Goal: Task Accomplishment & Management: Manage account settings

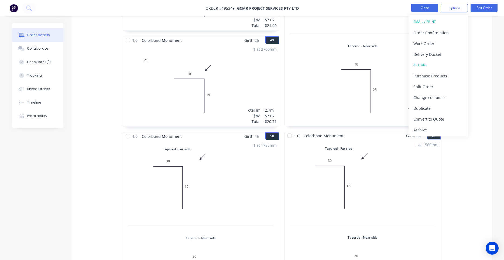
scroll to position [4161, 0]
click at [419, 8] on button "Close" at bounding box center [424, 8] width 27 height 8
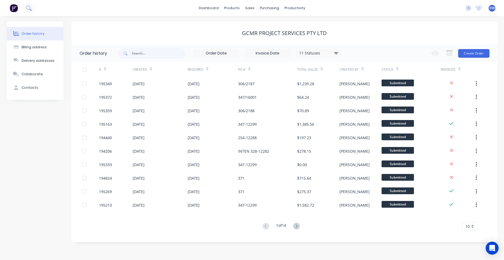
click at [27, 9] on icon at bounding box center [28, 7] width 5 height 5
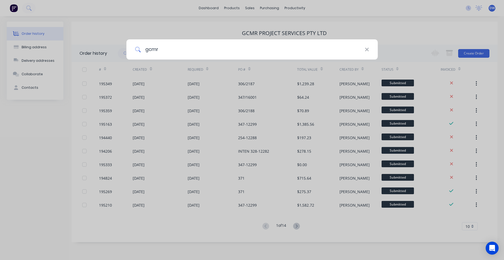
type input "gcmr"
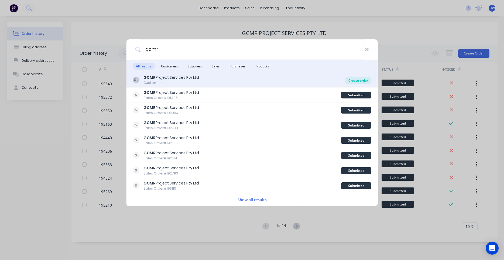
click at [354, 80] on div "Create order" at bounding box center [358, 81] width 26 height 8
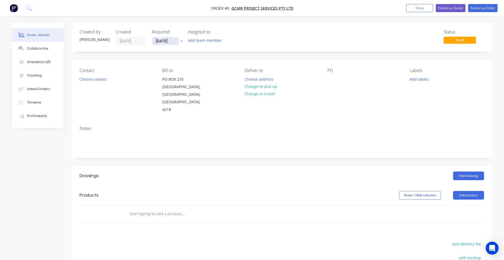
click at [178, 42] on input "[DATE]" at bounding box center [165, 41] width 26 height 8
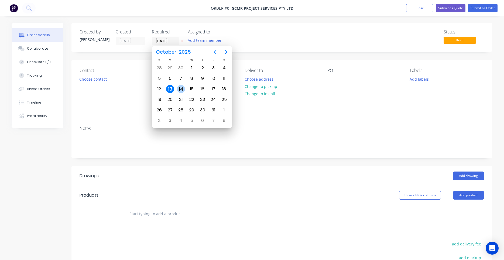
click at [184, 85] on div "14" at bounding box center [181, 89] width 11 height 10
type input "[DATE]"
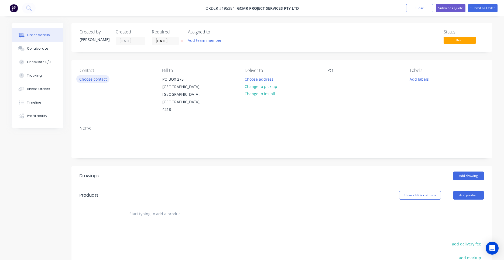
click at [104, 80] on button "Choose contact" at bounding box center [92, 78] width 33 height 7
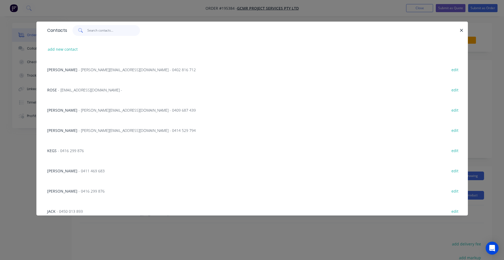
click at [107, 34] on input "text" at bounding box center [113, 30] width 53 height 11
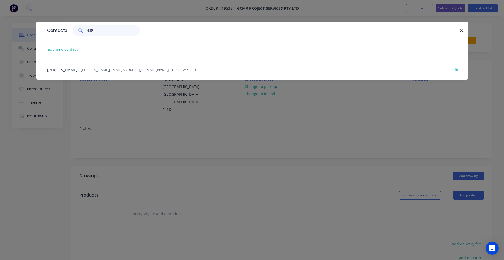
type input "439"
click at [105, 70] on span "- [PERSON_NAME][EMAIL_ADDRESS][DOMAIN_NAME] - 0409 687 439" at bounding box center [136, 69] width 117 height 5
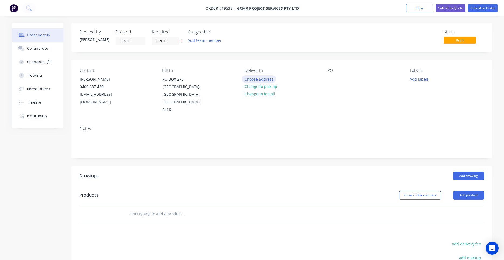
click at [252, 80] on button "Choose address" at bounding box center [259, 78] width 35 height 7
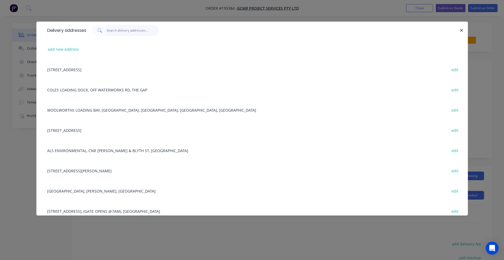
click at [127, 32] on input "text" at bounding box center [133, 30] width 53 height 11
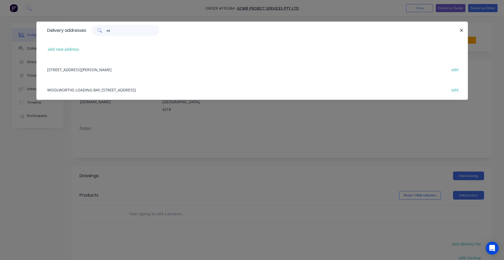
type input "s"
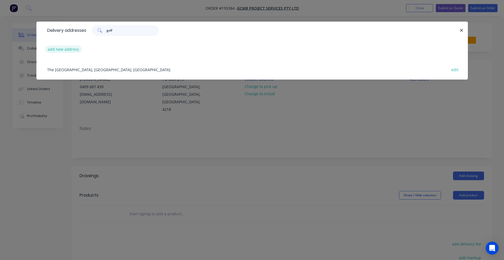
type input "golf"
click at [78, 49] on button "add new address" at bounding box center [63, 49] width 37 height 7
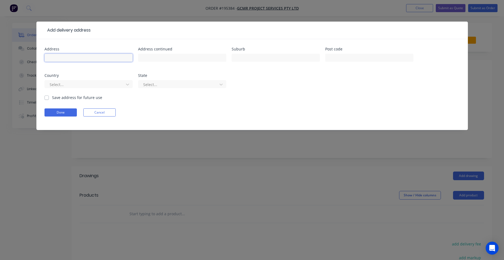
click at [110, 56] on input "text" at bounding box center [88, 58] width 88 height 8
type input "[GEOGRAPHIC_DATA]"
type input "The Parkway"
type input "[GEOGRAPHIC_DATA]"
click at [73, 110] on button "Done" at bounding box center [60, 112] width 32 height 8
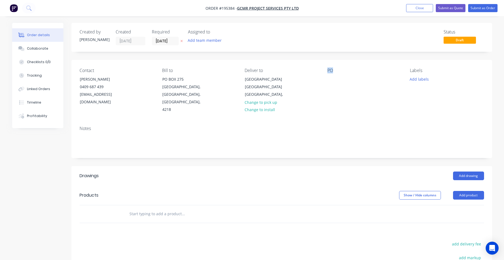
drag, startPoint x: 324, startPoint y: 80, endPoint x: 327, endPoint y: 80, distance: 3.0
click at [325, 80] on div "Contact [PERSON_NAME] [PHONE_NUMBER] [EMAIL_ADDRESS][DOMAIN_NAME] Bill to [GEOG…" at bounding box center [281, 91] width 421 height 62
click at [327, 79] on div "Contact [PERSON_NAME] [PHONE_NUMBER] [EMAIL_ADDRESS][DOMAIN_NAME] Bill to [GEOG…" at bounding box center [281, 91] width 421 height 62
click at [330, 78] on div at bounding box center [331, 79] width 9 height 8
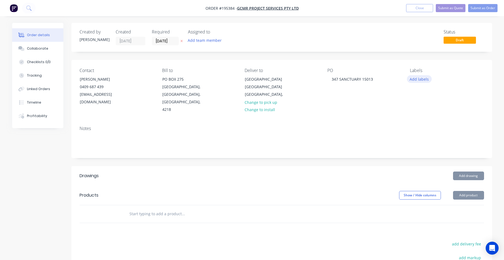
click at [413, 80] on button "Add labels" at bounding box center [419, 78] width 25 height 7
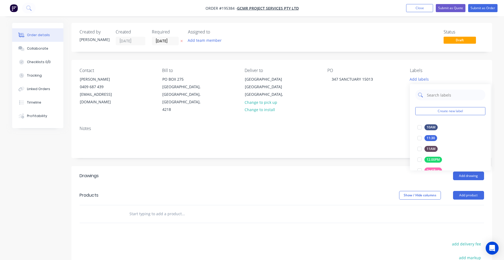
click at [429, 97] on input "text" at bounding box center [454, 95] width 56 height 11
click at [433, 97] on input "text" at bounding box center [454, 95] width 56 height 11
type input "6:"
click at [418, 138] on div at bounding box center [419, 138] width 11 height 11
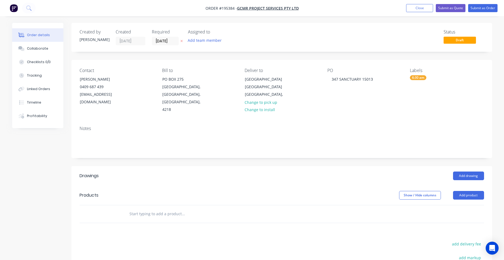
click at [396, 108] on div "Contact [PERSON_NAME] [PHONE_NUMBER] [EMAIL_ADDRESS][DOMAIN_NAME] Bill to [GEOG…" at bounding box center [281, 91] width 421 height 62
click at [462, 172] on button "Add drawing" at bounding box center [468, 176] width 31 height 9
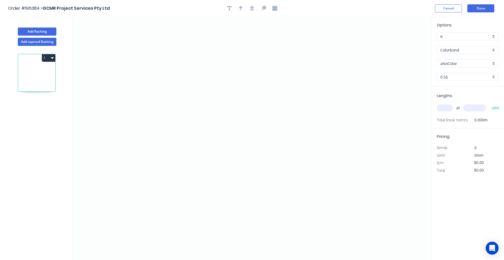
click at [457, 67] on div "Options K K Colorbond Colorbond Colorbond (Premium) Colorbond Coolmax Colorbond…" at bounding box center [467, 54] width 73 height 64
click at [457, 67] on div "aNoColor" at bounding box center [468, 63] width 62 height 8
click at [458, 64] on input "text" at bounding box center [465, 64] width 50 height 6
type input "aNoColor"
click at [458, 64] on input "aNoColor" at bounding box center [465, 64] width 50 height 6
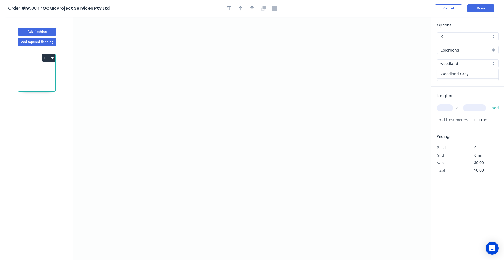
click at [453, 71] on div "Woodland Grey" at bounding box center [467, 73] width 61 height 9
click at [449, 108] on input "text" at bounding box center [445, 107] width 16 height 7
click at [45, 42] on button "Add tapered flashing" at bounding box center [37, 42] width 39 height 8
type input "aNoColor"
click at [158, 47] on icon "0" at bounding box center [252, 78] width 358 height 122
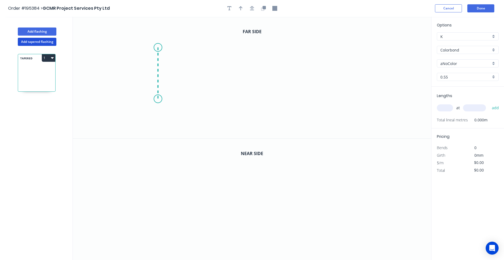
click at [159, 99] on icon "0" at bounding box center [252, 78] width 358 height 122
click at [259, 101] on icon "0 ?" at bounding box center [252, 78] width 358 height 122
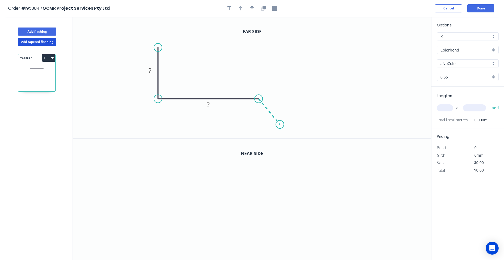
click at [280, 125] on icon "0 ? ?" at bounding box center [252, 78] width 358 height 122
click at [280, 125] on circle at bounding box center [280, 124] width 8 height 8
click at [154, 74] on rect at bounding box center [150, 71] width 11 height 8
click at [196, 68] on icon "0 240 315 50 130 º" at bounding box center [252, 78] width 358 height 122
type input "$18.59"
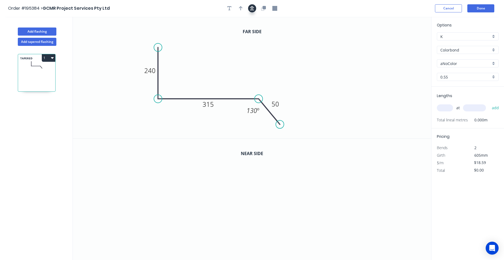
click at [254, 12] on button "button" at bounding box center [252, 8] width 8 height 8
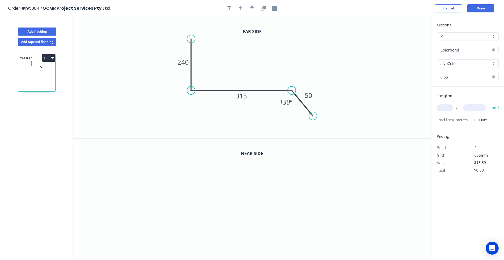
click at [241, 13] on header "Order #195384 > GCMR Project Services Pty Ltd Cancel Done" at bounding box center [252, 8] width 504 height 17
click at [241, 11] on icon "button" at bounding box center [241, 8] width 4 height 5
click at [403, 43] on icon at bounding box center [404, 37] width 5 height 17
drag, startPoint x: 403, startPoint y: 43, endPoint x: 226, endPoint y: 64, distance: 178.7
click at [226, 64] on icon at bounding box center [231, 59] width 16 height 16
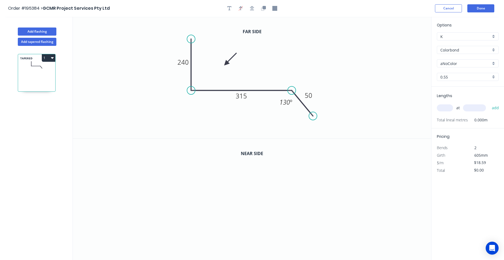
click at [445, 106] on input "text" at bounding box center [445, 107] width 16 height 7
type input "1"
type input "1350"
click at [459, 65] on input "aNoColor" at bounding box center [465, 64] width 50 height 6
click at [455, 73] on div "Woodland Grey" at bounding box center [467, 73] width 61 height 9
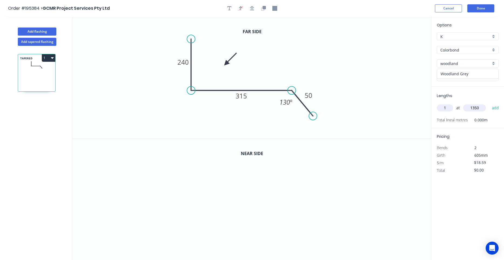
type input "Woodland Grey"
click at [450, 108] on input "1" at bounding box center [445, 107] width 16 height 7
click at [489, 103] on button "add" at bounding box center [495, 107] width 13 height 9
type input "$25.10"
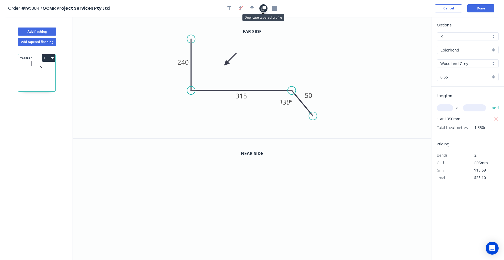
click at [264, 9] on icon "button" at bounding box center [263, 7] width 3 height 3
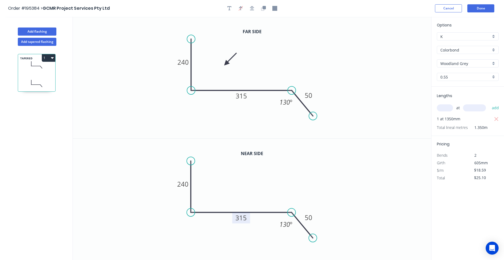
click at [245, 217] on tspan "315" at bounding box center [241, 217] width 11 height 9
type input "$20.03"
type input "$27.04"
drag, startPoint x: 479, startPoint y: 8, endPoint x: 42, endPoint y: 37, distance: 438.7
click at [42, 37] on div "Order #195384 > GCMR Project Services Pty Ltd Cancel Done Add flashing Add tape…" at bounding box center [252, 135] width 504 height 270
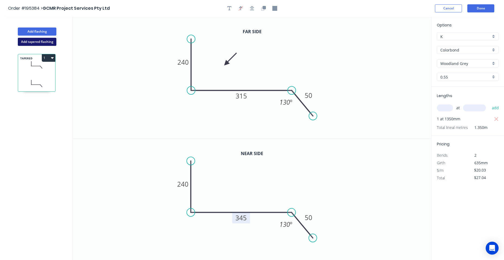
click at [43, 42] on button "Add tapered flashing" at bounding box center [37, 42] width 39 height 8
type input "$0.00"
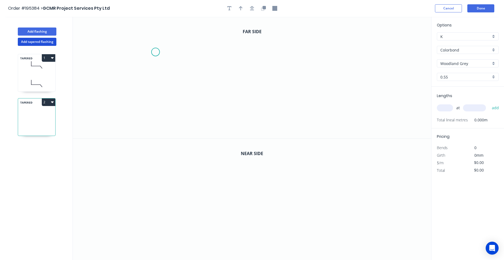
click at [155, 52] on icon "0" at bounding box center [252, 78] width 358 height 122
click at [154, 95] on icon "0" at bounding box center [252, 78] width 358 height 122
click at [238, 96] on icon "0 ?" at bounding box center [252, 78] width 358 height 122
click at [257, 114] on icon "0 ? ?" at bounding box center [252, 78] width 358 height 122
click at [257, 114] on circle at bounding box center [257, 113] width 8 height 8
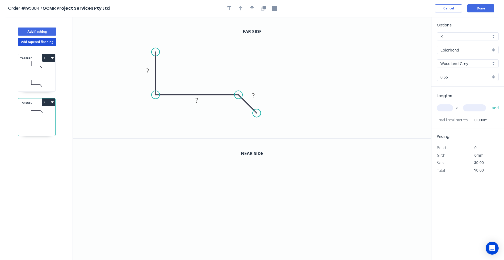
click at [257, 114] on circle at bounding box center [257, 113] width 8 height 8
drag, startPoint x: 156, startPoint y: 47, endPoint x: 155, endPoint y: 21, distance: 25.7
click at [155, 21] on circle at bounding box center [156, 21] width 8 height 8
click at [149, 53] on tspan "?" at bounding box center [147, 55] width 3 height 9
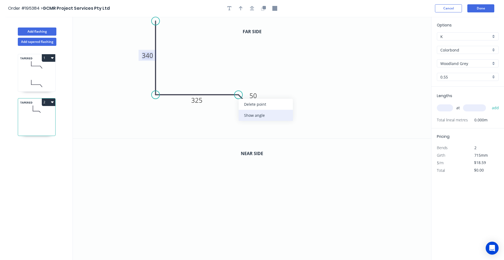
click at [248, 114] on div "Show angle" at bounding box center [266, 115] width 54 height 11
click at [235, 108] on tspan "º" at bounding box center [235, 106] width 2 height 9
click at [251, 9] on icon "button" at bounding box center [252, 8] width 4 height 5
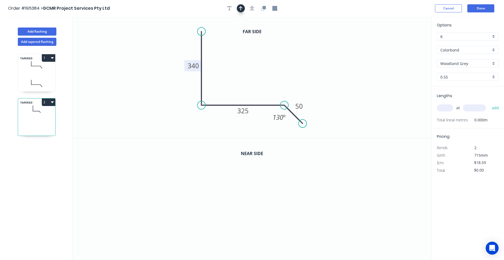
click at [241, 8] on icon "button" at bounding box center [241, 8] width 4 height 4
click at [402, 41] on icon "0 340 325 50 130 º" at bounding box center [252, 78] width 358 height 122
drag, startPoint x: 405, startPoint y: 42, endPoint x: 243, endPoint y: 73, distance: 164.7
click at [243, 73] on icon at bounding box center [247, 68] width 16 height 16
click at [266, 8] on button "button" at bounding box center [263, 8] width 8 height 8
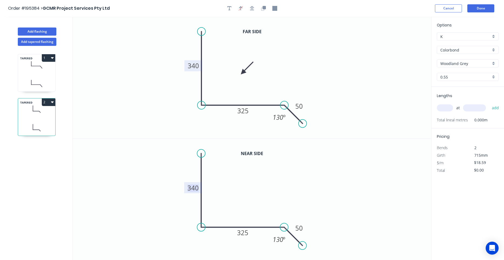
click at [194, 188] on tspan "340" at bounding box center [193, 187] width 11 height 9
type input "$23.72"
click at [447, 110] on input "text" at bounding box center [445, 107] width 16 height 7
type input "1"
type input "6300"
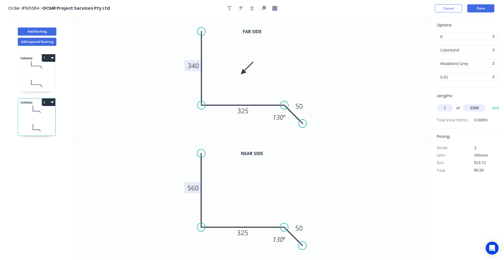
click at [489, 103] on button "add" at bounding box center [495, 107] width 13 height 9
type input "$149.44"
click at [47, 32] on button "Add flashing" at bounding box center [37, 32] width 39 height 8
type input "$0.00"
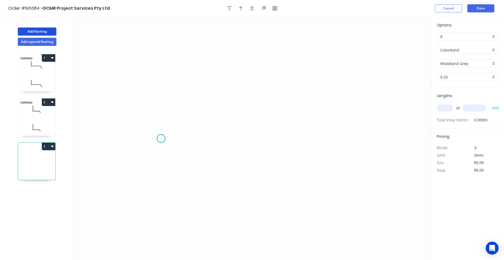
click at [161, 139] on icon "0" at bounding box center [252, 138] width 358 height 243
click at [159, 96] on icon "0" at bounding box center [252, 138] width 358 height 243
click at [275, 96] on icon "0 ?" at bounding box center [252, 138] width 358 height 243
click at [301, 121] on icon "0 ? ?" at bounding box center [252, 138] width 358 height 243
drag, startPoint x: 301, startPoint y: 121, endPoint x: 303, endPoint y: 118, distance: 4.0
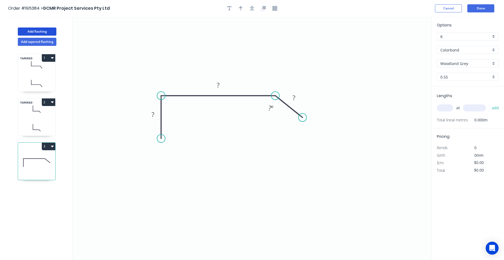
click at [303, 118] on circle at bounding box center [303, 118] width 8 height 8
click at [152, 116] on tspan "?" at bounding box center [153, 114] width 3 height 9
type input "$11.22"
click at [449, 109] on input "text" at bounding box center [445, 107] width 16 height 7
type input "1"
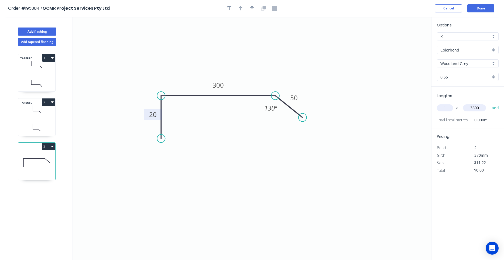
type input "3600"
click at [489, 103] on button "add" at bounding box center [495, 107] width 13 height 9
type input "$40.39"
click at [253, 8] on icon "button" at bounding box center [252, 8] width 4 height 5
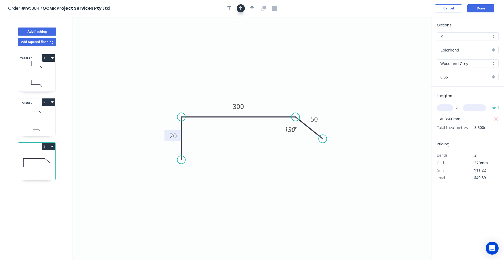
click at [242, 8] on icon "button" at bounding box center [241, 8] width 4 height 4
click at [403, 43] on icon at bounding box center [403, 36] width 5 height 17
drag, startPoint x: 403, startPoint y: 43, endPoint x: 161, endPoint y: 93, distance: 247.5
click at [161, 93] on icon at bounding box center [157, 88] width 16 height 16
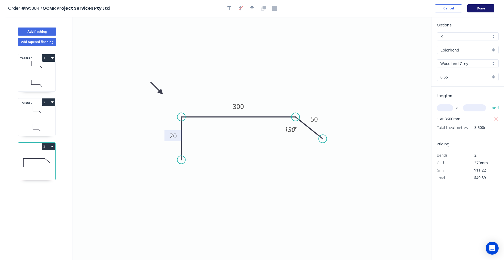
click at [474, 8] on button "Done" at bounding box center [480, 8] width 27 height 8
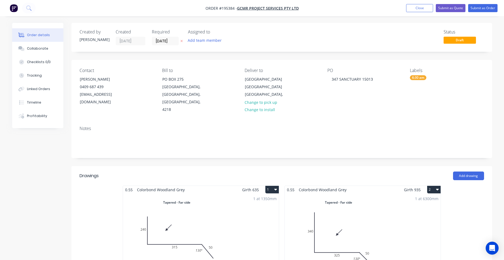
click at [231, 11] on span "Order #195384 - GCMR Project Services Pty Ltd" at bounding box center [251, 8] width 93 height 6
click at [230, 9] on span "Order #195384 -" at bounding box center [221, 8] width 32 height 5
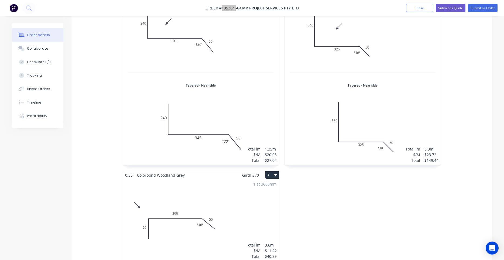
scroll to position [229, 0]
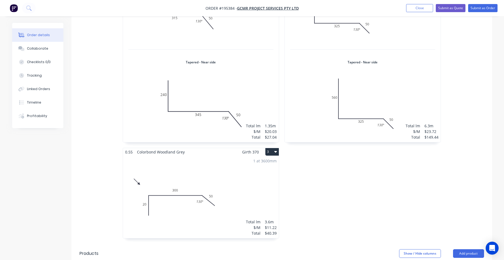
click at [263, 178] on div "1 at 3600mm Total lm $/M Total 3.6m $11.22 $40.39" at bounding box center [201, 197] width 156 height 82
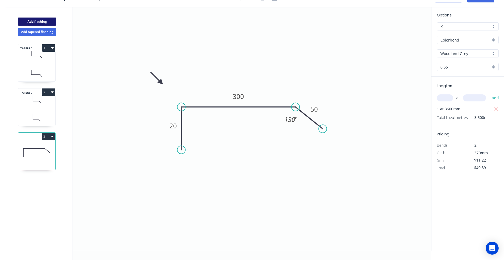
click at [53, 23] on button "Add flashing" at bounding box center [37, 22] width 39 height 8
type input "$0.00"
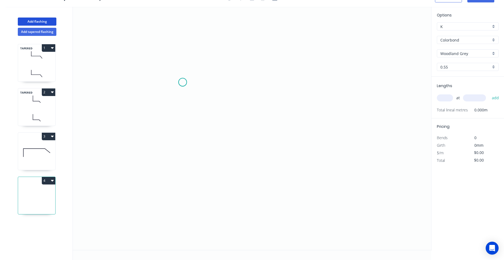
click at [183, 82] on icon "0" at bounding box center [252, 128] width 358 height 243
click at [188, 197] on icon "0" at bounding box center [252, 128] width 358 height 243
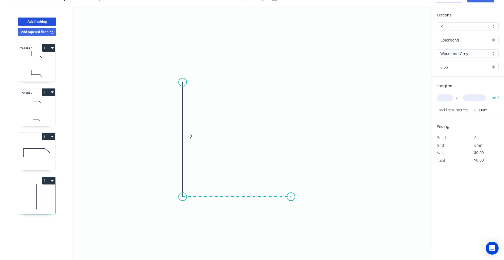
click at [291, 193] on icon "0 ?" at bounding box center [252, 128] width 358 height 243
click at [291, 193] on circle at bounding box center [291, 197] width 8 height 8
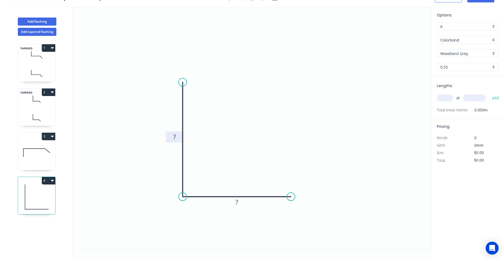
click at [178, 136] on rect at bounding box center [174, 137] width 11 height 8
type input "$12.34"
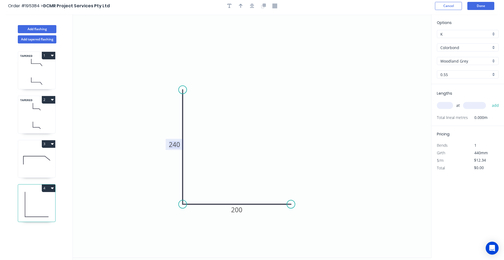
scroll to position [0, 0]
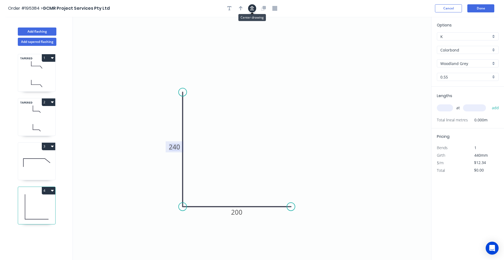
click at [252, 7] on icon "button" at bounding box center [252, 8] width 4 height 5
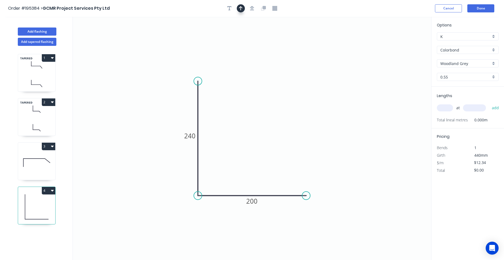
click at [244, 7] on button "button" at bounding box center [241, 8] width 8 height 8
click at [405, 42] on icon at bounding box center [404, 37] width 5 height 17
drag, startPoint x: 405, startPoint y: 42, endPoint x: 254, endPoint y: 146, distance: 183.7
click at [268, 137] on icon at bounding box center [276, 130] width 16 height 16
click at [451, 112] on div "at add" at bounding box center [468, 107] width 63 height 9
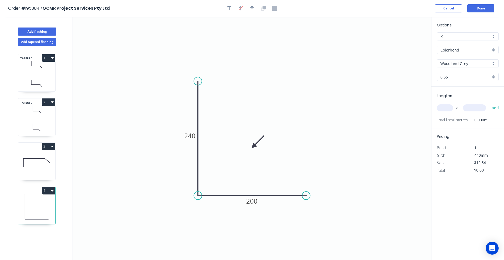
click at [449, 107] on input "text" at bounding box center [445, 107] width 16 height 7
type input "1"
type input "1500"
click at [489, 103] on button "add" at bounding box center [495, 107] width 13 height 9
type input "$18.51"
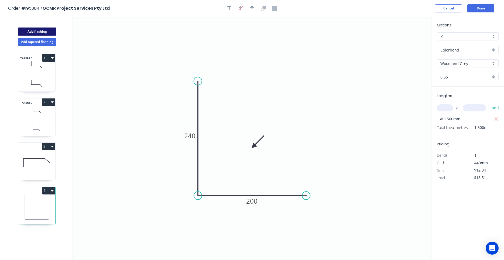
click at [48, 32] on button "Add flashing" at bounding box center [37, 32] width 39 height 8
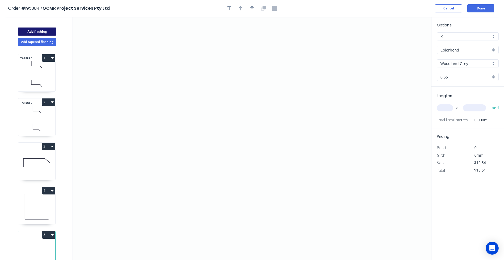
type input "$0.00"
click at [162, 78] on icon "0" at bounding box center [252, 138] width 358 height 243
click at [179, 173] on icon "0" at bounding box center [252, 138] width 358 height 243
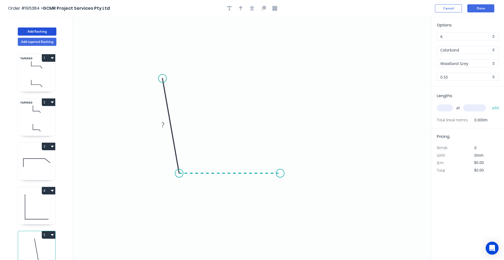
click at [280, 169] on icon "0 ?" at bounding box center [252, 138] width 358 height 243
click at [301, 195] on icon "0 ? ? ? º" at bounding box center [252, 138] width 358 height 243
click at [301, 195] on circle at bounding box center [301, 194] width 8 height 8
drag, startPoint x: 300, startPoint y: 194, endPoint x: 302, endPoint y: 192, distance: 3.1
click at [302, 192] on circle at bounding box center [302, 191] width 8 height 8
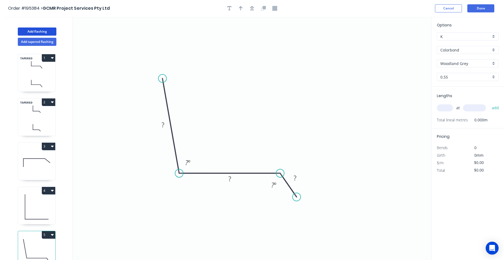
drag, startPoint x: 301, startPoint y: 193, endPoint x: 297, endPoint y: 197, distance: 6.3
click at [297, 197] on circle at bounding box center [297, 197] width 8 height 8
click at [165, 122] on rect at bounding box center [162, 125] width 11 height 8
type input "$14.90"
drag, startPoint x: 246, startPoint y: 5, endPoint x: 249, endPoint y: 9, distance: 3.9
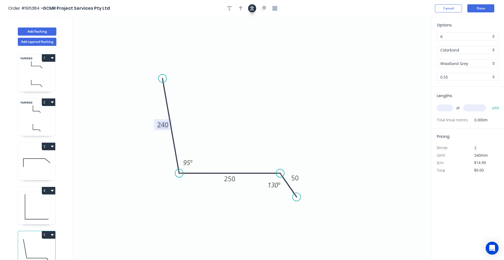
click at [248, 7] on div at bounding box center [252, 8] width 57 height 8
click at [249, 9] on button "button" at bounding box center [252, 8] width 8 height 8
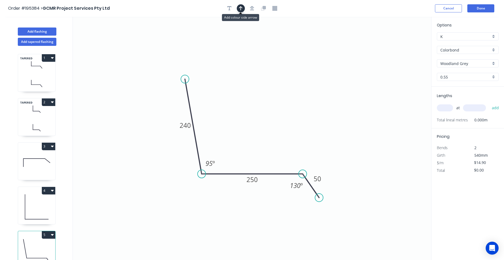
click at [243, 8] on button "button" at bounding box center [241, 8] width 8 height 8
click at [403, 43] on icon at bounding box center [404, 37] width 5 height 17
drag, startPoint x: 403, startPoint y: 43, endPoint x: 395, endPoint y: 43, distance: 7.8
click at [367, 67] on icon "0 240 250 50 95 º 130 º" at bounding box center [252, 138] width 358 height 243
drag, startPoint x: 405, startPoint y: 41, endPoint x: 240, endPoint y: 122, distance: 183.2
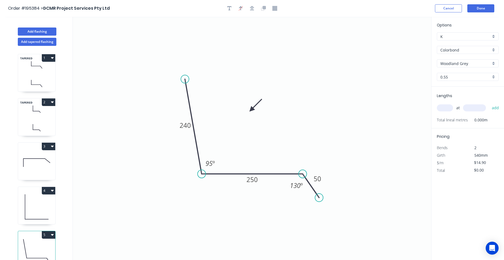
click at [248, 113] on icon at bounding box center [256, 105] width 16 height 16
click at [448, 110] on input "text" at bounding box center [445, 107] width 16 height 7
type input "1"
type input "1500"
click at [489, 103] on button "add" at bounding box center [495, 107] width 13 height 9
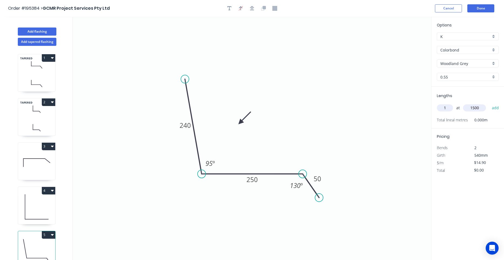
type input "$22.35"
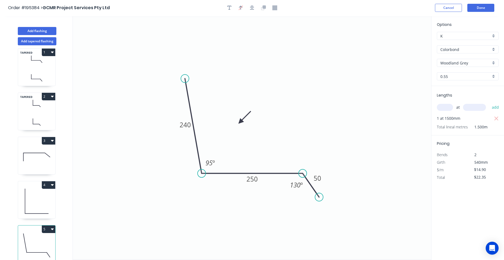
scroll to position [10, 0]
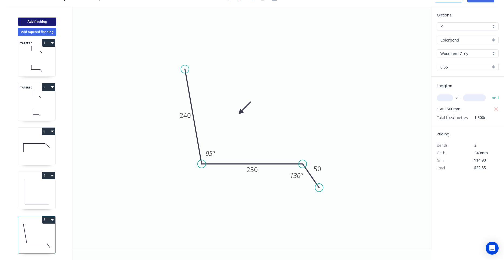
click at [49, 22] on button "Add flashing" at bounding box center [37, 22] width 39 height 8
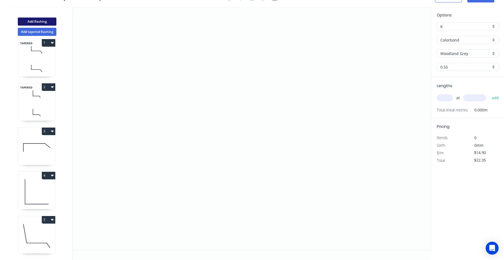
type input "$0.00"
click at [187, 73] on icon "0" at bounding box center [252, 128] width 358 height 243
click at [184, 179] on icon "0" at bounding box center [252, 128] width 358 height 243
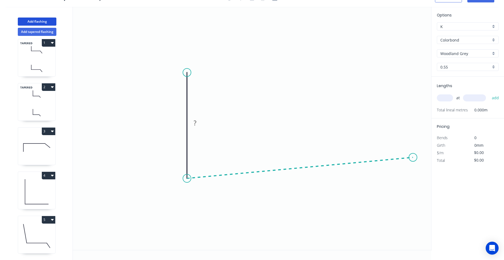
click at [413, 157] on icon "0 ?" at bounding box center [252, 128] width 358 height 243
click at [413, 157] on circle at bounding box center [413, 157] width 8 height 8
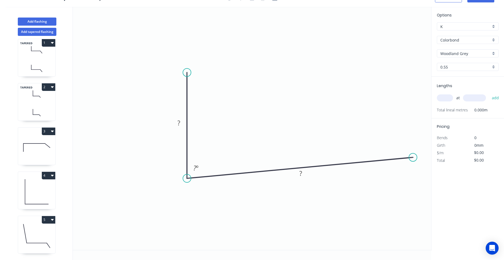
click at [450, 95] on input "text" at bounding box center [445, 97] width 16 height 7
type input "1"
type input "1700"
click at [489, 93] on button "add" at bounding box center [495, 97] width 13 height 9
click at [178, 120] on tspan "?" at bounding box center [178, 122] width 3 height 9
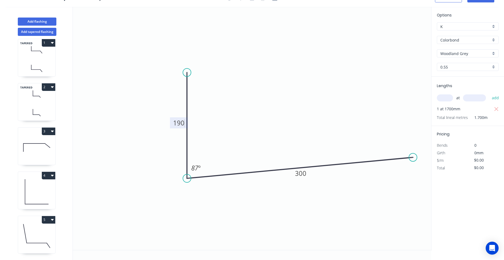
type input "$12.34"
type input "$20.98"
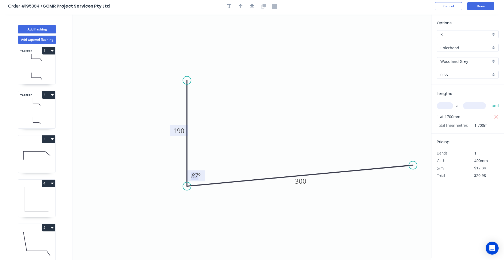
scroll to position [0, 0]
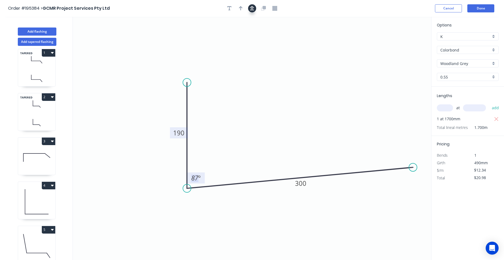
click at [254, 11] on button "button" at bounding box center [252, 8] width 8 height 8
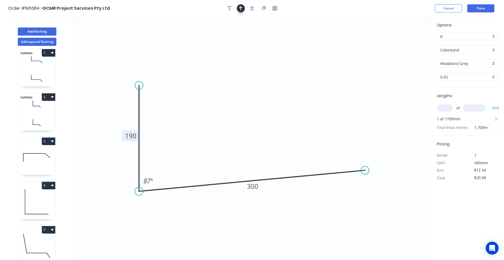
click at [242, 10] on icon "button" at bounding box center [241, 8] width 4 height 5
click at [403, 42] on icon at bounding box center [404, 37] width 5 height 17
drag, startPoint x: 404, startPoint y: 42, endPoint x: 204, endPoint y: 130, distance: 218.5
click at [204, 130] on icon at bounding box center [210, 125] width 16 height 16
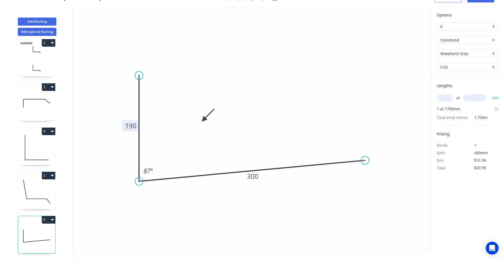
click at [35, 197] on icon at bounding box center [36, 191] width 37 height 35
type input "$14.90"
type input "$22.35"
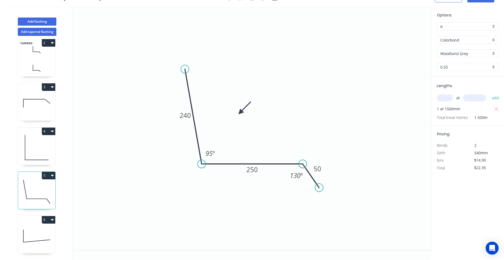
click at [41, 233] on icon at bounding box center [36, 236] width 37 height 35
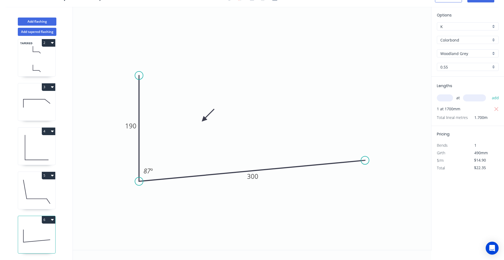
type input "$12.34"
type input "$20.98"
click at [49, 20] on button "Add flashing" at bounding box center [37, 22] width 39 height 8
type input "$0.00"
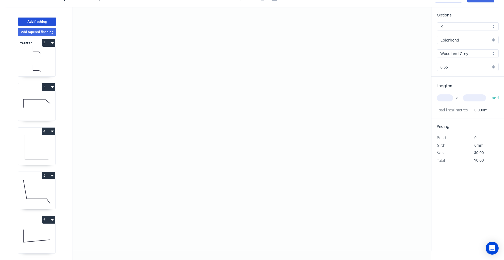
scroll to position [94, 0]
click at [168, 70] on icon "0" at bounding box center [252, 128] width 358 height 243
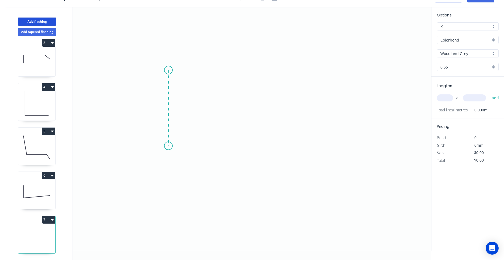
click at [169, 146] on icon "0" at bounding box center [252, 128] width 358 height 243
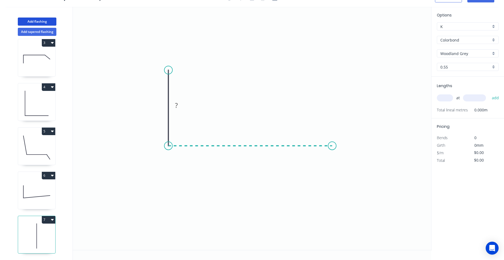
click at [332, 140] on icon "0 ?" at bounding box center [252, 128] width 358 height 243
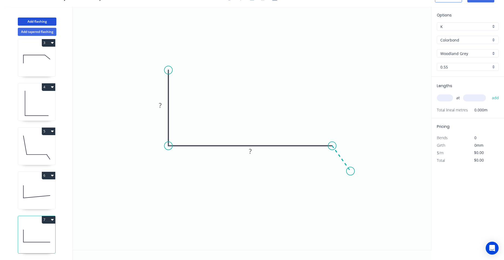
click at [351, 171] on icon "0 ? ?" at bounding box center [252, 128] width 358 height 243
click at [351, 171] on circle at bounding box center [351, 171] width 8 height 8
drag, startPoint x: 169, startPoint y: 69, endPoint x: 161, endPoint y: 69, distance: 8.4
click at [161, 69] on circle at bounding box center [161, 69] width 8 height 8
click at [158, 102] on rect at bounding box center [157, 105] width 18 height 11
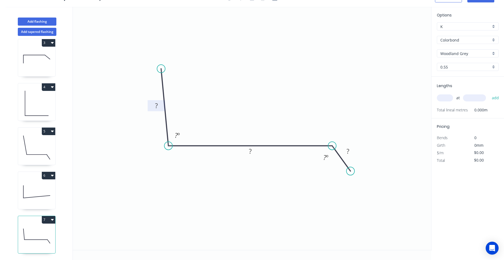
click at [157, 108] on tspan "?" at bounding box center [156, 105] width 3 height 9
click at [447, 96] on input "text" at bounding box center [445, 97] width 16 height 7
type input "$13.06"
type input "2"
type input "4200"
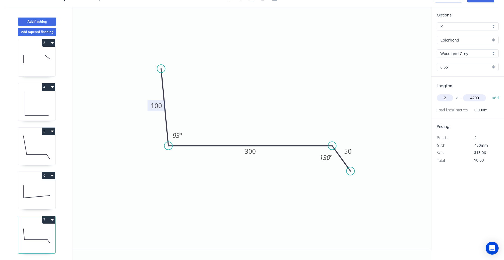
click at [489, 93] on button "add" at bounding box center [495, 97] width 13 height 9
type input "$109.70"
type input "2"
type input "3500"
click at [489, 93] on button "add" at bounding box center [495, 97] width 13 height 9
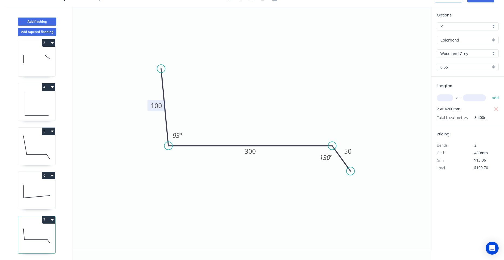
type input "$201.12"
click at [39, 23] on button "Add flashing" at bounding box center [37, 22] width 39 height 8
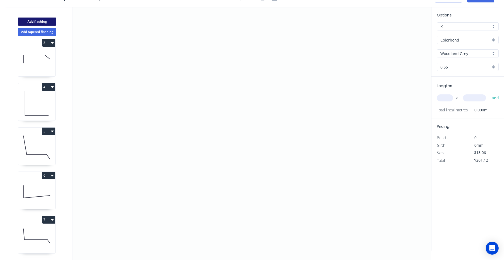
type input "$0.00"
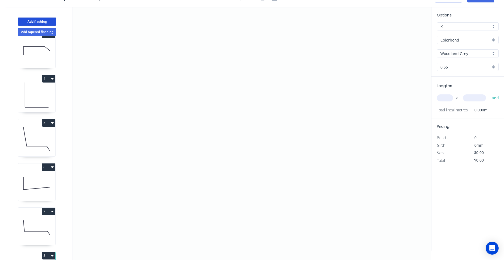
scroll to position [138, 0]
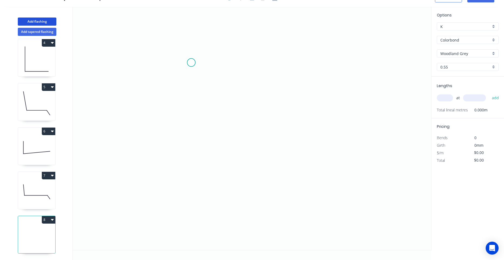
click at [191, 63] on icon "0" at bounding box center [252, 128] width 358 height 243
click at [251, 61] on icon "0" at bounding box center [252, 128] width 358 height 243
click at [250, 162] on icon "0 ?" at bounding box center [252, 128] width 358 height 243
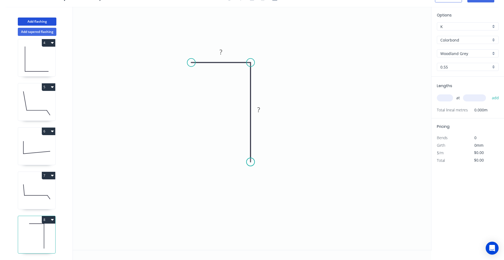
click at [250, 162] on circle at bounding box center [250, 162] width 8 height 8
click at [226, 54] on rect at bounding box center [220, 53] width 11 height 8
click at [264, 202] on div "Feather" at bounding box center [278, 203] width 54 height 11
type input "$5.69"
click at [242, 154] on tspan "15" at bounding box center [243, 152] width 8 height 9
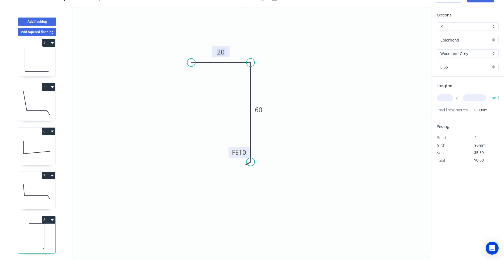
click at [441, 96] on input "text" at bounding box center [445, 97] width 16 height 7
click at [441, 97] on input "text" at bounding box center [445, 97] width 16 height 7
type input "2"
type input "4200"
click at [489, 93] on button "add" at bounding box center [495, 97] width 13 height 9
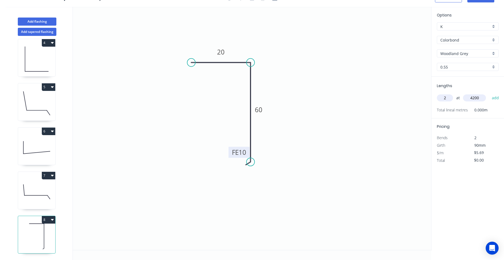
type input "$47.80"
type input "2"
type input "3500"
click at [489, 93] on button "add" at bounding box center [495, 97] width 13 height 9
type input "$87.63"
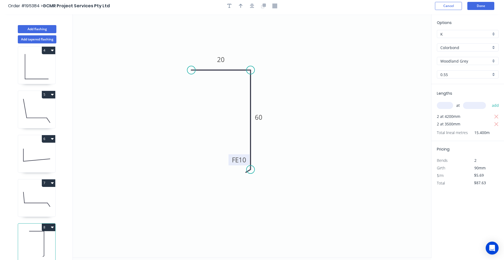
scroll to position [0, 0]
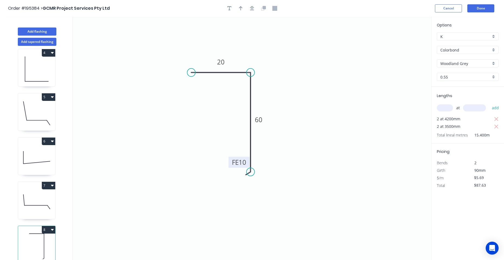
click at [40, 202] on icon at bounding box center [36, 201] width 37 height 35
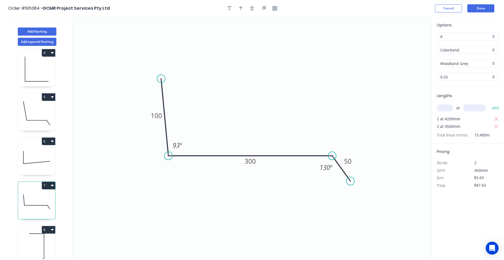
type input "$13.06"
type input "$201.12"
click at [252, 8] on icon "button" at bounding box center [252, 8] width 4 height 4
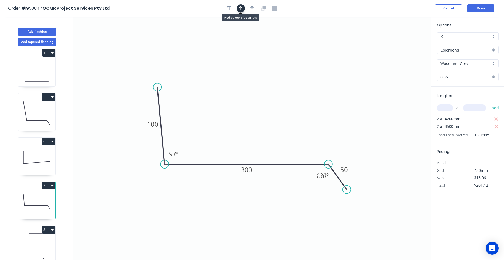
click at [240, 9] on icon "button" at bounding box center [241, 8] width 4 height 5
click at [406, 42] on icon at bounding box center [404, 37] width 5 height 17
drag, startPoint x: 406, startPoint y: 42, endPoint x: 258, endPoint y: 119, distance: 166.7
click at [259, 119] on icon at bounding box center [264, 115] width 16 height 16
click at [38, 168] on icon at bounding box center [36, 157] width 37 height 35
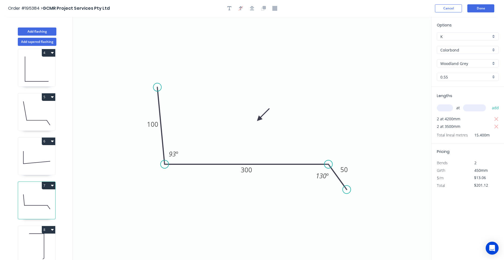
type input "$12.34"
type input "$20.98"
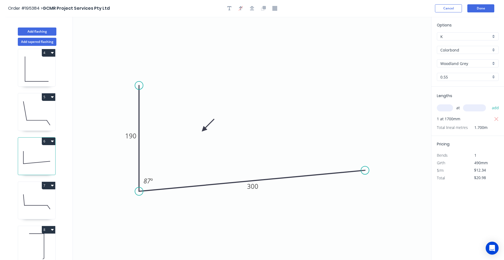
scroll to position [10, 0]
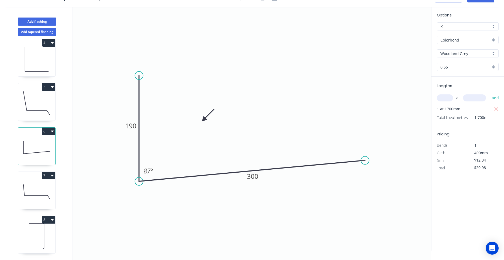
click at [42, 99] on icon at bounding box center [36, 103] width 37 height 35
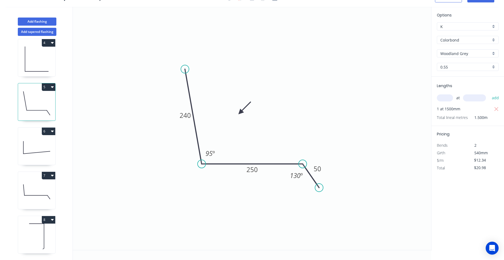
type input "$14.90"
type input "$22.35"
click at [34, 239] on icon at bounding box center [36, 236] width 37 height 35
type input "$5.69"
type input "$87.63"
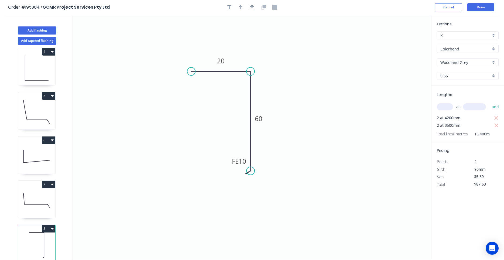
scroll to position [0, 0]
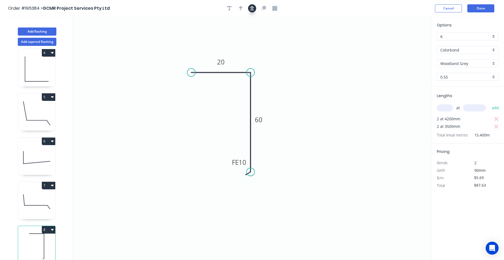
click at [255, 8] on button "button" at bounding box center [252, 8] width 8 height 8
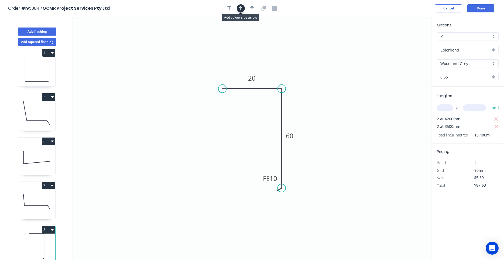
click at [241, 7] on icon "button" at bounding box center [241, 8] width 4 height 4
click at [403, 43] on icon at bounding box center [404, 37] width 5 height 17
drag, startPoint x: 403, startPoint y: 43, endPoint x: 311, endPoint y: 80, distance: 99.2
click at [311, 80] on icon at bounding box center [316, 76] width 16 height 16
click at [27, 31] on button "Add flashing" at bounding box center [37, 32] width 39 height 8
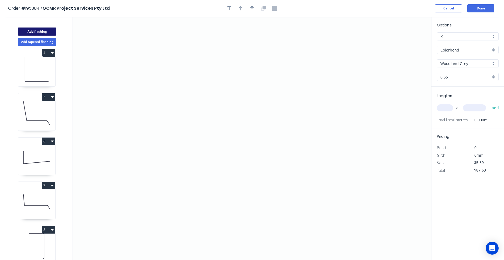
type input "$0.00"
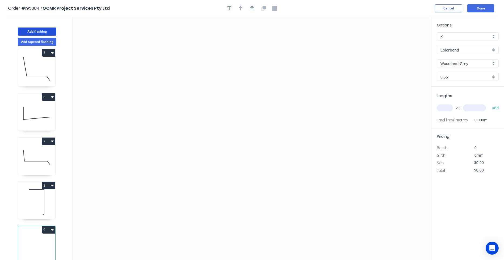
scroll to position [10, 0]
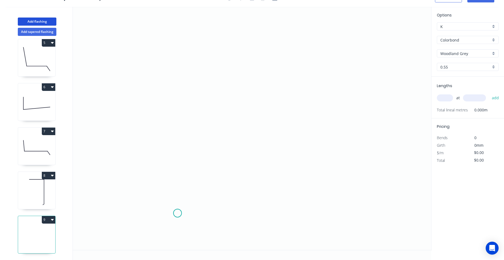
click at [177, 213] on icon "0" at bounding box center [252, 128] width 358 height 243
click at [153, 188] on icon "0" at bounding box center [252, 128] width 358 height 243
click at [175, 165] on icon "0 ?" at bounding box center [252, 128] width 358 height 243
click at [172, 53] on icon "0 ? ?" at bounding box center [252, 128] width 358 height 243
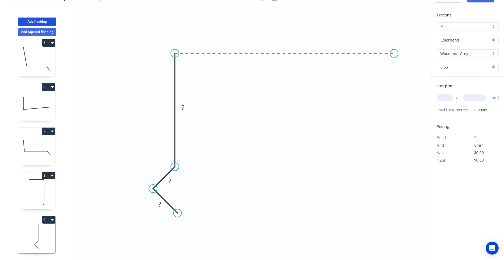
click at [394, 46] on icon "0 ? ? ?" at bounding box center [252, 128] width 358 height 243
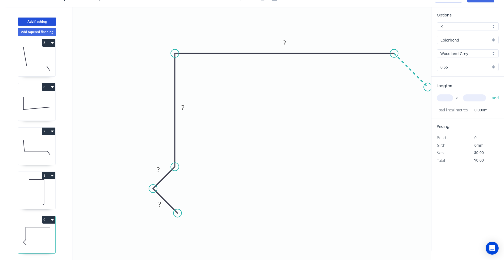
click at [428, 92] on icon "0 ? ? ? ?" at bounding box center [252, 128] width 358 height 243
click at [428, 92] on icon "0 ? ? ? ? ?" at bounding box center [252, 128] width 358 height 243
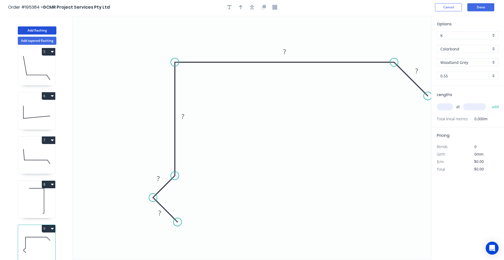
scroll to position [0, 0]
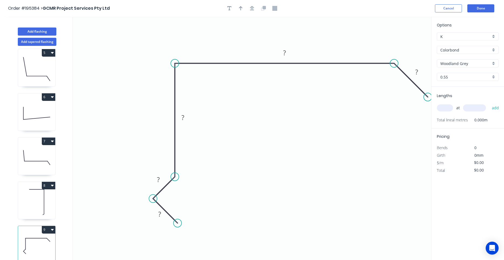
click at [247, 8] on div at bounding box center [252, 8] width 57 height 8
click at [250, 8] on button "button" at bounding box center [252, 8] width 8 height 8
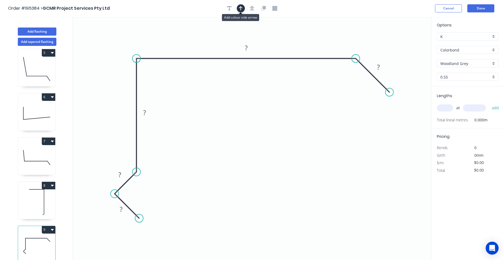
click at [241, 9] on icon "button" at bounding box center [241, 8] width 4 height 4
drag, startPoint x: 403, startPoint y: 42, endPoint x: 123, endPoint y: 50, distance: 280.3
click at [123, 50] on icon at bounding box center [124, 44] width 5 height 17
click at [117, 211] on rect at bounding box center [121, 210] width 11 height 8
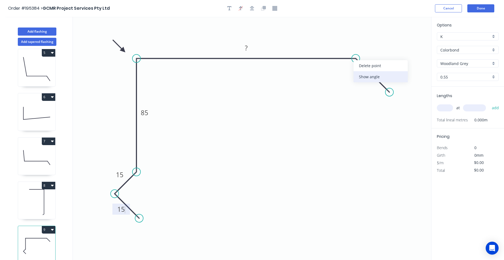
click at [362, 76] on div "Show angle" at bounding box center [381, 76] width 54 height 11
click at [349, 74] on tspan "?" at bounding box center [349, 70] width 3 height 9
click at [251, 9] on icon "button" at bounding box center [252, 8] width 4 height 5
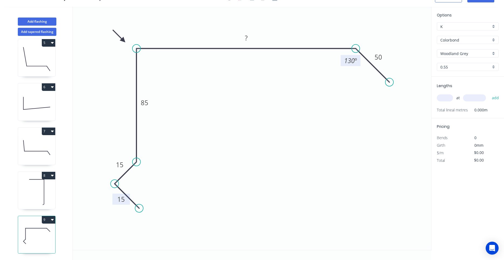
click at [52, 219] on icon "button" at bounding box center [52, 219] width 3 height 4
click at [45, 230] on div "Duplicate" at bounding box center [30, 233] width 42 height 8
click at [52, 217] on button "9" at bounding box center [48, 220] width 13 height 8
click at [47, 230] on div "Duplicate" at bounding box center [30, 233] width 42 height 8
click at [53, 220] on icon "button" at bounding box center [52, 219] width 3 height 4
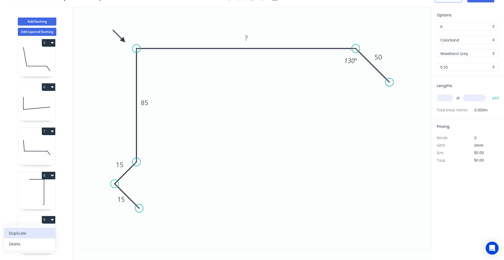
click at [47, 235] on div "Duplicate" at bounding box center [30, 233] width 42 height 8
click at [54, 220] on button "9" at bounding box center [48, 220] width 13 height 8
click at [47, 232] on div "Duplicate" at bounding box center [30, 233] width 42 height 8
click at [248, 37] on tspan "?" at bounding box center [246, 37] width 3 height 9
drag, startPoint x: 247, startPoint y: 37, endPoint x: 241, endPoint y: 37, distance: 6.5
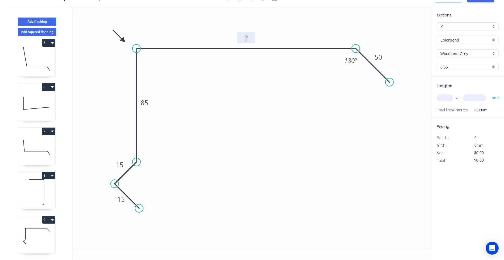
click at [241, 37] on g "?" at bounding box center [246, 37] width 11 height 9
type input "$12.66"
click at [446, 97] on input "text" at bounding box center [445, 97] width 16 height 7
type input "1"
type input "500"
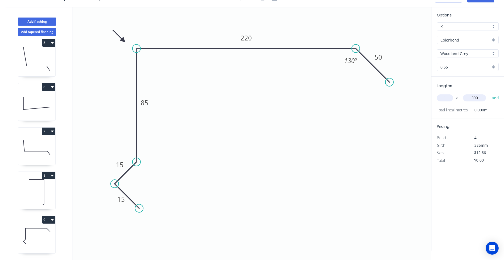
click at [489, 93] on button "add" at bounding box center [495, 97] width 13 height 9
type input "$12.66"
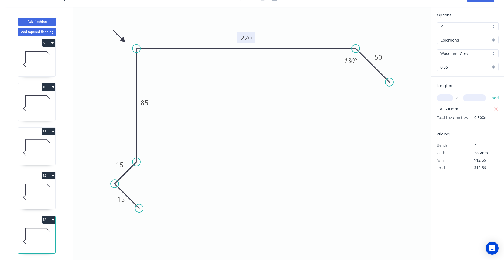
click at [245, 37] on tspan "220" at bounding box center [246, 37] width 11 height 9
click at [42, 63] on icon at bounding box center [36, 59] width 37 height 35
type input "$0.00"
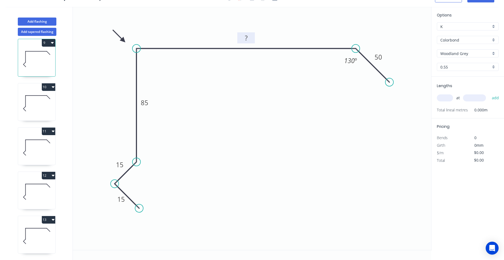
click at [243, 34] on rect at bounding box center [246, 37] width 18 height 11
click at [246, 38] on tspan "?" at bounding box center [246, 37] width 3 height 9
drag, startPoint x: 246, startPoint y: 38, endPoint x: 249, endPoint y: 39, distance: 3.6
click at [249, 39] on g "?" at bounding box center [246, 37] width 11 height 9
type input "$12.66"
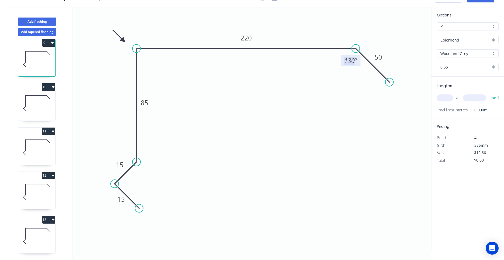
click at [446, 96] on input "text" at bounding box center [445, 97] width 16 height 7
type input "1"
type input "500"
click at [489, 93] on button "add" at bounding box center [495, 97] width 13 height 9
type input "$12.66"
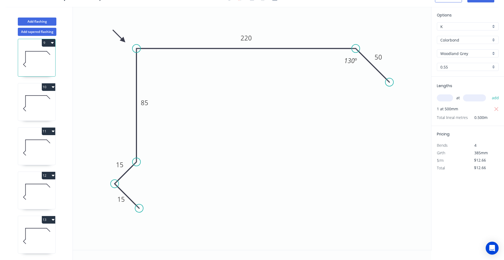
click at [52, 106] on icon at bounding box center [36, 103] width 37 height 35
type input "$0.00"
click at [242, 40] on rect at bounding box center [246, 39] width 11 height 8
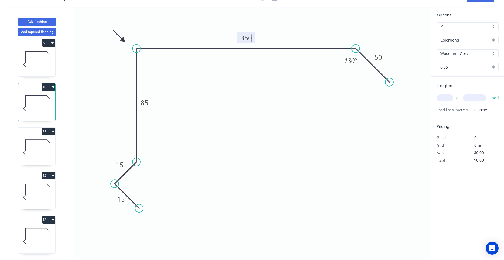
type input "$16.35"
click at [437, 97] on input "text" at bounding box center [445, 97] width 16 height 7
type input "1"
type input "500"
click at [489, 93] on button "add" at bounding box center [495, 97] width 13 height 9
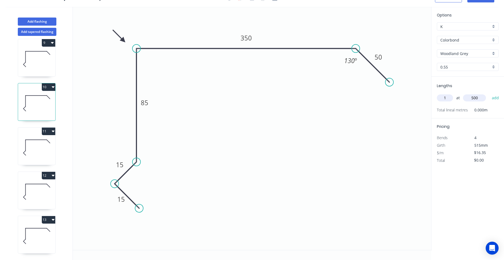
type input "$16.35"
click at [47, 152] on icon at bounding box center [36, 147] width 37 height 35
type input "$0.00"
drag, startPoint x: 250, startPoint y: 37, endPoint x: 232, endPoint y: 37, distance: 18.1
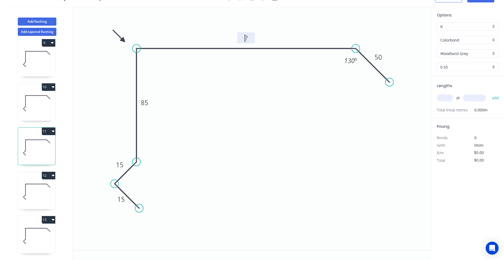
click at [232, 37] on icon "0 15 15 85 ? 50 130 º" at bounding box center [252, 128] width 358 height 243
drag, startPoint x: 245, startPoint y: 36, endPoint x: 249, endPoint y: 36, distance: 4.6
click at [249, 36] on g "?" at bounding box center [246, 37] width 11 height 9
type input "$16.35"
click at [443, 99] on input "text" at bounding box center [445, 97] width 16 height 7
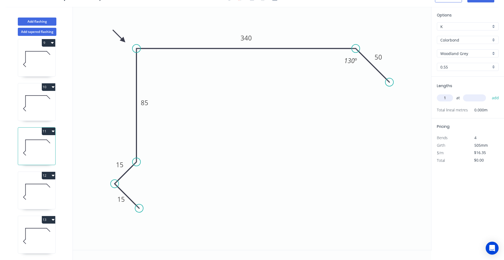
type input "1"
type input "500"
click at [489, 93] on button "add" at bounding box center [495, 97] width 13 height 9
type input "$16.35"
click at [48, 196] on icon at bounding box center [36, 191] width 37 height 35
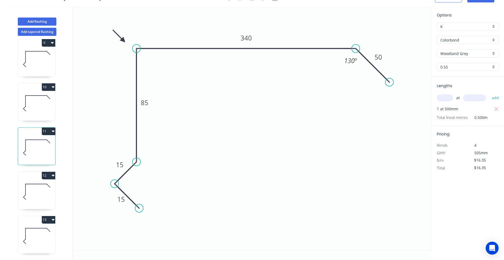
type input "$0.00"
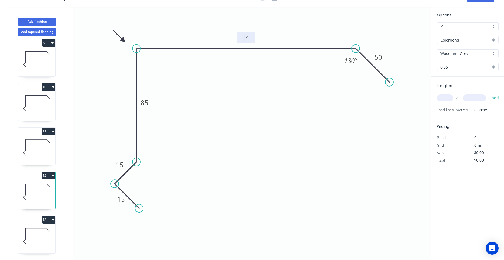
drag, startPoint x: 248, startPoint y: 39, endPoint x: 231, endPoint y: 40, distance: 16.2
click at [231, 40] on icon "0 15 15 85 ? 50 130 º" at bounding box center [252, 128] width 358 height 243
click at [244, 37] on rect at bounding box center [246, 39] width 11 height 8
click at [444, 98] on input "text" at bounding box center [445, 97] width 16 height 7
type input "$14.50"
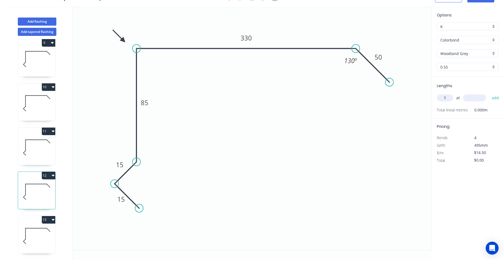
type input "1"
type input "500"
click at [489, 93] on button "add" at bounding box center [495, 97] width 13 height 9
type input "$14.50"
click at [36, 229] on icon at bounding box center [36, 236] width 37 height 35
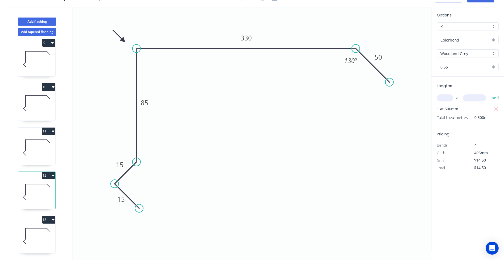
type input "$12.66"
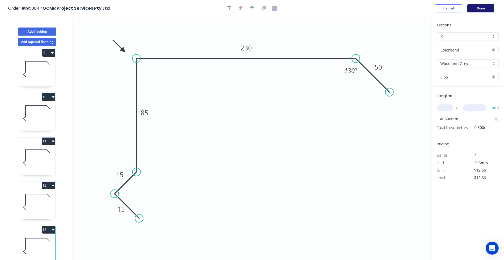
click at [487, 9] on button "Done" at bounding box center [480, 8] width 27 height 8
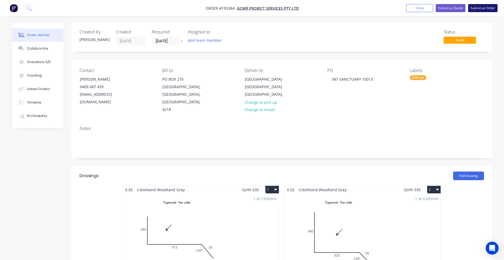
click at [482, 7] on button "Submit as Order" at bounding box center [482, 8] width 29 height 8
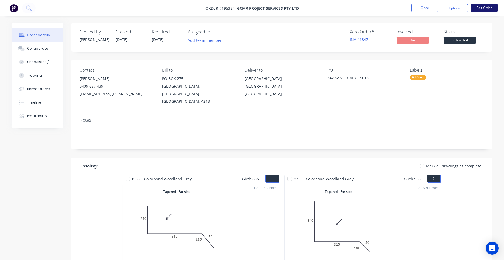
click at [487, 8] on button "Edit Order" at bounding box center [484, 8] width 27 height 8
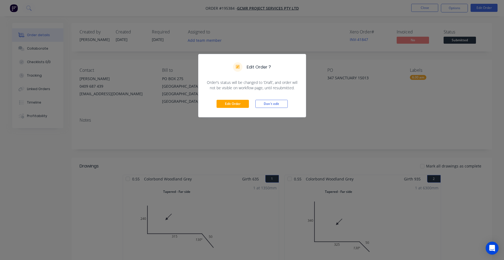
click at [219, 109] on div "Edit Order Don't edit" at bounding box center [251, 104] width 107 height 26
click at [222, 105] on button "Edit Order" at bounding box center [233, 104] width 32 height 8
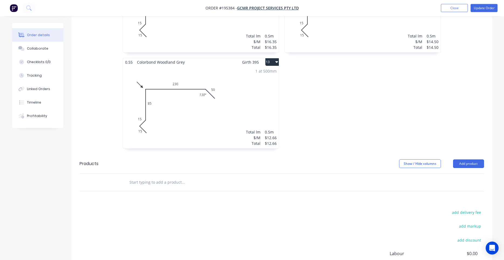
scroll to position [769, 0]
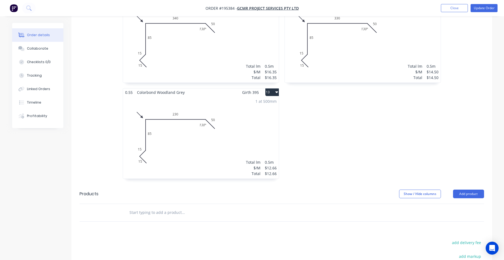
click at [268, 133] on div "1 at 500mm Total lm $/M Total 0.5m $12.66 $12.66" at bounding box center [201, 137] width 156 height 82
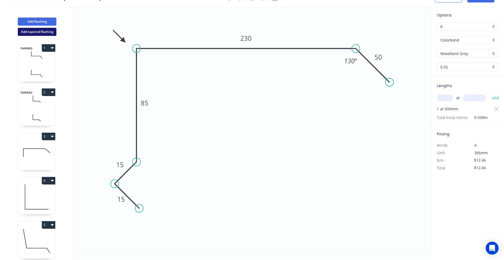
click at [46, 31] on button "Add tapered flashing" at bounding box center [37, 32] width 39 height 8
type input "$0.00"
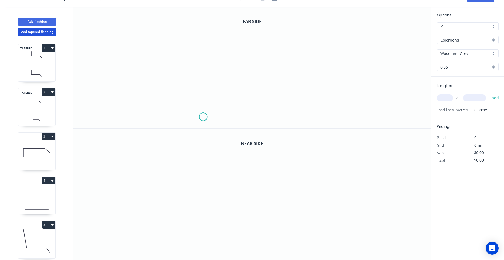
click at [203, 117] on icon "0" at bounding box center [252, 68] width 358 height 122
click at [186, 102] on icon "0" at bounding box center [252, 68] width 358 height 122
click at [204, 87] on icon at bounding box center [195, 92] width 18 height 13
click at [204, 87] on circle at bounding box center [204, 86] width 8 height 8
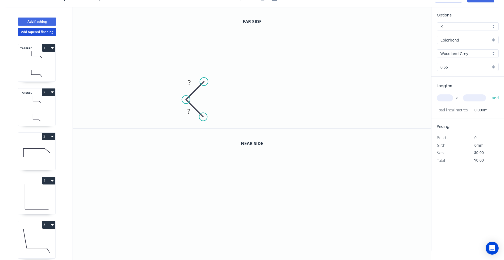
click at [204, 84] on circle at bounding box center [204, 81] width 8 height 8
click at [204, 82] on circle at bounding box center [204, 81] width 8 height 8
click at [203, 37] on icon "0 ? ?" at bounding box center [252, 68] width 358 height 122
click at [292, 41] on icon "0 ? ? ?" at bounding box center [252, 68] width 358 height 122
click at [312, 56] on icon "0 ? ? ? ?" at bounding box center [252, 68] width 358 height 122
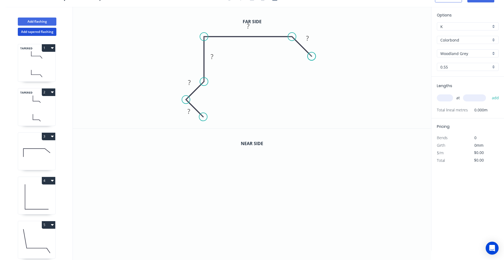
click at [312, 56] on circle at bounding box center [312, 56] width 8 height 8
drag, startPoint x: 311, startPoint y: 56, endPoint x: 309, endPoint y: 58, distance: 3.4
click at [309, 58] on circle at bounding box center [309, 58] width 8 height 8
click at [287, 50] on tspan "º" at bounding box center [287, 48] width 2 height 9
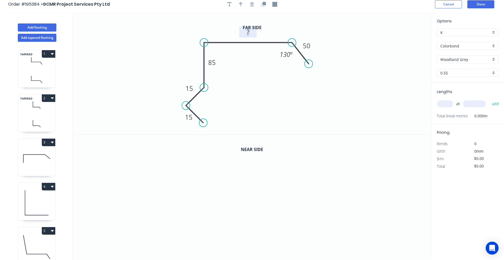
scroll to position [0, 0]
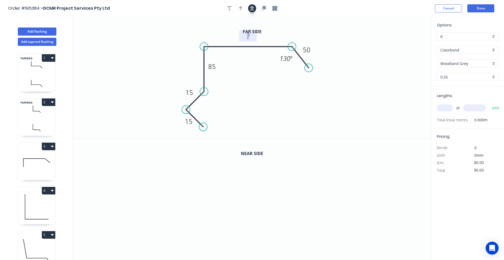
click at [255, 8] on button "button" at bounding box center [252, 8] width 8 height 8
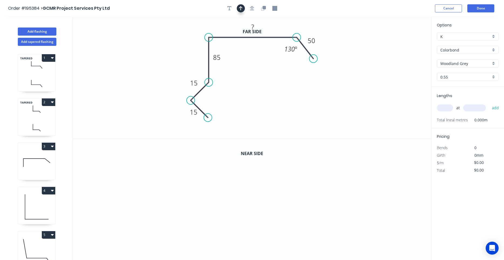
click at [243, 8] on button "button" at bounding box center [241, 8] width 8 height 8
click at [404, 42] on icon at bounding box center [404, 37] width 5 height 17
click at [404, 42] on icon at bounding box center [403, 35] width 5 height 17
drag, startPoint x: 404, startPoint y: 42, endPoint x: 292, endPoint y: 26, distance: 112.7
click at [292, 26] on icon at bounding box center [297, 22] width 16 height 16
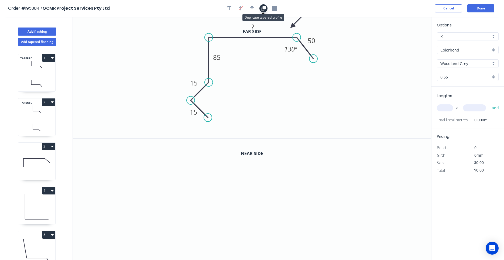
click at [261, 8] on button "button" at bounding box center [263, 8] width 8 height 8
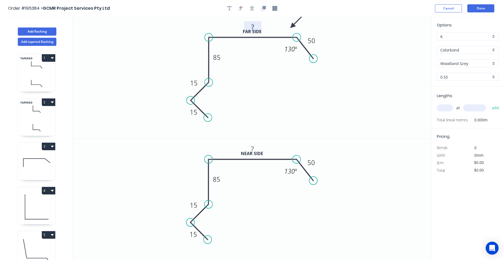
click at [255, 28] on rect at bounding box center [252, 27] width 11 height 8
click at [251, 151] on tspan "?" at bounding box center [252, 148] width 3 height 9
type input "$15.94"
drag, startPoint x: 252, startPoint y: 151, endPoint x: 256, endPoint y: 150, distance: 3.9
click at [256, 150] on g "?" at bounding box center [252, 148] width 11 height 9
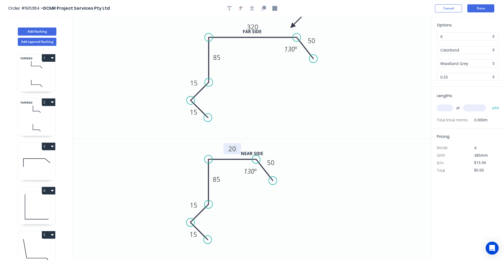
drag, startPoint x: 306, startPoint y: 172, endPoint x: 265, endPoint y: 171, distance: 40.5
click at [265, 171] on icon at bounding box center [264, 169] width 17 height 21
click at [253, 7] on icon "button" at bounding box center [252, 8] width 4 height 5
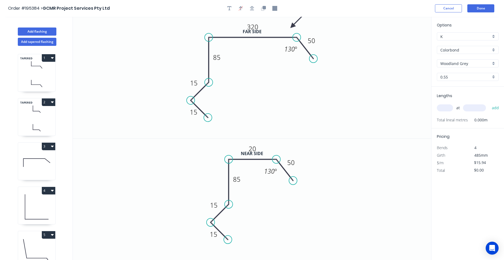
click at [446, 107] on input "text" at bounding box center [445, 107] width 16 height 7
type input "1"
type input "550"
click at [489, 103] on button "add" at bounding box center [495, 107] width 13 height 9
type input "$15.94"
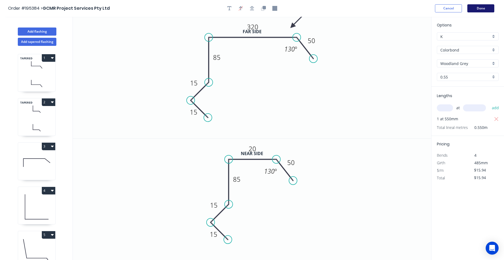
click at [475, 9] on button "Done" at bounding box center [480, 8] width 27 height 8
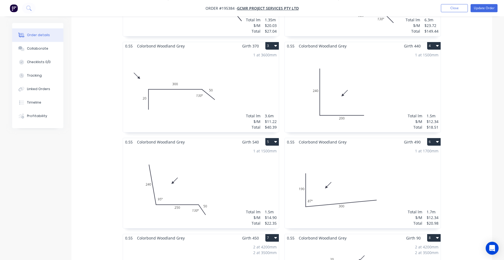
scroll to position [321, 0]
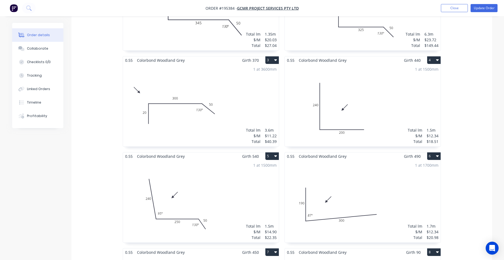
click at [417, 193] on div "1 at 1700mm Total lm $/M Total 1.7m $12.34 $20.98" at bounding box center [363, 201] width 156 height 82
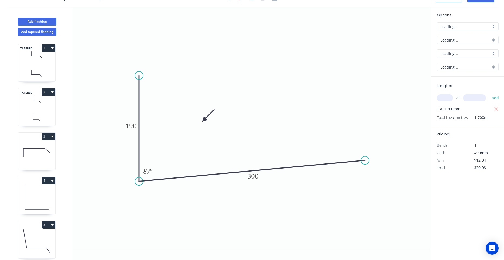
scroll to position [10, 0]
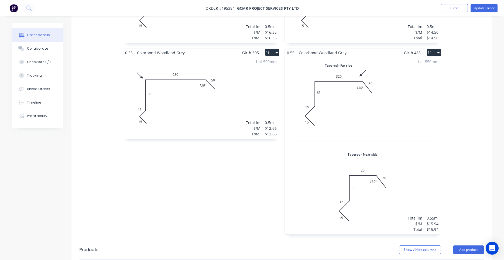
scroll to position [825, 0]
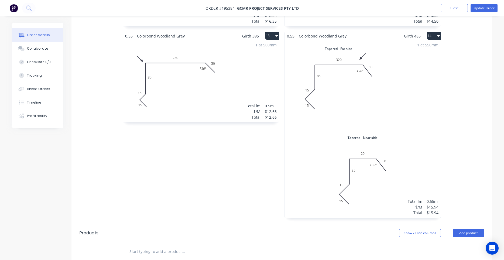
drag, startPoint x: 474, startPoint y: 144, endPoint x: 475, endPoint y: 83, distance: 61.0
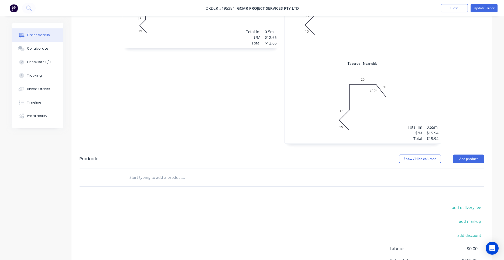
scroll to position [818, 0]
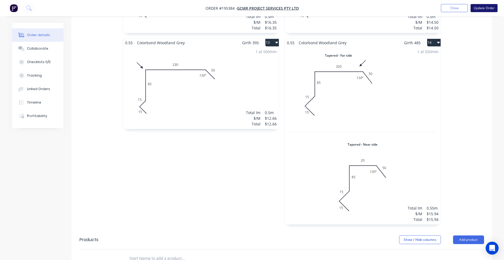
click at [488, 10] on button "Update Order" at bounding box center [484, 8] width 27 height 8
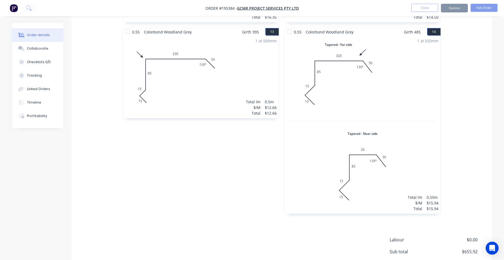
scroll to position [0, 0]
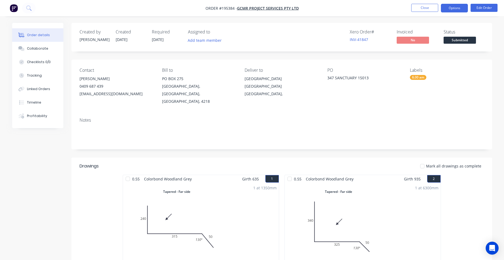
click at [458, 5] on button "Options" at bounding box center [454, 8] width 27 height 9
click at [376, 49] on div "Created by [PERSON_NAME] Created [DATE] Required [DATE] Assigned to Add team me…" at bounding box center [281, 37] width 421 height 29
click at [451, 8] on button "Options" at bounding box center [454, 8] width 27 height 9
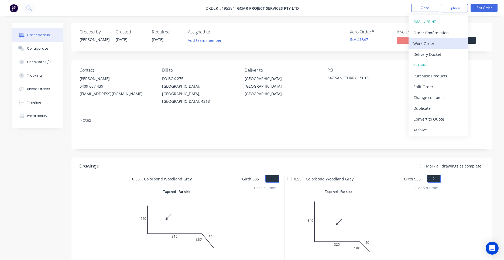
click at [440, 45] on div "Work Order" at bounding box center [438, 44] width 50 height 8
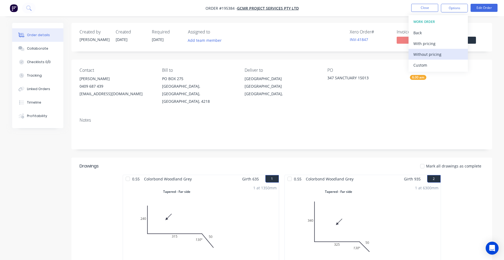
click at [436, 53] on div "Without pricing" at bounding box center [438, 54] width 50 height 8
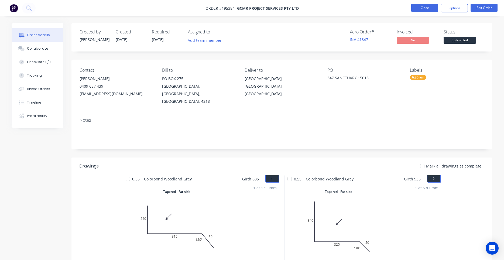
click at [435, 7] on button "Close" at bounding box center [424, 8] width 27 height 8
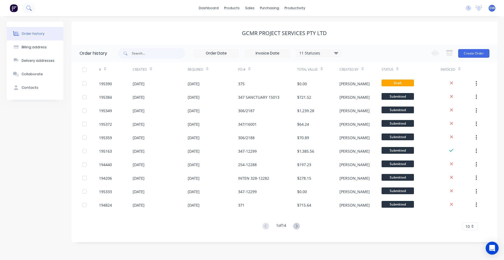
click at [28, 9] on icon at bounding box center [28, 7] width 4 height 4
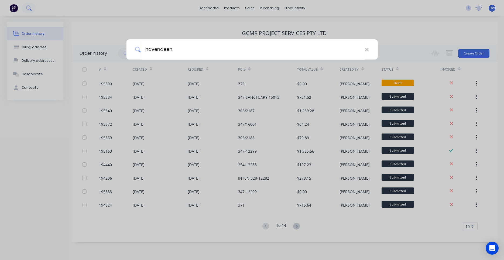
type input "havendeen"
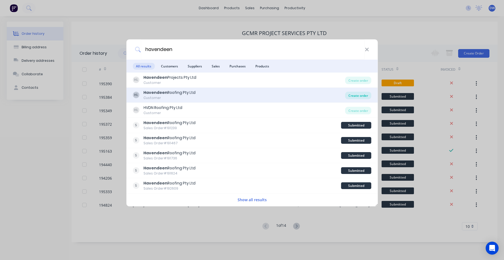
click at [350, 95] on div "Create order" at bounding box center [358, 96] width 26 height 8
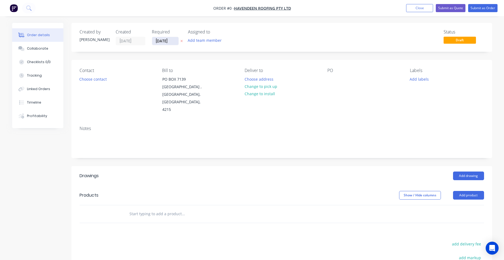
click at [166, 44] on input "[DATE]" at bounding box center [165, 41] width 26 height 8
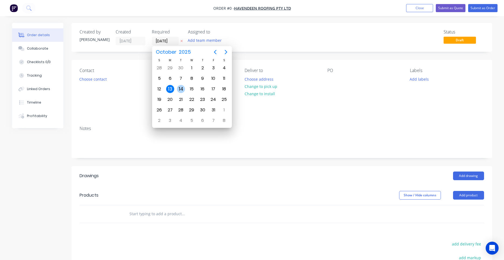
click at [177, 88] on div "14" at bounding box center [181, 89] width 11 height 10
type input "[DATE]"
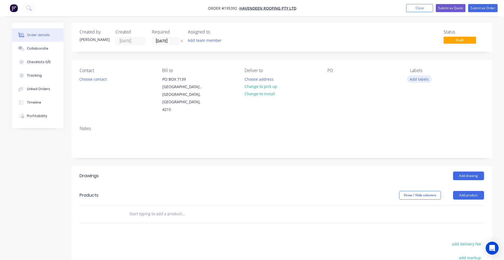
click at [409, 80] on button "Add labels" at bounding box center [419, 78] width 25 height 7
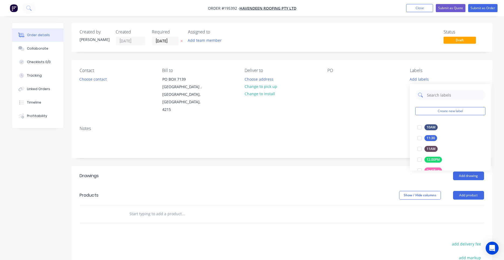
click at [434, 96] on input "text" at bounding box center [454, 95] width 56 height 11
type input "spec"
click at [419, 126] on div at bounding box center [419, 127] width 11 height 11
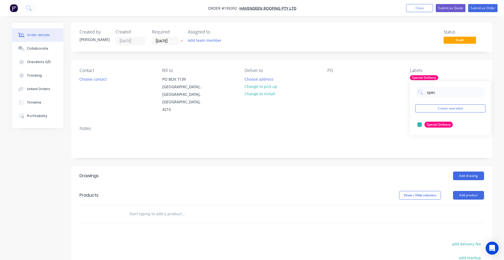
click at [361, 99] on div "PO" at bounding box center [364, 91] width 74 height 46
click at [99, 78] on button "Choose contact" at bounding box center [92, 78] width 33 height 7
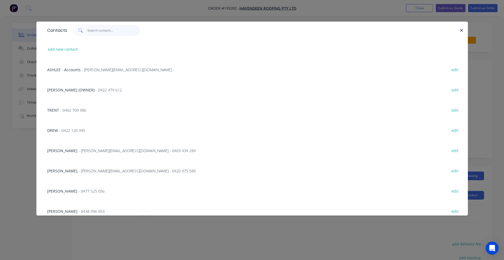
click at [121, 31] on input "text" at bounding box center [113, 30] width 53 height 11
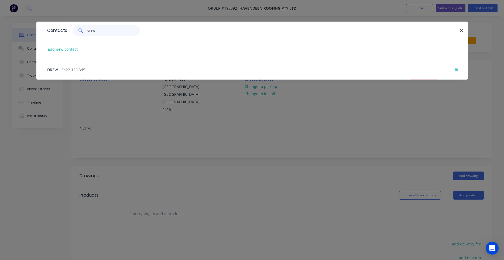
type input "drew"
click at [74, 70] on span "- 0422 120 345" at bounding box center [72, 69] width 26 height 5
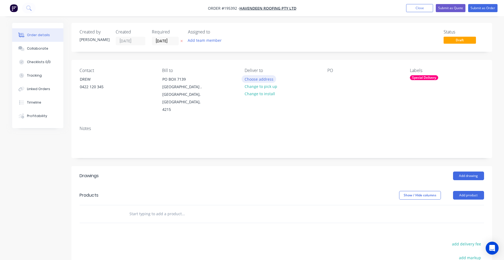
click at [247, 80] on button "Choose address" at bounding box center [259, 78] width 35 height 7
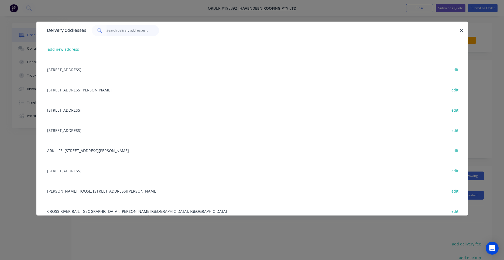
click at [117, 35] on input "text" at bounding box center [133, 30] width 53 height 11
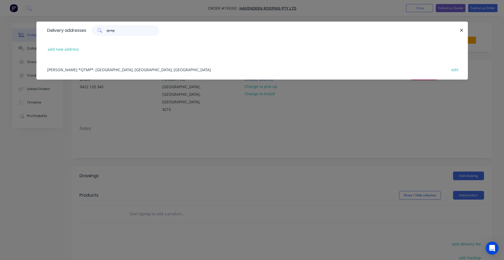
type input "qtmp"
click at [112, 68] on div "[PERSON_NAME] *QTMP*, TORBANLEA, [GEOGRAPHIC_DATA], [GEOGRAPHIC_DATA] edit" at bounding box center [251, 69] width 415 height 20
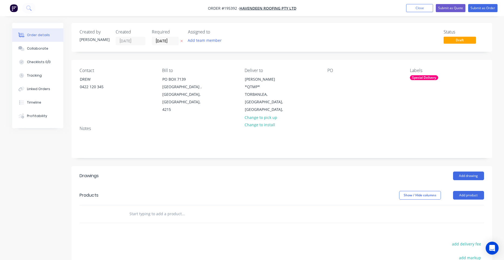
drag, startPoint x: 322, startPoint y: 80, endPoint x: 330, endPoint y: 78, distance: 7.6
click at [323, 80] on div "Contact DREW [PHONE_NUMBER] Bill to [STREET_ADDRESS] Deliver to [PERSON_NAME] H…" at bounding box center [281, 91] width 421 height 62
click at [330, 78] on div at bounding box center [331, 79] width 9 height 8
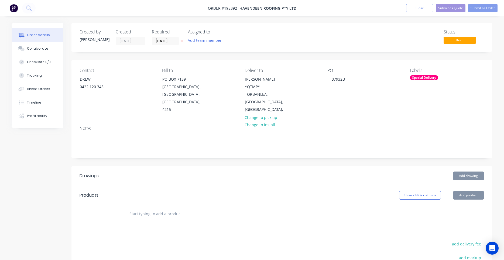
click at [379, 102] on div "PO 37932 B" at bounding box center [364, 91] width 74 height 46
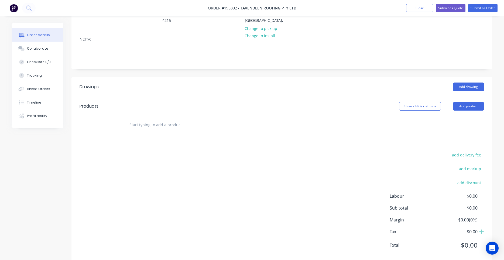
scroll to position [93, 0]
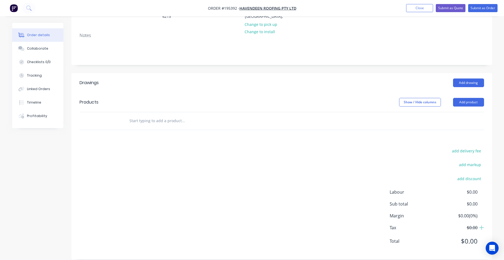
click at [157, 116] on input "text" at bounding box center [183, 120] width 108 height 11
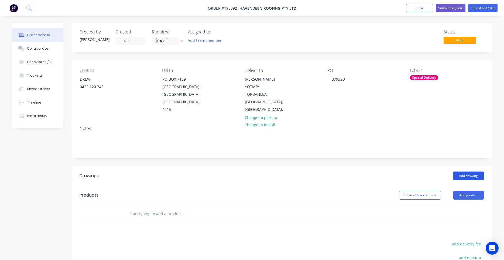
click at [471, 172] on button "Add drawing" at bounding box center [468, 176] width 31 height 9
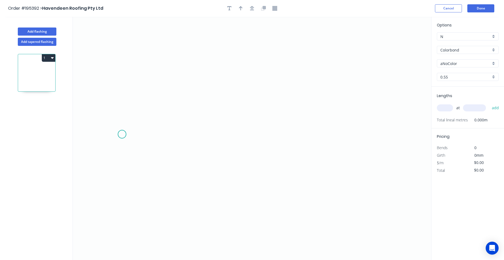
click at [122, 134] on icon "0" at bounding box center [252, 138] width 358 height 243
click at [152, 90] on icon "0" at bounding box center [252, 138] width 358 height 243
click at [356, 85] on icon "0 ?" at bounding box center [252, 138] width 358 height 243
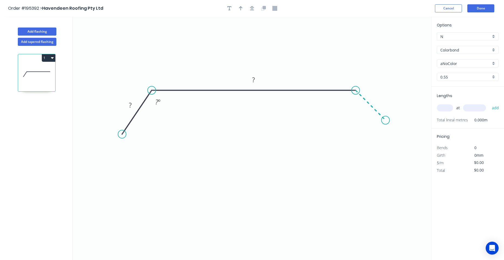
click at [386, 120] on icon "0 ? ? ? º" at bounding box center [252, 138] width 358 height 243
click at [386, 120] on circle at bounding box center [385, 120] width 8 height 8
drag, startPoint x: 122, startPoint y: 133, endPoint x: 120, endPoint y: 124, distance: 9.8
click at [120, 124] on circle at bounding box center [120, 122] width 8 height 8
click at [129, 100] on tspan "?" at bounding box center [130, 97] width 3 height 9
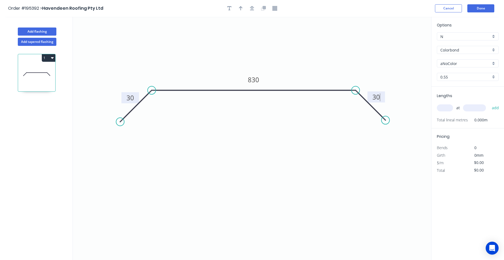
type input "$20.61"
click at [446, 62] on input "aNoColor" at bounding box center [465, 64] width 50 height 6
click at [456, 74] on div "Surfmist" at bounding box center [467, 73] width 61 height 9
type input "Surfmist"
click at [455, 77] on input "0.55" at bounding box center [465, 77] width 50 height 6
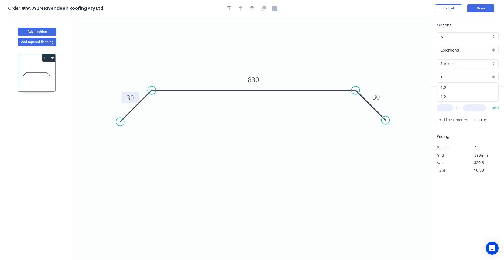
type input "1"
click at [494, 79] on div "1" at bounding box center [468, 77] width 62 height 8
click at [466, 87] on div "0.55" at bounding box center [467, 87] width 61 height 9
type input "0.55"
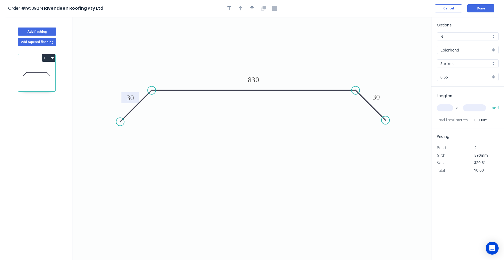
click at [445, 108] on input "text" at bounding box center [445, 107] width 16 height 7
type input "1"
type input "400"
click at [489, 103] on button "add" at bounding box center [495, 107] width 13 height 9
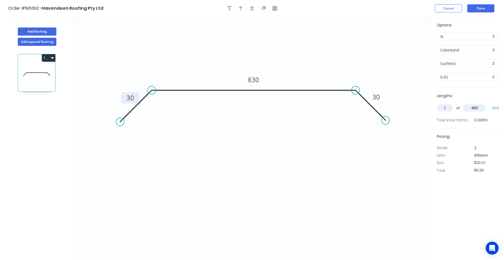
type input "$20.61"
click at [249, 10] on button "button" at bounding box center [252, 8] width 8 height 8
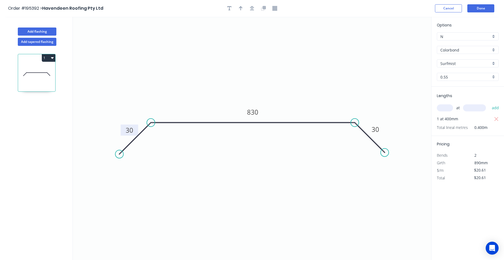
click at [245, 10] on div at bounding box center [252, 8] width 57 height 8
click at [242, 10] on icon "button" at bounding box center [241, 8] width 4 height 5
click at [405, 42] on icon at bounding box center [404, 37] width 5 height 17
drag, startPoint x: 405, startPoint y: 42, endPoint x: 302, endPoint y: 94, distance: 115.8
click at [312, 88] on icon at bounding box center [320, 81] width 16 height 16
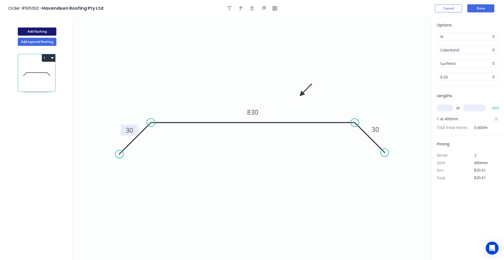
click at [38, 29] on button "Add flashing" at bounding box center [37, 32] width 39 height 8
type input "$0.00"
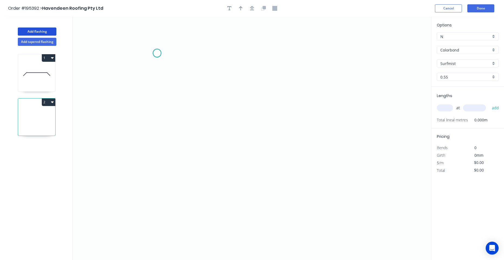
click at [157, 53] on icon "0" at bounding box center [252, 138] width 358 height 243
click at [180, 77] on icon "0" at bounding box center [252, 138] width 358 height 243
click at [176, 163] on icon "0 ?" at bounding box center [252, 138] width 358 height 243
click at [294, 159] on icon "0 ? ?" at bounding box center [252, 138] width 358 height 243
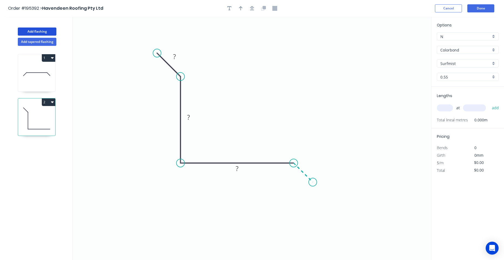
click at [313, 184] on icon "0 ? ? ?" at bounding box center [252, 138] width 358 height 243
click at [313, 184] on circle at bounding box center [313, 182] width 8 height 8
click at [306, 167] on rect at bounding box center [309, 165] width 11 height 8
click at [258, 11] on div at bounding box center [252, 8] width 57 height 8
click at [255, 12] on div at bounding box center [252, 8] width 57 height 8
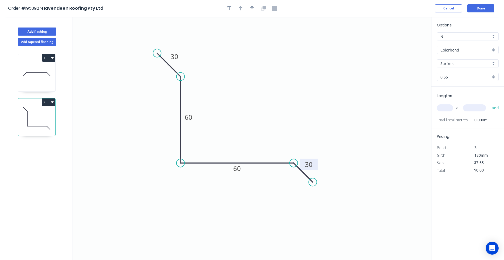
click at [40, 71] on icon at bounding box center [36, 74] width 37 height 35
type input "$20.61"
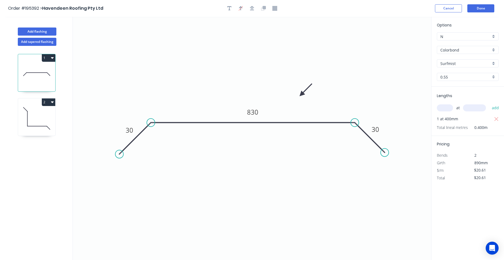
drag, startPoint x: 29, startPoint y: 123, endPoint x: 66, endPoint y: 105, distance: 41.6
click at [29, 124] on icon at bounding box center [36, 118] width 37 height 35
type input "$7.63"
type input "$0.00"
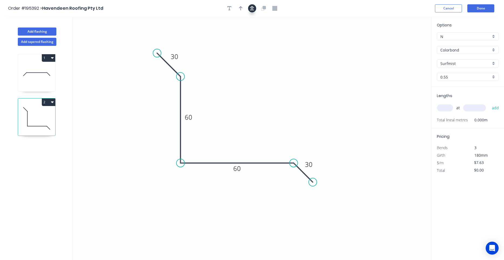
click at [251, 9] on icon "button" at bounding box center [252, 8] width 4 height 5
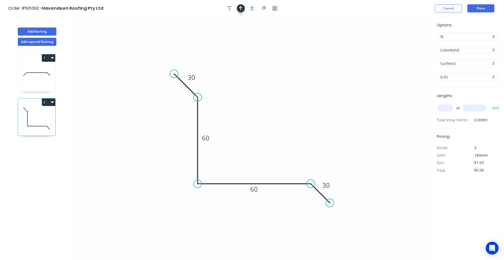
click at [244, 8] on button "button" at bounding box center [241, 8] width 8 height 8
click at [405, 41] on icon at bounding box center [404, 37] width 5 height 17
drag, startPoint x: 405, startPoint y: 41, endPoint x: 297, endPoint y: 127, distance: 137.4
click at [299, 128] on icon at bounding box center [307, 123] width 16 height 16
click at [446, 111] on input "text" at bounding box center [445, 107] width 16 height 7
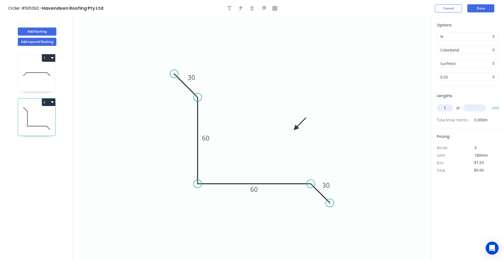
type input "1"
type input "3800"
click at [489, 103] on button "add" at bounding box center [495, 107] width 13 height 9
type input "$28.99"
click at [52, 41] on button "Add tapered flashing" at bounding box center [37, 42] width 39 height 8
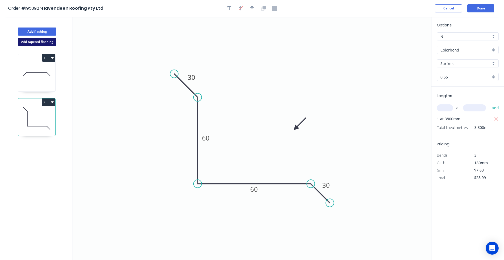
type input "$0.00"
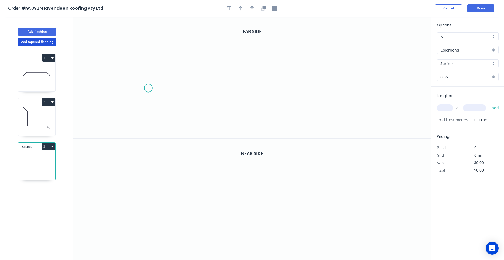
click at [148, 88] on icon "0" at bounding box center [252, 78] width 358 height 122
click at [164, 66] on icon at bounding box center [156, 77] width 16 height 23
click at [163, 66] on circle at bounding box center [164, 65] width 8 height 8
drag, startPoint x: 157, startPoint y: 73, endPoint x: 160, endPoint y: 64, distance: 9.7
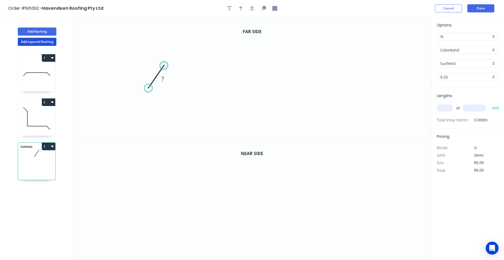
click at [160, 64] on icon "0 ?" at bounding box center [252, 78] width 358 height 122
click at [163, 64] on circle at bounding box center [164, 65] width 8 height 8
drag, startPoint x: 159, startPoint y: 72, endPoint x: 172, endPoint y: 47, distance: 28.1
click at [172, 47] on icon at bounding box center [167, 54] width 16 height 23
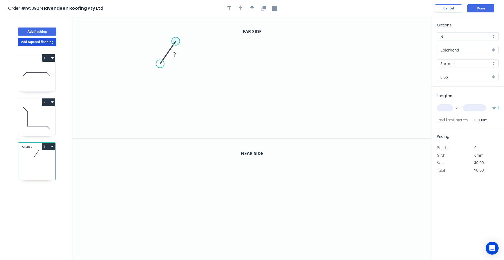
click at [178, 40] on circle at bounding box center [176, 41] width 8 height 8
click at [299, 45] on icon "0 ?" at bounding box center [252, 78] width 358 height 122
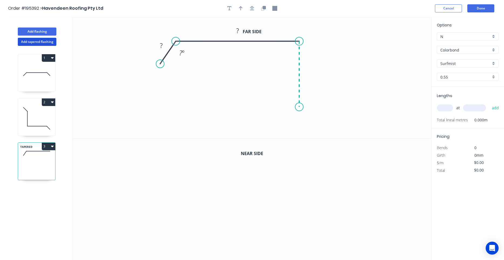
click at [299, 107] on icon "0 ? ? ? º" at bounding box center [252, 78] width 358 height 122
click at [276, 108] on icon "0 ? ? ? ? º" at bounding box center [252, 78] width 358 height 122
click at [277, 136] on icon "0 ? ? ? ? ? º" at bounding box center [252, 78] width 358 height 122
click at [277, 136] on circle at bounding box center [276, 136] width 8 height 8
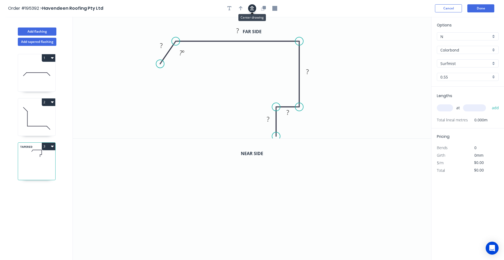
click at [251, 8] on icon "button" at bounding box center [252, 8] width 4 height 5
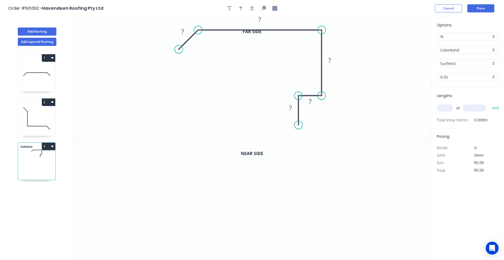
drag, startPoint x: 184, startPoint y: 53, endPoint x: 179, endPoint y: 51, distance: 5.9
click at [179, 51] on circle at bounding box center [179, 49] width 8 height 8
click at [183, 33] on tspan "?" at bounding box center [182, 31] width 3 height 9
click at [262, 9] on icon "button" at bounding box center [263, 8] width 5 height 5
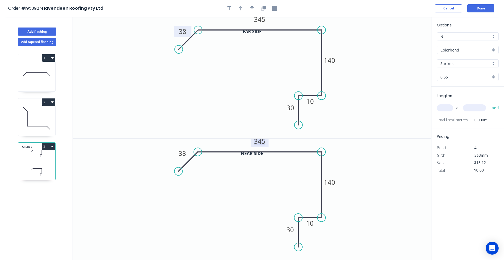
click at [260, 142] on tspan "345" at bounding box center [259, 141] width 11 height 9
type input "$16.45"
click at [455, 109] on div "at add" at bounding box center [468, 107] width 63 height 9
click at [451, 110] on input "text" at bounding box center [445, 107] width 16 height 7
type input "1"
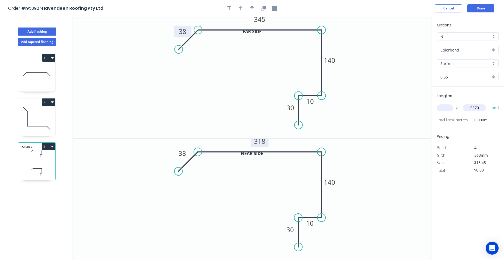
type input "5570"
click at [489, 103] on button "add" at bounding box center [495, 107] width 13 height 9
click at [54, 144] on button "3" at bounding box center [48, 147] width 13 height 8
click at [50, 156] on div "Duplicate" at bounding box center [30, 160] width 42 height 8
type input "$0.00"
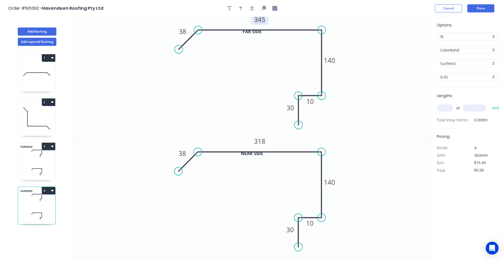
click at [261, 21] on tspan "345" at bounding box center [259, 19] width 11 height 9
click at [260, 142] on tspan "318" at bounding box center [259, 141] width 11 height 9
click at [444, 109] on input "text" at bounding box center [445, 107] width 16 height 7
type input "$16.45"
type input "1"
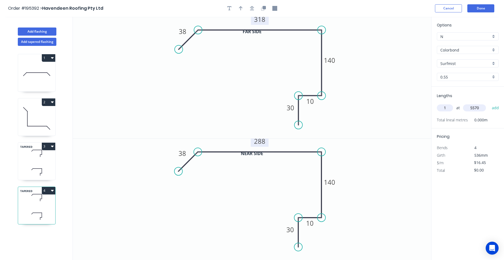
type input "5570"
click at [489, 103] on button "add" at bounding box center [495, 107] width 13 height 9
click at [54, 191] on button "4" at bounding box center [48, 191] width 13 height 8
click at [47, 203] on div "Duplicate" at bounding box center [30, 204] width 42 height 8
type input "$0.00"
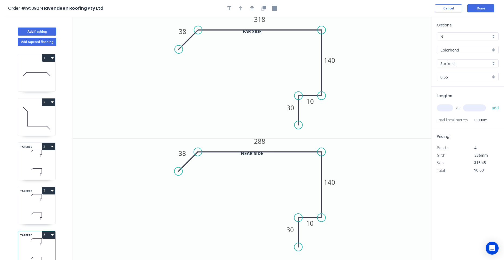
scroll to position [5, 0]
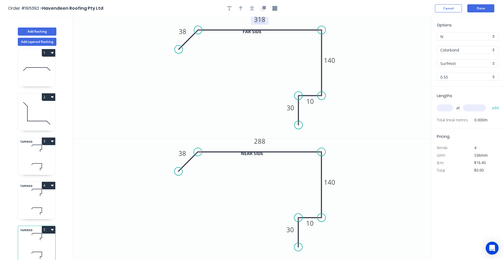
click at [257, 22] on tspan "318" at bounding box center [259, 19] width 11 height 9
click at [258, 139] on tspan "288" at bounding box center [259, 141] width 11 height 9
type input "$16.45"
drag, startPoint x: 186, startPoint y: 164, endPoint x: 213, endPoint y: 164, distance: 27.5
click at [213, 164] on icon at bounding box center [215, 161] width 19 height 19
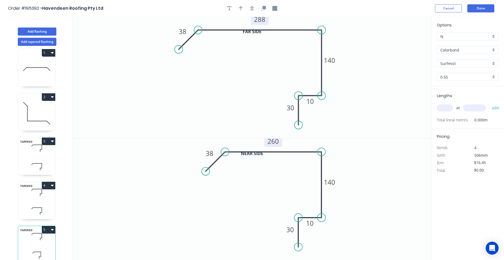
click at [46, 203] on icon at bounding box center [36, 211] width 37 height 16
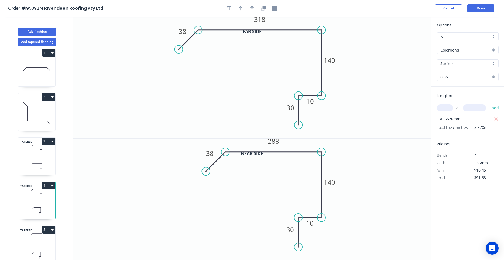
drag, startPoint x: 188, startPoint y: 163, endPoint x: 215, endPoint y: 163, distance: 27.8
click at [215, 163] on icon at bounding box center [215, 161] width 19 height 19
click at [45, 169] on icon at bounding box center [36, 167] width 37 height 16
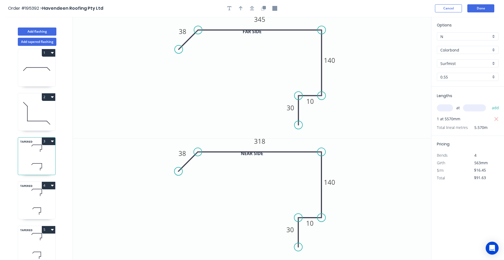
drag, startPoint x: 187, startPoint y: 162, endPoint x: 201, endPoint y: 162, distance: 14.3
click at [201, 162] on icon "0 38 318 140 10 30" at bounding box center [252, 200] width 358 height 122
drag, startPoint x: 189, startPoint y: 161, endPoint x: 214, endPoint y: 161, distance: 25.1
click at [214, 161] on icon at bounding box center [212, 161] width 19 height 19
click at [254, 10] on icon "button" at bounding box center [252, 8] width 4 height 4
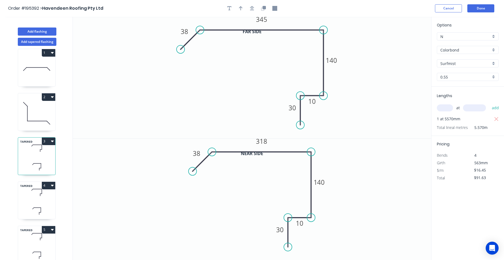
click at [42, 217] on icon at bounding box center [36, 211] width 37 height 16
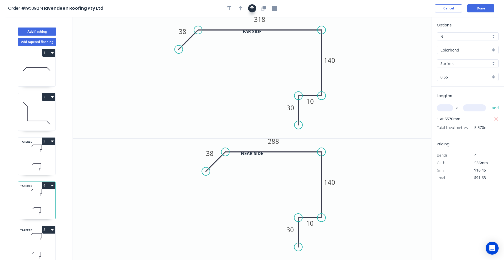
click at [251, 10] on icon "button" at bounding box center [252, 8] width 4 height 4
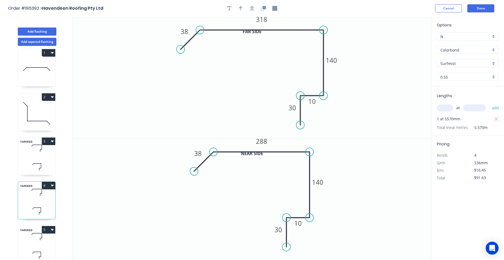
click at [38, 239] on icon at bounding box center [36, 237] width 37 height 16
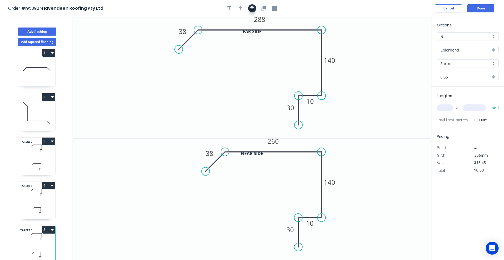
click at [254, 9] on icon "button" at bounding box center [252, 8] width 4 height 5
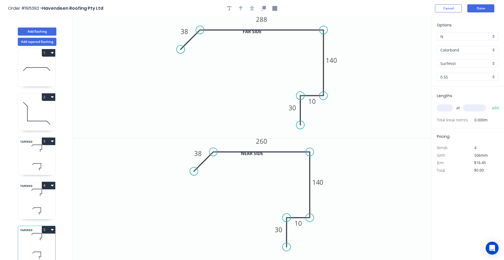
click at [47, 200] on icon at bounding box center [36, 192] width 37 height 16
click at [449, 109] on input "text" at bounding box center [445, 107] width 16 height 7
click at [35, 166] on icon at bounding box center [36, 167] width 37 height 16
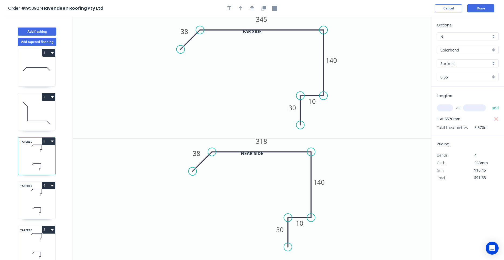
click at [31, 246] on div "TAPERED 5" at bounding box center [37, 245] width 38 height 38
type input "$0.00"
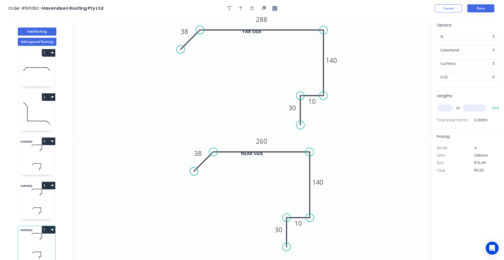
click at [446, 112] on div "at add" at bounding box center [468, 107] width 63 height 9
click at [447, 111] on input "text" at bounding box center [445, 107] width 16 height 7
type input "1"
type input "5570"
click at [489, 103] on button "add" at bounding box center [495, 107] width 13 height 9
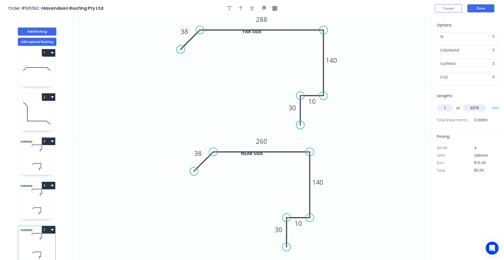
type input "$91.63"
click at [43, 203] on div "TAPERED 4" at bounding box center [37, 200] width 38 height 38
click at [46, 151] on icon at bounding box center [36, 148] width 37 height 16
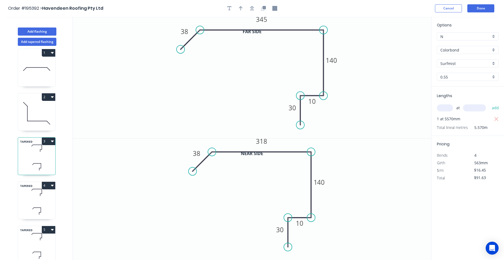
click at [46, 205] on icon at bounding box center [36, 211] width 37 height 16
click at [39, 237] on icon at bounding box center [36, 237] width 37 height 16
click at [42, 210] on icon at bounding box center [36, 211] width 37 height 16
click at [46, 165] on icon at bounding box center [36, 167] width 37 height 16
click at [42, 210] on icon at bounding box center [36, 211] width 37 height 16
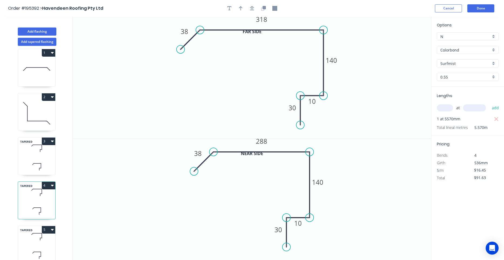
click at [36, 246] on div "TAPERED 5" at bounding box center [37, 245] width 38 height 38
click at [478, 6] on button "Done" at bounding box center [480, 8] width 27 height 8
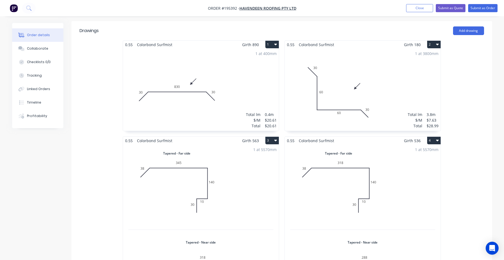
scroll to position [138, 0]
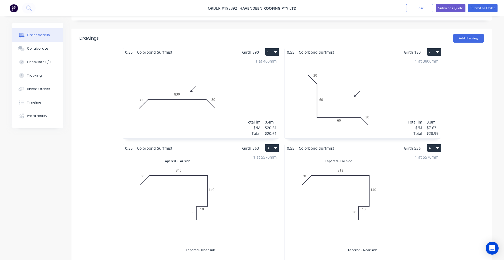
click at [242, 184] on div "1 at 5570mm Total lm $/M Total 5.57m $16.45 $91.63" at bounding box center [201, 241] width 156 height 178
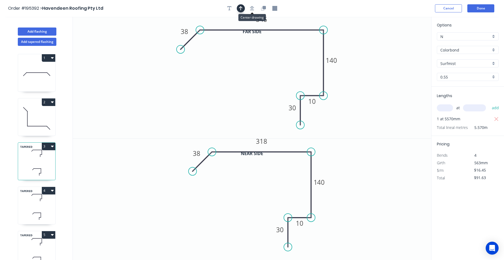
click at [244, 9] on button "button" at bounding box center [241, 8] width 8 height 8
click at [403, 42] on icon at bounding box center [404, 37] width 5 height 17
click at [403, 42] on icon at bounding box center [402, 35] width 5 height 17
click at [403, 42] on icon at bounding box center [407, 38] width 16 height 16
drag, startPoint x: 403, startPoint y: 42, endPoint x: 296, endPoint y: 22, distance: 108.7
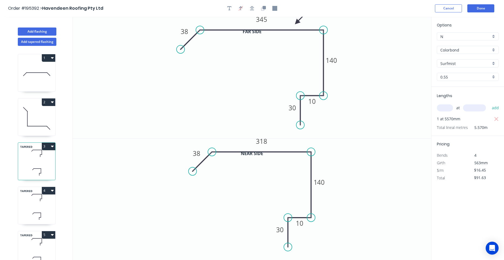
click at [296, 22] on icon at bounding box center [301, 18] width 16 height 16
click at [40, 214] on icon at bounding box center [36, 216] width 37 height 16
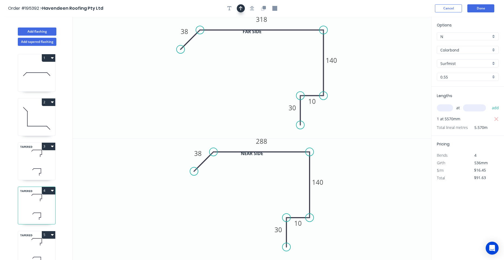
click at [244, 6] on button "button" at bounding box center [241, 8] width 8 height 8
click at [406, 43] on icon at bounding box center [404, 37] width 5 height 17
drag, startPoint x: 405, startPoint y: 42, endPoint x: 302, endPoint y: 23, distance: 105.4
click at [302, 23] on icon at bounding box center [307, 19] width 16 height 16
click at [45, 248] on icon at bounding box center [36, 242] width 37 height 16
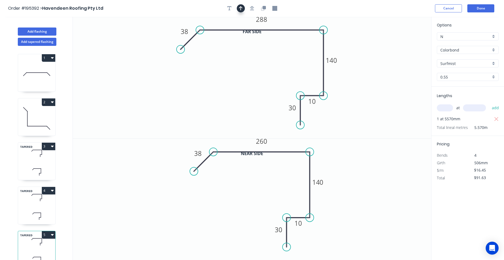
click at [244, 8] on button "button" at bounding box center [241, 8] width 8 height 8
click at [402, 42] on icon at bounding box center [404, 37] width 5 height 17
drag, startPoint x: 403, startPoint y: 42, endPoint x: 303, endPoint y: 20, distance: 102.4
click at [303, 20] on icon at bounding box center [308, 16] width 16 height 16
click at [37, 162] on div "TAPERED 3" at bounding box center [37, 161] width 38 height 38
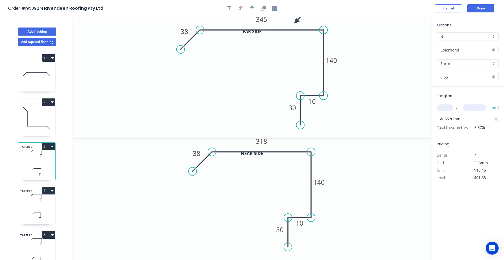
click at [468, 3] on header "Order #195392 > Havendeen Roofing Pty Ltd Cancel Done" at bounding box center [252, 8] width 504 height 17
click at [470, 6] on button "Done" at bounding box center [480, 8] width 27 height 8
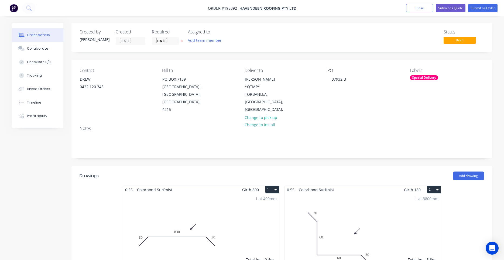
click at [417, 76] on div "Special Delivery" at bounding box center [424, 77] width 28 height 5
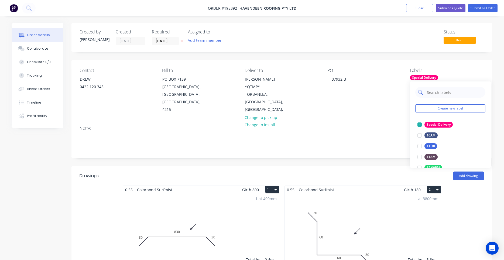
click at [434, 94] on input "text" at bounding box center [454, 92] width 56 height 11
type input "7"
click at [418, 125] on div at bounding box center [419, 124] width 11 height 11
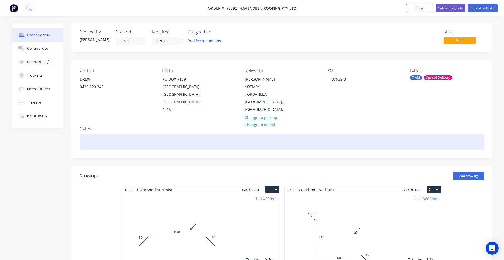
click at [310, 133] on div at bounding box center [282, 141] width 405 height 16
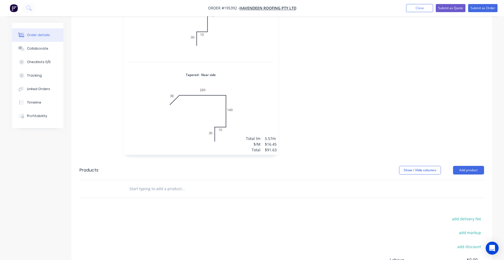
scroll to position [434, 0]
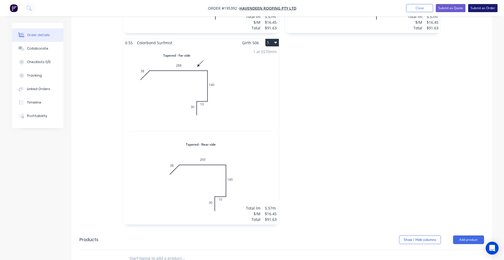
click at [485, 8] on button "Submit as Order" at bounding box center [482, 8] width 29 height 8
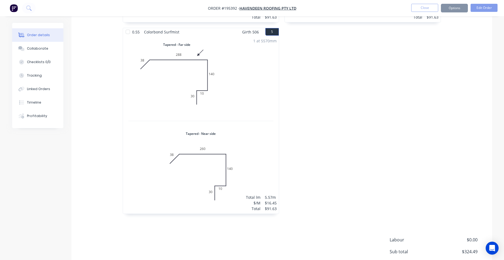
scroll to position [0, 0]
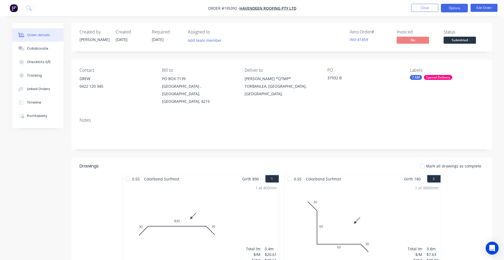
click at [454, 12] on button "Options" at bounding box center [454, 8] width 27 height 9
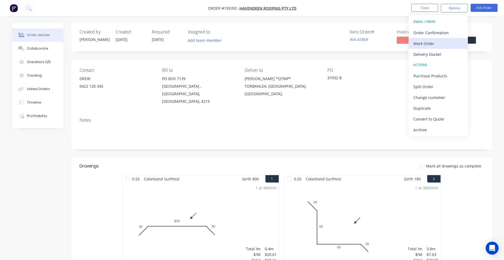
click at [438, 39] on button "Work Order" at bounding box center [438, 43] width 59 height 11
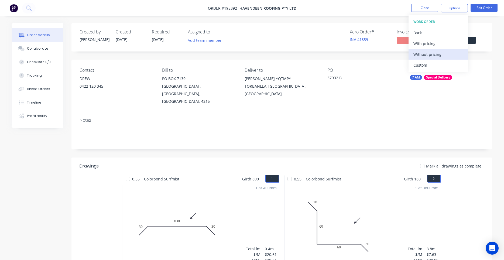
click at [432, 51] on div "Without pricing" at bounding box center [438, 54] width 50 height 8
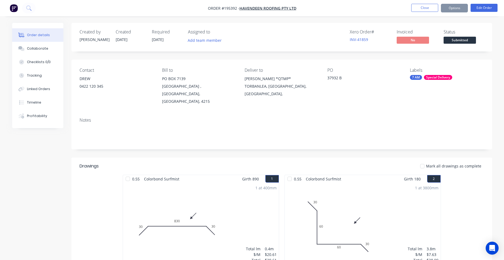
click at [231, 8] on span "Order #195392 -" at bounding box center [224, 8] width 32 height 5
click at [480, 1] on nav "Order #195392 - Havendeen Roofing Pty Ltd Close Options Edit Order" at bounding box center [252, 8] width 504 height 16
click at [480, 5] on nav "Order #195392 - Havendeen Roofing Pty Ltd Close Options Edit Order" at bounding box center [252, 8] width 504 height 16
click at [480, 5] on button "Edit Order" at bounding box center [484, 8] width 27 height 8
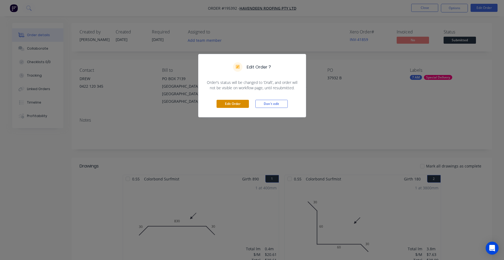
click at [240, 105] on button "Edit Order" at bounding box center [233, 104] width 32 height 8
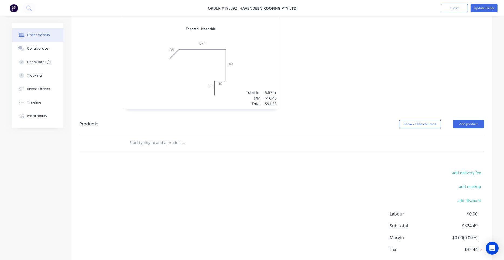
click at [239, 76] on div "1 at 5570mm Total lm $/M Total 5.57m $16.45 $91.63" at bounding box center [201, 20] width 156 height 178
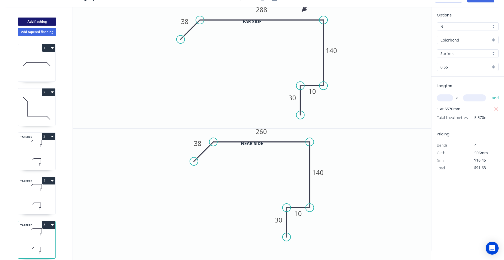
click at [44, 22] on button "Add flashing" at bounding box center [37, 22] width 39 height 8
type input "$0.00"
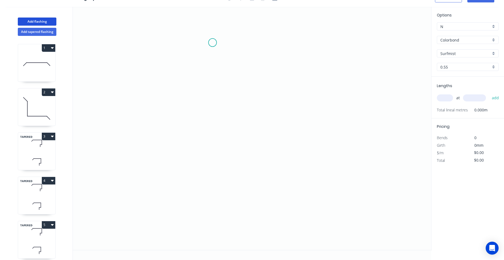
click at [213, 42] on icon "0" at bounding box center [252, 128] width 358 height 243
click at [253, 44] on icon "0" at bounding box center [252, 128] width 358 height 243
click at [246, 173] on icon "0 ?" at bounding box center [252, 128] width 358 height 243
click at [150, 166] on icon "0 ? ?" at bounding box center [252, 128] width 358 height 243
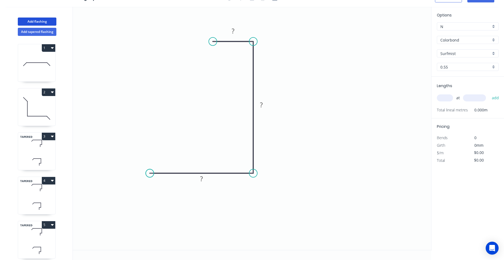
click at [150, 166] on icon "0 ? ? ?" at bounding box center [252, 128] width 358 height 243
drag, startPoint x: 150, startPoint y: 170, endPoint x: 156, endPoint y: 171, distance: 5.2
click at [156, 171] on circle at bounding box center [156, 173] width 8 height 8
click at [205, 179] on tspan "?" at bounding box center [204, 178] width 3 height 9
click at [455, 68] on input "0.55" at bounding box center [465, 67] width 50 height 6
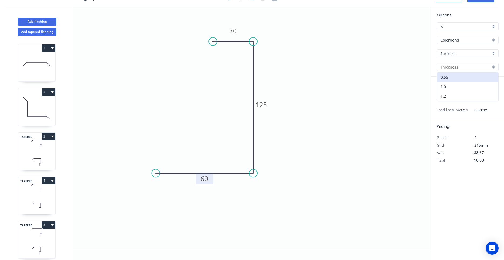
click at [451, 84] on div "1.0" at bounding box center [467, 86] width 61 height 9
click at [448, 99] on input "text" at bounding box center [445, 97] width 16 height 7
click at [489, 93] on button "add" at bounding box center [495, 97] width 13 height 9
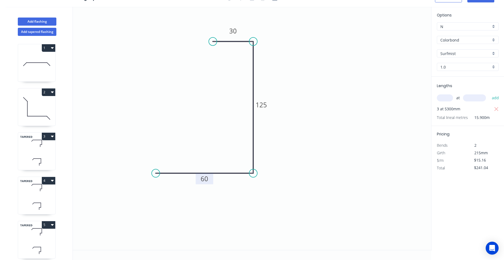
scroll to position [0, 0]
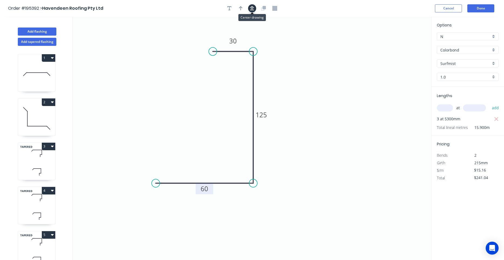
click at [254, 9] on button "button" at bounding box center [252, 8] width 8 height 8
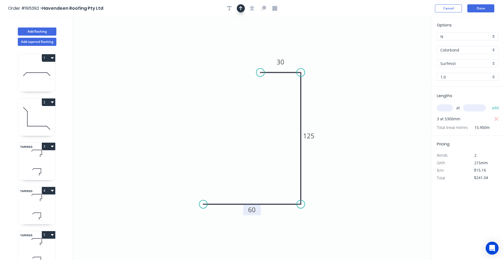
click at [241, 9] on icon "button" at bounding box center [241, 8] width 4 height 5
click at [403, 42] on icon at bounding box center [400, 40] width 16 height 16
drag, startPoint x: 403, startPoint y: 42, endPoint x: 388, endPoint y: 42, distance: 14.3
click at [335, 63] on icon "0 60 125 30" at bounding box center [252, 138] width 358 height 243
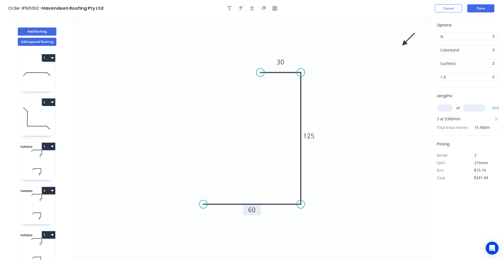
drag, startPoint x: 403, startPoint y: 42, endPoint x: 398, endPoint y: 46, distance: 6.1
click at [398, 46] on icon "0 60 125 30" at bounding box center [252, 138] width 358 height 243
click at [402, 44] on icon at bounding box center [409, 40] width 16 height 16
drag, startPoint x: 402, startPoint y: 44, endPoint x: 342, endPoint y: 64, distance: 62.9
click at [342, 64] on icon at bounding box center [347, 60] width 16 height 16
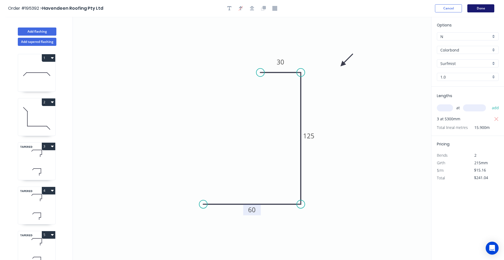
click at [480, 12] on button "Done" at bounding box center [480, 8] width 27 height 8
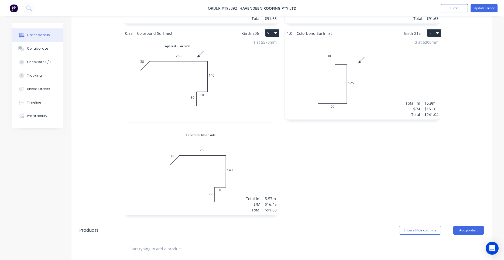
scroll to position [413, 0]
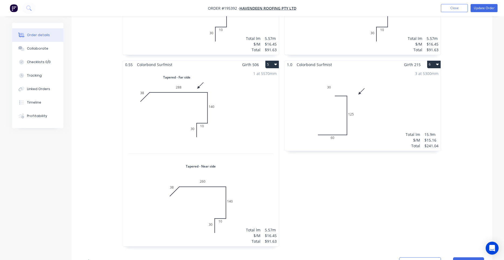
click at [376, 96] on div "3 at 5300mm Total lm $/M Total 15.9m $15.16 $241.04" at bounding box center [363, 109] width 156 height 82
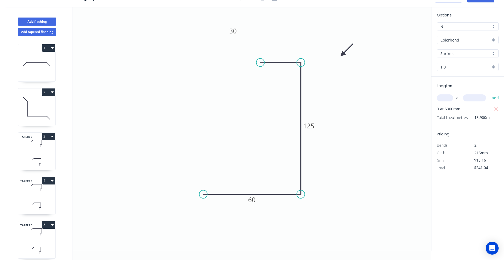
scroll to position [10, 0]
click at [265, 66] on div "Delete point" at bounding box center [288, 68] width 54 height 11
click at [300, 63] on circle at bounding box center [301, 63] width 8 height 8
click at [299, 63] on circle at bounding box center [301, 63] width 8 height 8
click at [258, 63] on icon "0 60 125" at bounding box center [252, 128] width 358 height 243
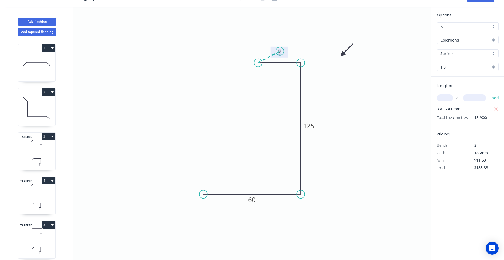
click at [280, 51] on tspan "?" at bounding box center [279, 52] width 3 height 9
click at [281, 56] on div "Delete point" at bounding box center [307, 58] width 54 height 11
click at [284, 52] on rect at bounding box center [279, 53] width 11 height 8
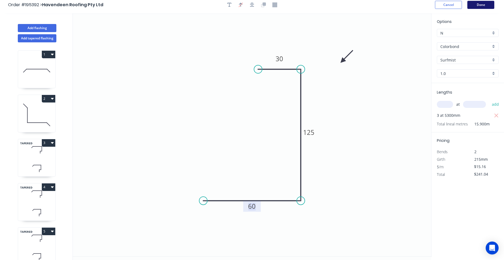
scroll to position [0, 0]
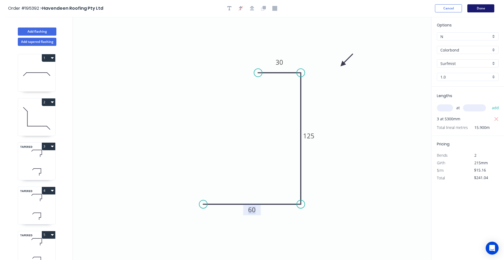
click at [485, 10] on button "Done" at bounding box center [480, 8] width 27 height 8
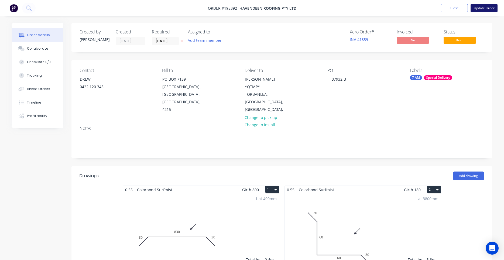
click at [483, 9] on button "Update Order" at bounding box center [484, 8] width 27 height 8
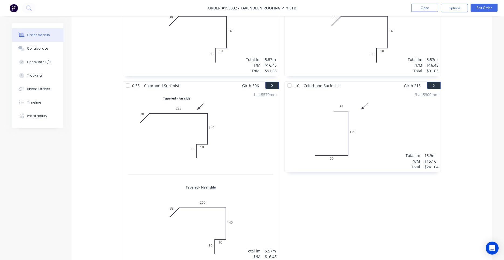
scroll to position [413, 0]
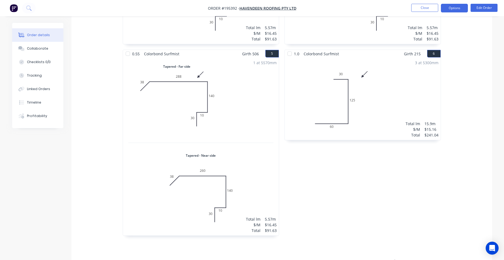
click at [458, 9] on button "Options" at bounding box center [454, 8] width 27 height 9
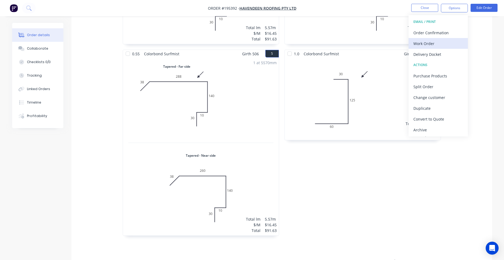
click at [437, 40] on button "Work Order" at bounding box center [438, 43] width 59 height 11
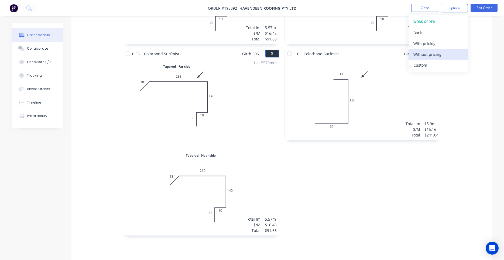
click at [430, 52] on div "Without pricing" at bounding box center [438, 54] width 50 height 8
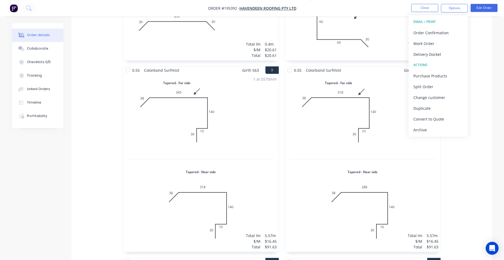
scroll to position [0, 0]
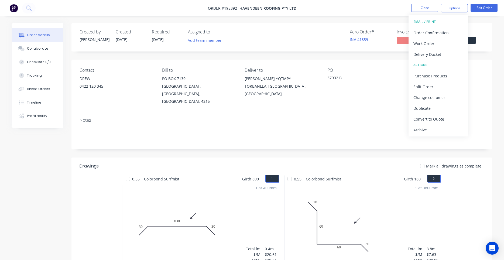
click at [352, 98] on div "Contact DREW [PHONE_NUMBER] Bill to [STREET_ADDRESS] Deliver to [PERSON_NAME] H…" at bounding box center [281, 87] width 421 height 54
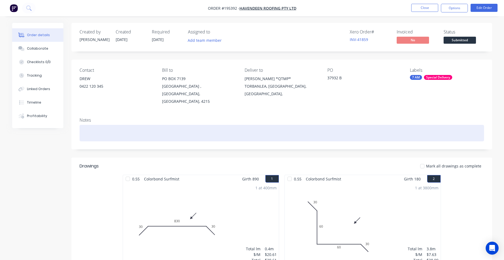
click at [375, 125] on div at bounding box center [282, 133] width 405 height 16
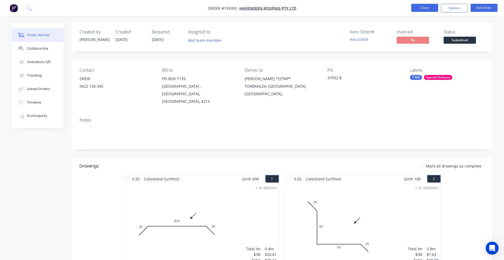
click at [421, 8] on button "Close" at bounding box center [424, 8] width 27 height 8
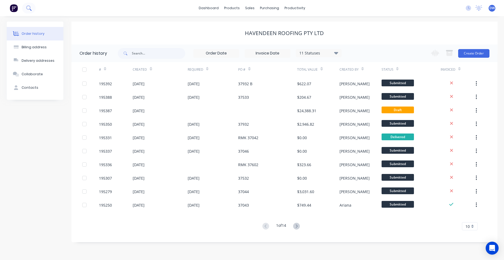
click at [23, 6] on button at bounding box center [28, 8] width 13 height 11
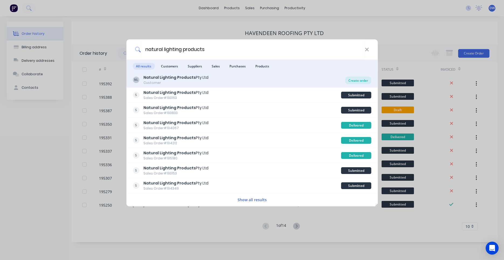
click at [361, 79] on div "Create order" at bounding box center [358, 81] width 26 height 8
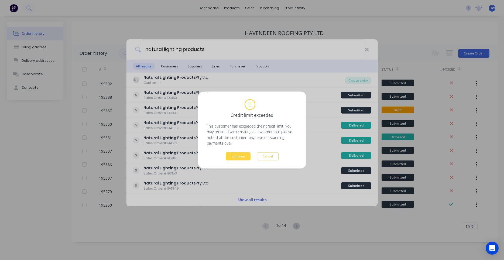
click at [265, 152] on div "Credit limit exceeded This customer has exceeded their credit limit. You may pr…" at bounding box center [252, 130] width 91 height 61
click at [265, 154] on button "Cancel" at bounding box center [268, 156] width 22 height 8
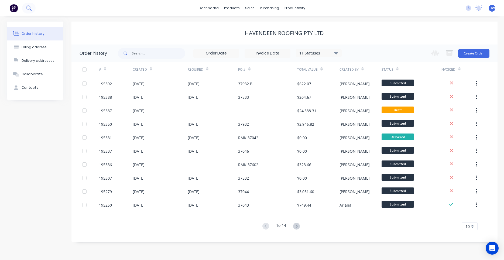
click at [28, 9] on icon at bounding box center [28, 7] width 4 height 4
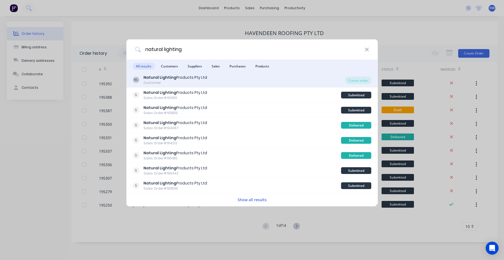
click at [173, 76] on b "Natural Lighting" at bounding box center [159, 77] width 33 height 5
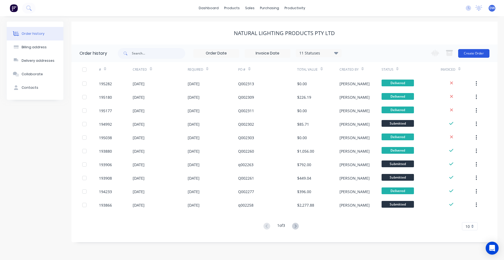
click at [478, 51] on button "Create Order" at bounding box center [473, 53] width 31 height 9
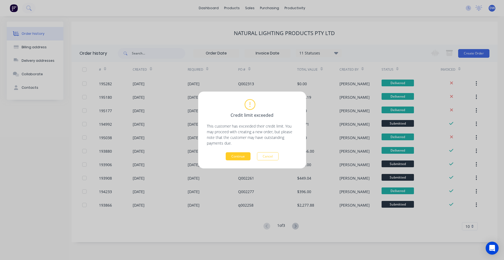
click at [249, 155] on button "Continue" at bounding box center [238, 156] width 25 height 8
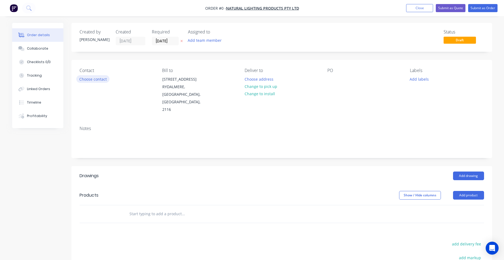
click at [99, 80] on button "Choose contact" at bounding box center [92, 78] width 33 height 7
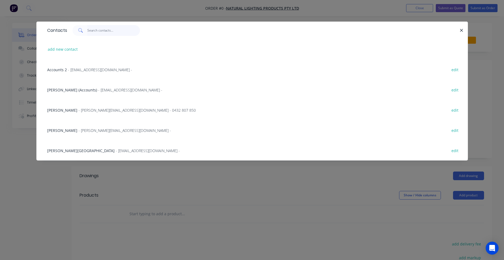
click at [102, 31] on input "text" at bounding box center [113, 30] width 53 height 11
click at [92, 30] on input "text" at bounding box center [113, 30] width 53 height 11
click at [98, 91] on span "- [EMAIL_ADDRESS][DOMAIN_NAME] -" at bounding box center [130, 89] width 64 height 5
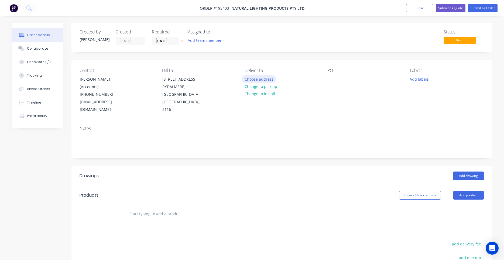
click at [251, 80] on button "Choose address" at bounding box center [259, 78] width 35 height 7
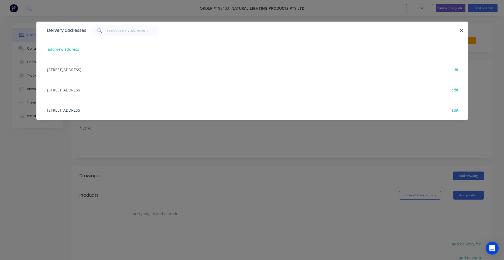
click at [460, 33] on div at bounding box center [458, 30] width 1 height 11
click at [460, 31] on icon "button" at bounding box center [462, 30] width 4 height 5
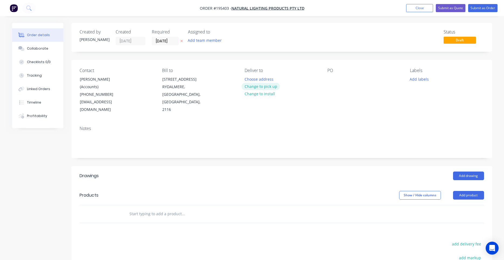
click at [245, 87] on button "Change to pick up" at bounding box center [261, 86] width 38 height 7
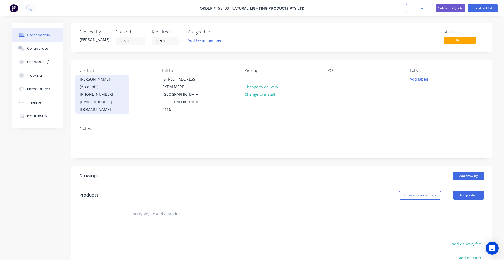
click at [96, 91] on div "[PHONE_NUMBER]" at bounding box center [102, 95] width 45 height 8
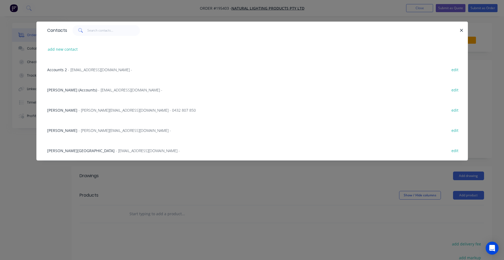
click at [104, 110] on span "- [PERSON_NAME][EMAIL_ADDRESS][DOMAIN_NAME] - 0432 807 850" at bounding box center [136, 110] width 117 height 5
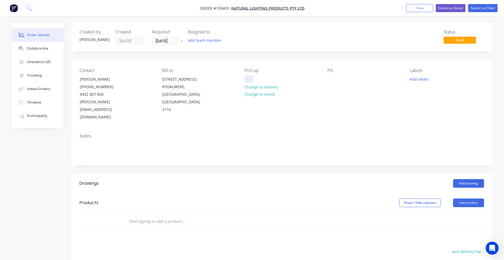
click at [251, 80] on div at bounding box center [249, 79] width 9 height 8
click at [330, 77] on div at bounding box center [331, 79] width 9 height 8
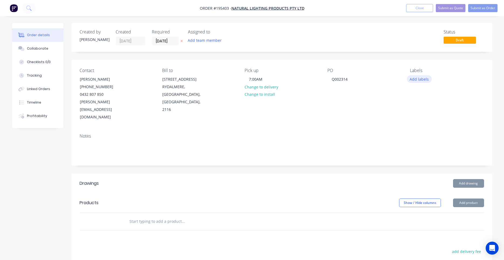
click at [416, 78] on button "Add labels" at bounding box center [419, 78] width 25 height 7
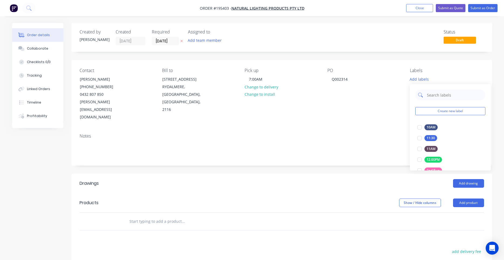
click at [433, 98] on input "text" at bounding box center [454, 95] width 56 height 11
click at [173, 37] on div "Required [DATE]" at bounding box center [167, 37] width 30 height 16
click at [171, 43] on input "[DATE]" at bounding box center [165, 41] width 26 height 8
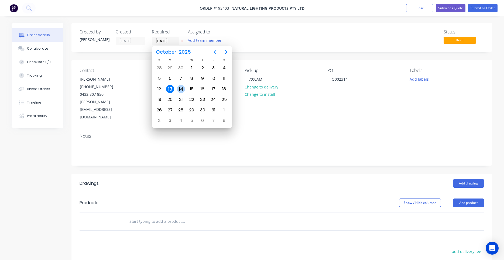
click at [181, 88] on div "14" at bounding box center [181, 89] width 8 height 8
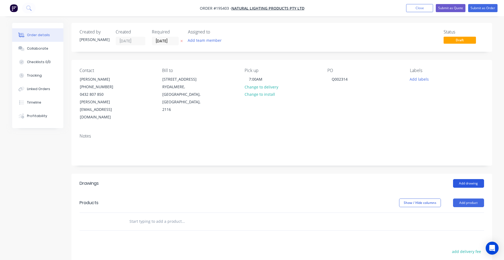
click at [460, 179] on button "Add drawing" at bounding box center [468, 183] width 31 height 9
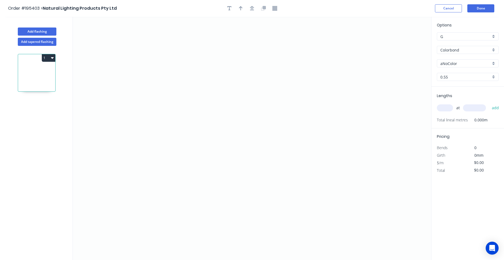
click at [456, 63] on input "aNoColor" at bounding box center [465, 64] width 50 height 6
click at [466, 73] on div "Dover White" at bounding box center [467, 73] width 61 height 9
click at [447, 107] on input "text" at bounding box center [445, 107] width 16 height 7
click at [489, 103] on button "add" at bounding box center [495, 107] width 13 height 9
click at [119, 130] on icon "0" at bounding box center [252, 138] width 358 height 243
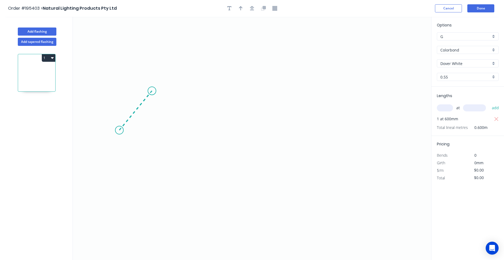
click at [152, 91] on icon at bounding box center [135, 110] width 33 height 39
click at [298, 88] on icon "0 ?" at bounding box center [252, 138] width 358 height 243
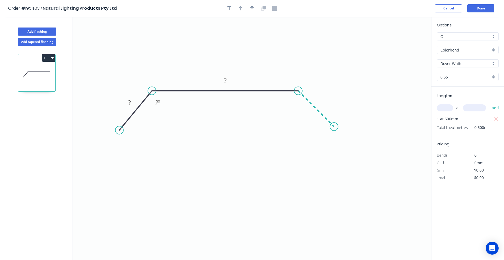
click at [334, 128] on icon "0 ? ? ? º" at bounding box center [252, 138] width 358 height 243
click at [334, 128] on circle at bounding box center [334, 127] width 8 height 8
drag, startPoint x: 117, startPoint y: 131, endPoint x: 112, endPoint y: 130, distance: 5.6
click at [112, 130] on circle at bounding box center [112, 131] width 8 height 8
click at [126, 107] on tspan "?" at bounding box center [126, 102] width 3 height 9
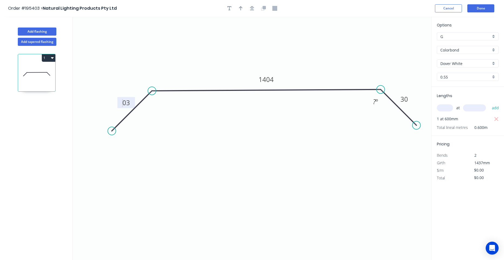
drag, startPoint x: 307, startPoint y: 100, endPoint x: 390, endPoint y: 98, distance: 82.8
click at [390, 98] on icon at bounding box center [399, 108] width 36 height 36
click at [397, 107] on icon at bounding box center [398, 108] width 36 height 36
click at [397, 108] on icon at bounding box center [398, 109] width 36 height 36
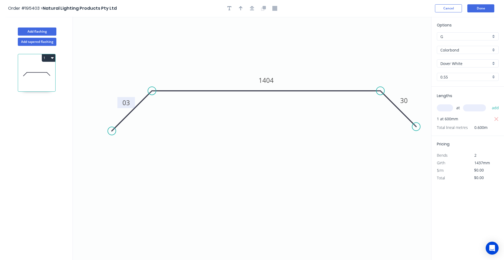
click at [451, 114] on div "at add" at bounding box center [468, 108] width 63 height 15
click at [449, 111] on input "text" at bounding box center [445, 107] width 16 height 7
click at [252, 8] on icon "button" at bounding box center [252, 8] width 4 height 5
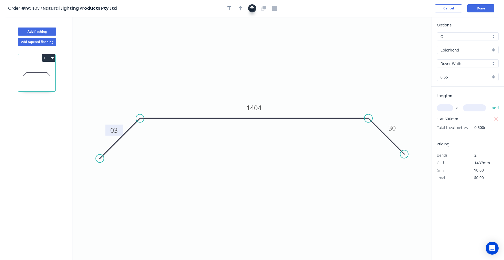
click at [255, 8] on button "button" at bounding box center [252, 8] width 8 height 8
click at [247, 10] on div at bounding box center [252, 8] width 57 height 8
click at [241, 11] on icon "button" at bounding box center [241, 8] width 4 height 5
click at [118, 133] on tspan "03" at bounding box center [114, 130] width 8 height 9
click at [405, 41] on icon "0 30 1404 30" at bounding box center [252, 138] width 358 height 243
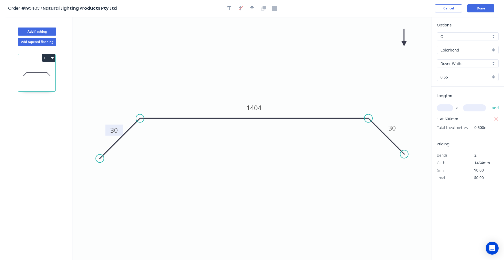
click at [404, 41] on icon at bounding box center [404, 37] width 5 height 17
drag, startPoint x: 404, startPoint y: 41, endPoint x: 299, endPoint y: 82, distance: 113.0
click at [299, 82] on icon at bounding box center [305, 76] width 16 height 16
click at [472, 7] on button "Done" at bounding box center [480, 8] width 27 height 8
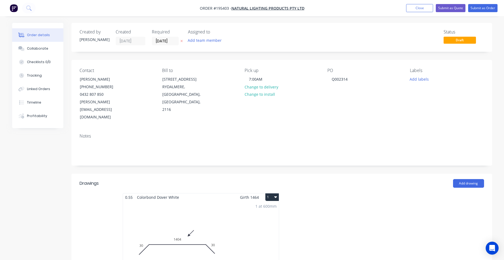
click at [274, 193] on button "1" at bounding box center [271, 197] width 13 height 8
click at [269, 206] on div "Use larger box size" at bounding box center [253, 210] width 42 height 8
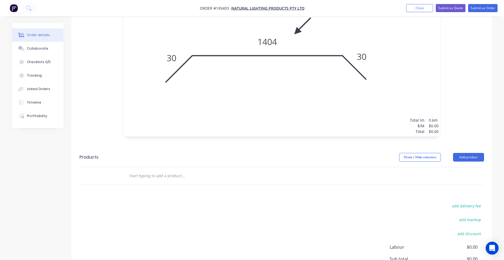
click at [294, 71] on div "1 at 600mm Total lm $/M Total 0.6m $0.00 $0.00" at bounding box center [282, 54] width 318 height 165
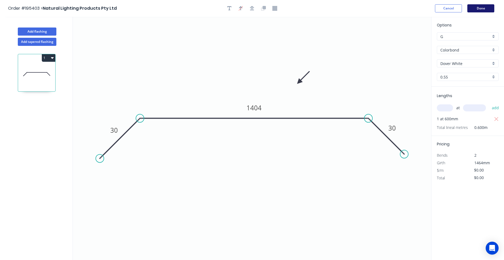
click at [477, 10] on button "Done" at bounding box center [480, 8] width 27 height 8
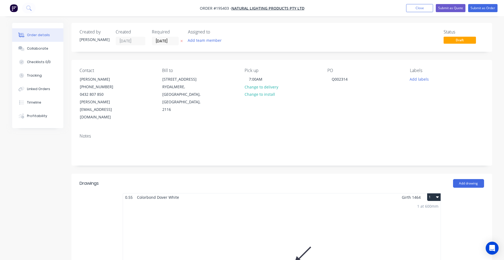
click at [224, 8] on span "Order #195403 -" at bounding box center [216, 8] width 32 height 5
click at [330, 133] on div "Notes" at bounding box center [282, 135] width 405 height 5
click at [487, 5] on button "Submit as Order" at bounding box center [482, 8] width 29 height 8
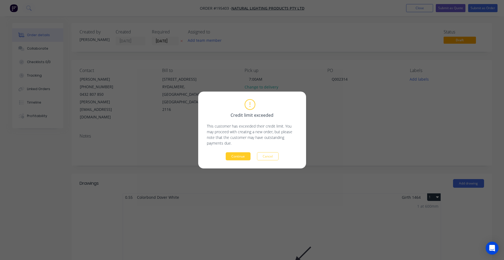
click at [246, 153] on button "Continue" at bounding box center [238, 156] width 25 height 8
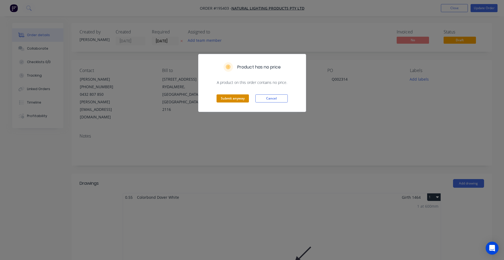
click at [231, 100] on button "Submit anyway" at bounding box center [233, 98] width 32 height 8
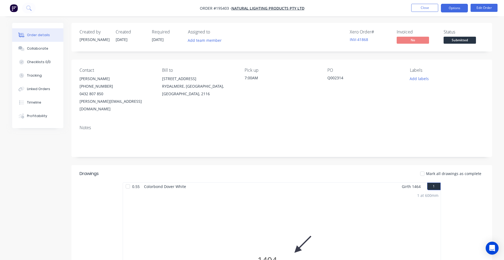
click at [460, 7] on button "Options" at bounding box center [454, 8] width 27 height 9
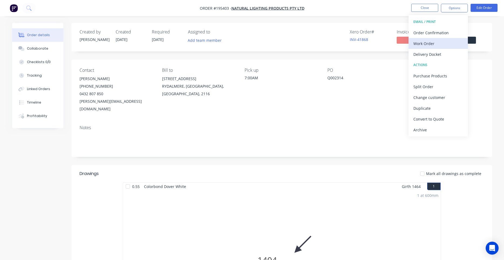
click at [440, 40] on div "Work Order" at bounding box center [438, 44] width 50 height 8
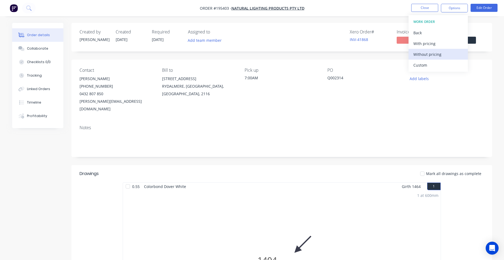
click at [428, 54] on div "Without pricing" at bounding box center [438, 54] width 50 height 8
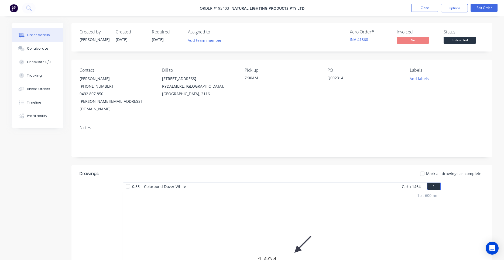
click at [386, 56] on div "Created by [PERSON_NAME] Created [DATE] Required [DATE] Assigned to Add team me…" at bounding box center [281, 238] width 421 height 431
click at [432, 5] on button "Close" at bounding box center [424, 8] width 27 height 8
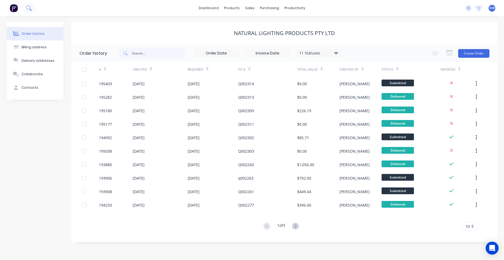
click at [27, 8] on icon at bounding box center [28, 7] width 5 height 5
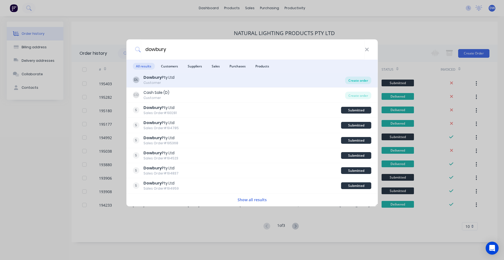
click at [361, 82] on div "Create order" at bounding box center [358, 81] width 26 height 8
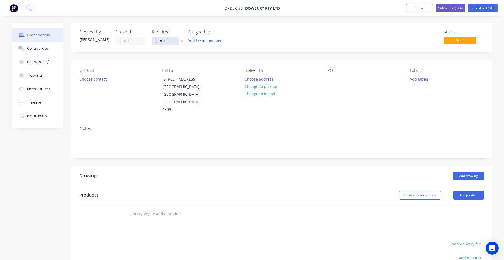
click at [163, 41] on input "[DATE]" at bounding box center [165, 41] width 26 height 8
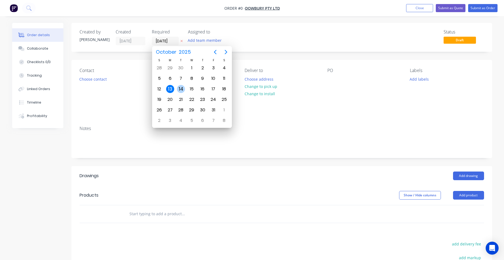
click at [184, 90] on div "14" at bounding box center [181, 89] width 8 height 8
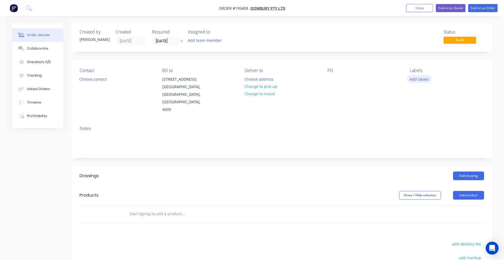
click at [419, 81] on button "Add labels" at bounding box center [419, 78] width 25 height 7
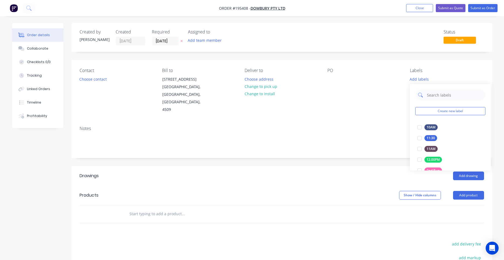
click at [429, 95] on input "text" at bounding box center [454, 95] width 56 height 11
click at [420, 160] on div at bounding box center [419, 159] width 11 height 11
click at [387, 96] on div "PO" at bounding box center [364, 91] width 74 height 46
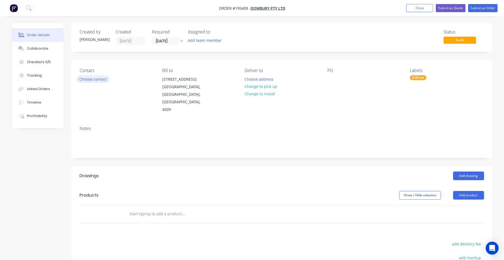
click at [106, 80] on button "Choose contact" at bounding box center [92, 78] width 33 height 7
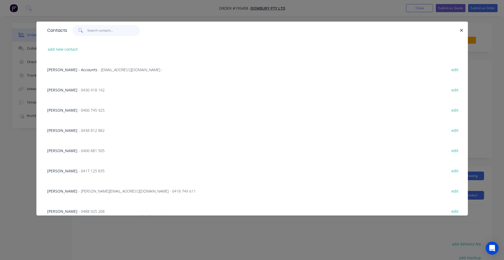
click at [122, 29] on input "text" at bounding box center [113, 30] width 53 height 11
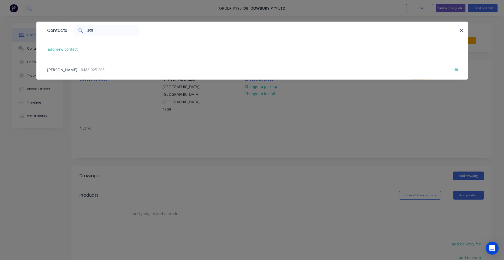
click at [78, 69] on span "- 0488 925 208" at bounding box center [91, 69] width 26 height 5
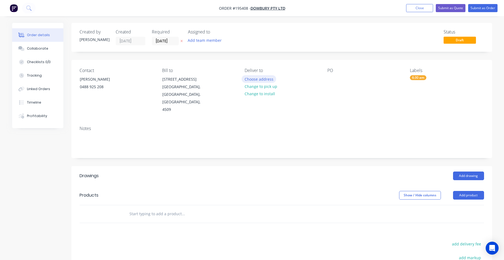
click at [263, 79] on button "Choose address" at bounding box center [259, 78] width 35 height 7
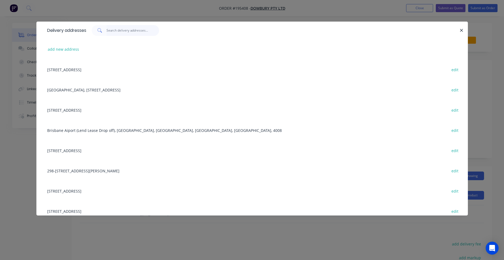
click at [145, 32] on input "text" at bounding box center [133, 30] width 53 height 11
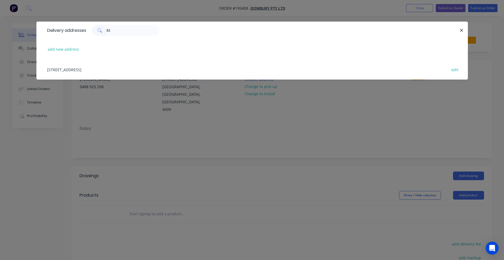
click at [123, 69] on div "[STREET_ADDRESS] edit" at bounding box center [251, 69] width 415 height 20
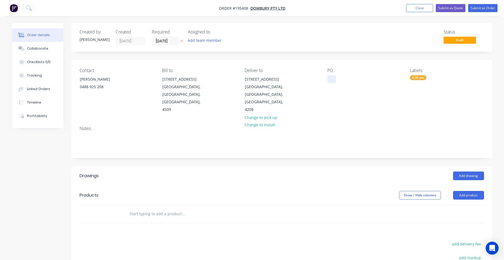
click at [328, 77] on div at bounding box center [331, 79] width 9 height 8
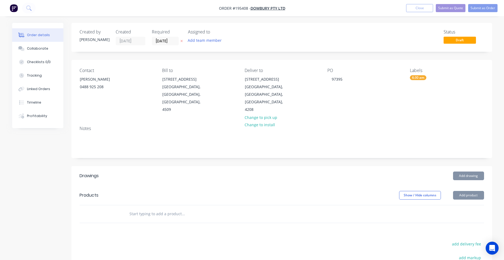
click at [351, 89] on div "PO 97395" at bounding box center [364, 91] width 74 height 46
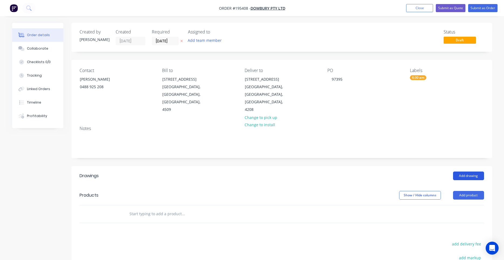
click at [458, 172] on button "Add drawing" at bounding box center [468, 176] width 31 height 9
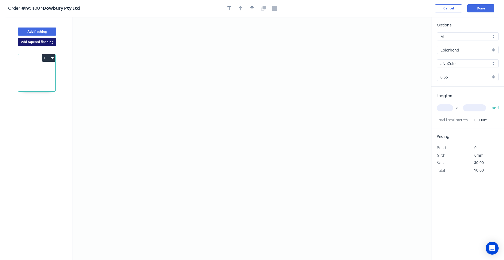
click at [49, 40] on button "Add tapered flashing" at bounding box center [37, 42] width 39 height 8
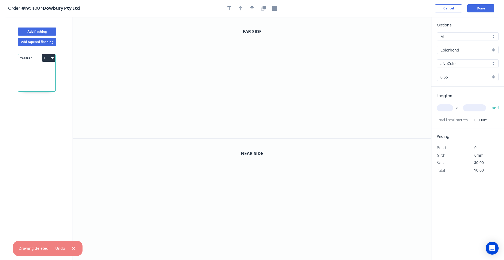
click at [447, 50] on input "Colorbond" at bounding box center [465, 50] width 50 height 6
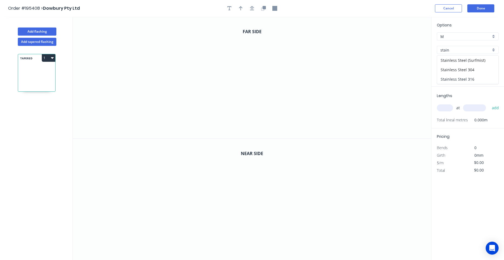
click at [462, 76] on div "Stainless Steel 316" at bounding box center [467, 78] width 61 height 9
click at [445, 108] on input "text" at bounding box center [445, 107] width 16 height 7
click at [489, 103] on button "add" at bounding box center [495, 107] width 13 height 9
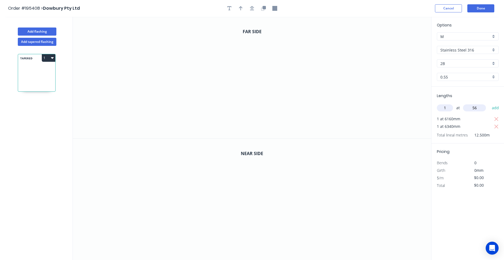
click at [481, 108] on input "56" at bounding box center [474, 107] width 23 height 7
click at [489, 103] on button "add" at bounding box center [495, 107] width 13 height 9
click at [172, 67] on icon "0" at bounding box center [252, 78] width 358 height 122
click at [172, 38] on icon at bounding box center [172, 52] width 0 height 29
click at [217, 39] on icon "0 ?" at bounding box center [252, 78] width 358 height 122
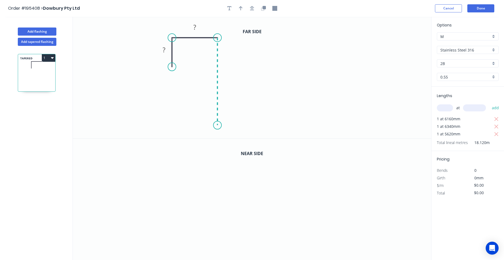
click at [213, 125] on icon "0 ? ?" at bounding box center [252, 78] width 358 height 122
click at [311, 128] on icon "0 ? ? ?" at bounding box center [252, 78] width 358 height 122
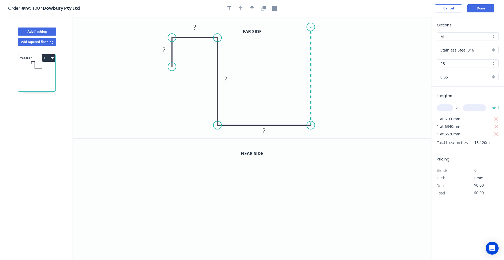
click at [310, 27] on icon "0 ? ? ? ?" at bounding box center [252, 78] width 358 height 122
click at [299, 40] on icon "0 ? ? ? ? ?" at bounding box center [252, 78] width 358 height 122
click at [299, 40] on circle at bounding box center [299, 39] width 8 height 8
click at [301, 26] on rect at bounding box center [299, 25] width 11 height 8
click at [245, 7] on div at bounding box center [252, 8] width 57 height 8
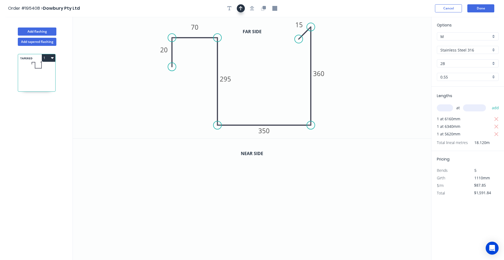
click at [242, 8] on icon "button" at bounding box center [241, 8] width 4 height 5
click at [403, 42] on icon at bounding box center [404, 37] width 5 height 17
click at [403, 42] on icon at bounding box center [403, 35] width 5 height 17
click at [403, 42] on icon at bounding box center [408, 37] width 16 height 16
click at [403, 42] on icon at bounding box center [409, 41] width 17 height 5
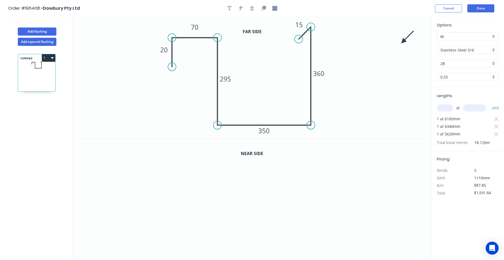
click at [403, 42] on icon at bounding box center [408, 37] width 16 height 16
click at [403, 42] on icon at bounding box center [409, 41] width 17 height 5
drag, startPoint x: 403, startPoint y: 42, endPoint x: 335, endPoint y: 107, distance: 94.4
click at [335, 107] on icon at bounding box center [340, 106] width 17 height 5
click at [179, 103] on div "Feather" at bounding box center [198, 105] width 54 height 11
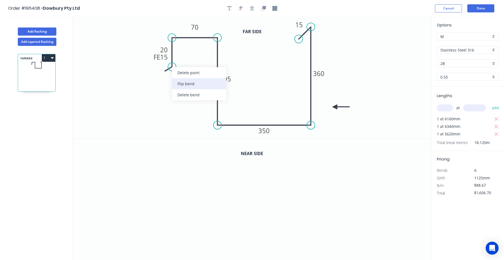
click at [178, 82] on div "Flip bend" at bounding box center [199, 83] width 54 height 11
click at [186, 59] on tspan "15" at bounding box center [187, 57] width 8 height 9
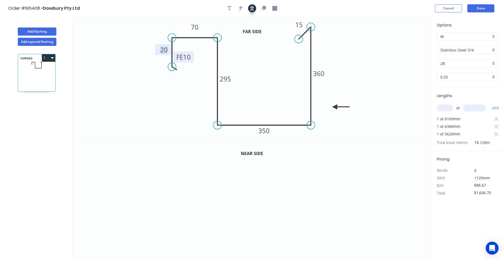
click at [254, 12] on button "button" at bounding box center [252, 8] width 8 height 8
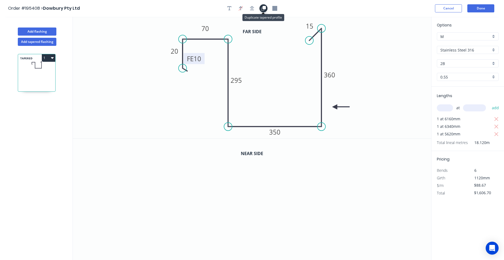
click at [265, 6] on icon "button" at bounding box center [263, 7] width 3 height 3
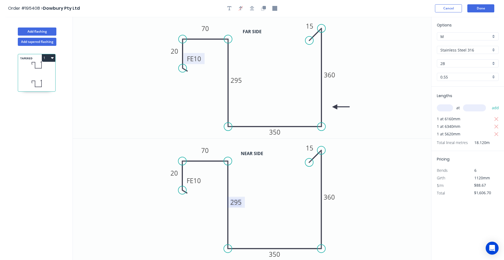
click at [240, 204] on tspan "295" at bounding box center [236, 202] width 11 height 9
click at [350, 205] on icon "0 FE 10 20 70 335 350 400 15" at bounding box center [252, 200] width 358 height 122
click at [53, 60] on button "1" at bounding box center [48, 58] width 13 height 8
click at [50, 74] on div "Duplicate" at bounding box center [30, 71] width 42 height 8
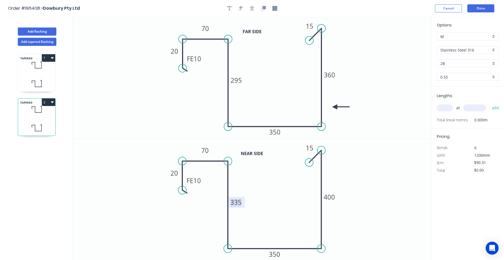
click at [233, 199] on tspan "335" at bounding box center [236, 202] width 11 height 9
click at [237, 81] on tspan "295" at bounding box center [236, 80] width 11 height 9
click at [444, 107] on input "text" at bounding box center [445, 107] width 16 height 7
click at [489, 103] on button "add" at bounding box center [495, 107] width 13 height 9
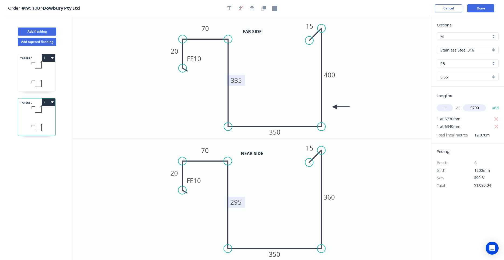
click at [489, 103] on button "add" at bounding box center [495, 107] width 13 height 9
click at [47, 32] on button "Add flashing" at bounding box center [37, 32] width 39 height 8
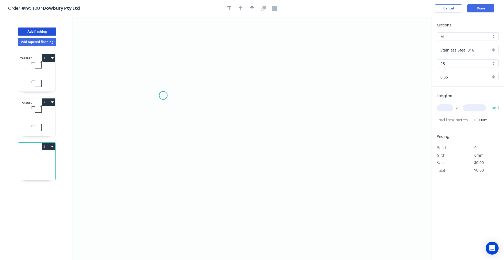
click at [163, 95] on icon "0" at bounding box center [252, 138] width 358 height 243
click at [161, 36] on icon "0" at bounding box center [252, 138] width 358 height 243
click at [211, 36] on icon "0 ?" at bounding box center [252, 138] width 358 height 243
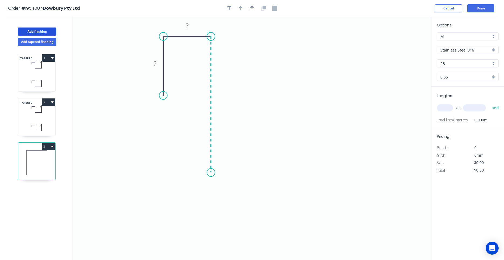
click at [210, 173] on icon "0 ? ?" at bounding box center [252, 138] width 358 height 243
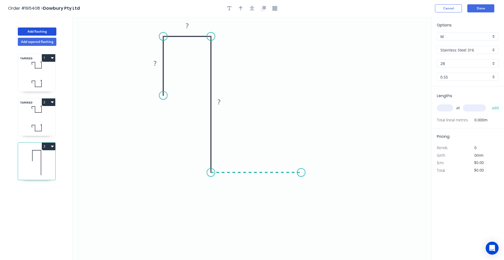
click at [301, 169] on icon "0 ? ? ?" at bounding box center [252, 138] width 358 height 243
click at [301, 169] on circle at bounding box center [301, 172] width 8 height 8
click at [450, 104] on div "at add" at bounding box center [468, 107] width 63 height 9
click at [448, 111] on input "text" at bounding box center [445, 107] width 16 height 7
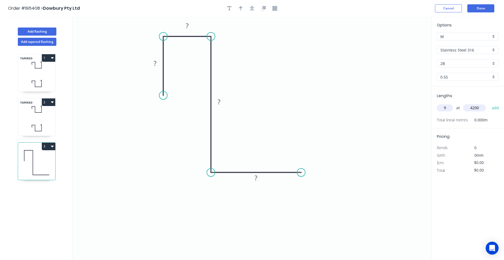
click at [489, 103] on button "add" at bounding box center [495, 107] width 13 height 9
click at [465, 48] on input "Stainless Steel 316" at bounding box center [465, 50] width 50 height 6
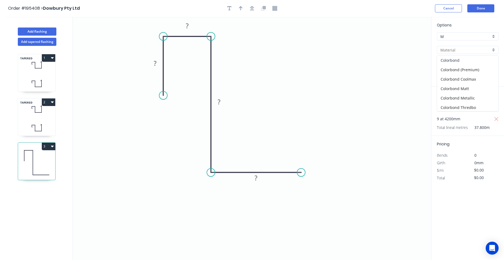
click at [468, 64] on div "Colorbond" at bounding box center [467, 60] width 61 height 9
click at [464, 66] on div "aNoColor" at bounding box center [468, 63] width 62 height 8
click at [464, 84] on div "Surfmist" at bounding box center [467, 81] width 61 height 9
click at [163, 94] on circle at bounding box center [163, 95] width 8 height 8
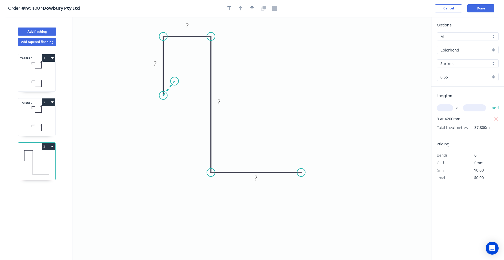
click at [174, 81] on icon at bounding box center [168, 88] width 11 height 14
click at [174, 81] on circle at bounding box center [174, 81] width 8 height 8
click at [176, 83] on circle at bounding box center [176, 83] width 8 height 8
click at [176, 90] on tspan "?" at bounding box center [175, 92] width 3 height 9
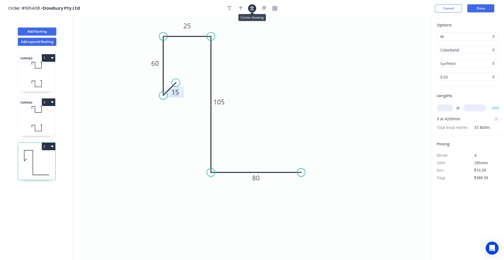
click at [249, 10] on button "button" at bounding box center [252, 8] width 8 height 8
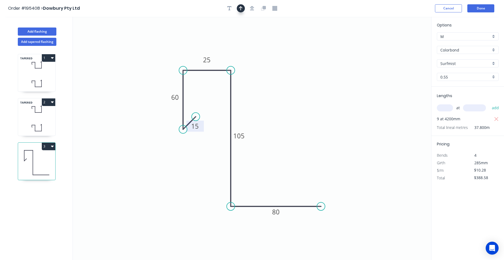
click at [242, 9] on icon "button" at bounding box center [241, 8] width 4 height 5
click at [403, 42] on icon at bounding box center [404, 37] width 5 height 17
drag, startPoint x: 403, startPoint y: 42, endPoint x: 391, endPoint y: 49, distance: 13.0
click at [391, 49] on icon "0 15 60 25 105 80" at bounding box center [252, 138] width 358 height 243
drag, startPoint x: 403, startPoint y: 43, endPoint x: 263, endPoint y: 64, distance: 141.8
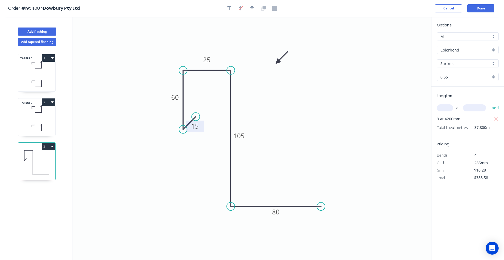
click at [274, 64] on icon at bounding box center [282, 58] width 16 height 16
click at [52, 29] on button "Add flashing" at bounding box center [37, 32] width 39 height 8
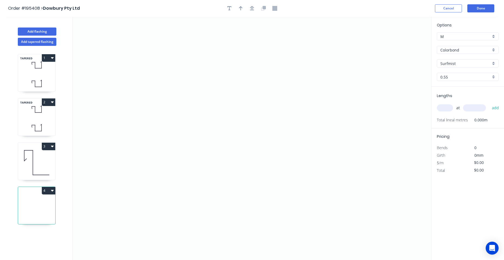
click at [450, 47] on input "Colorbond" at bounding box center [465, 50] width 50 height 6
click at [450, 95] on div "Zincalume" at bounding box center [467, 96] width 61 height 9
click at [461, 77] on input "0.55" at bounding box center [465, 77] width 50 height 6
click at [457, 96] on div "0.8" at bounding box center [467, 96] width 61 height 9
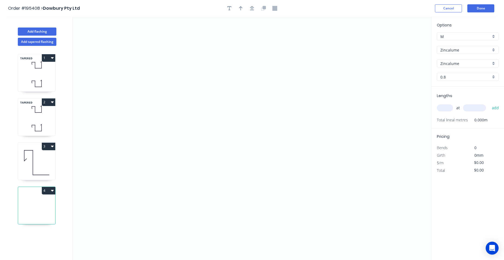
click at [449, 107] on input "text" at bounding box center [445, 107] width 16 height 7
click at [182, 71] on icon "0" at bounding box center [252, 138] width 358 height 243
click at [182, 163] on icon "0" at bounding box center [252, 138] width 358 height 243
click at [268, 168] on icon "0 ?" at bounding box center [252, 138] width 358 height 243
click at [268, 168] on icon "0 ? ?" at bounding box center [252, 138] width 358 height 243
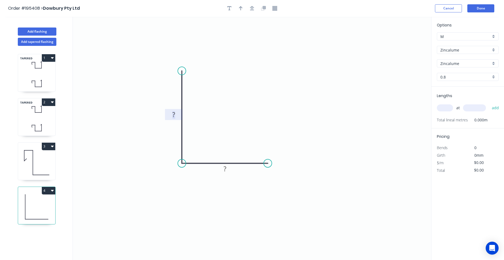
click at [175, 117] on tspan "?" at bounding box center [173, 114] width 3 height 9
click at [42, 171] on icon at bounding box center [36, 162] width 37 height 35
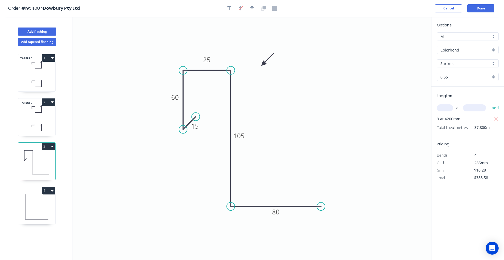
click at [45, 121] on icon at bounding box center [36, 128] width 37 height 16
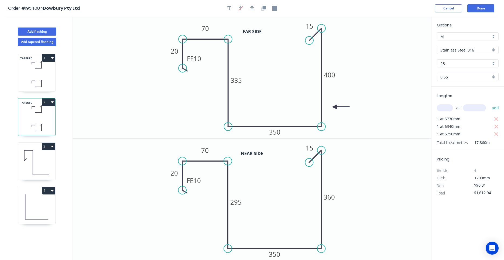
click at [39, 78] on icon at bounding box center [36, 84] width 37 height 16
click at [36, 202] on icon at bounding box center [36, 207] width 37 height 35
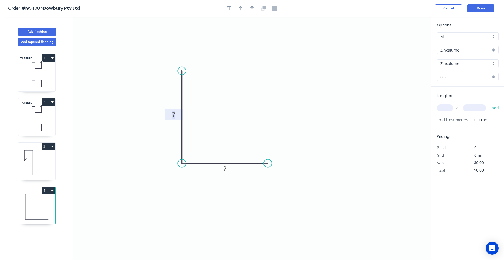
click at [172, 114] on rect at bounding box center [173, 115] width 11 height 8
click at [448, 107] on input "text" at bounding box center [445, 107] width 16 height 7
click at [489, 103] on button "add" at bounding box center [495, 107] width 13 height 9
click at [37, 31] on button "Add flashing" at bounding box center [37, 32] width 39 height 8
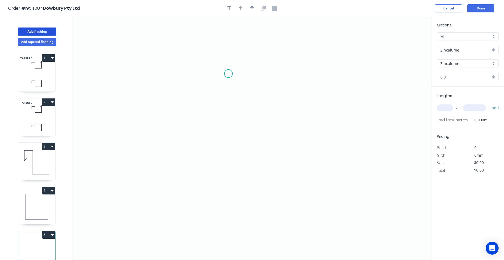
click at [229, 73] on icon "0" at bounding box center [252, 138] width 358 height 243
click at [257, 72] on icon "0" at bounding box center [252, 138] width 358 height 243
click at [254, 131] on icon "0 ?" at bounding box center [252, 138] width 358 height 243
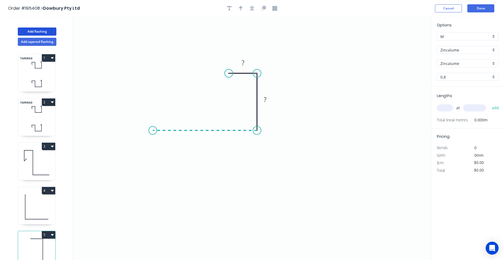
click at [153, 123] on icon "0 ? ?" at bounding box center [252, 138] width 358 height 243
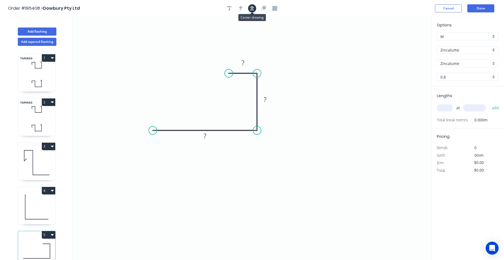
click at [251, 8] on icon "button" at bounding box center [252, 8] width 4 height 5
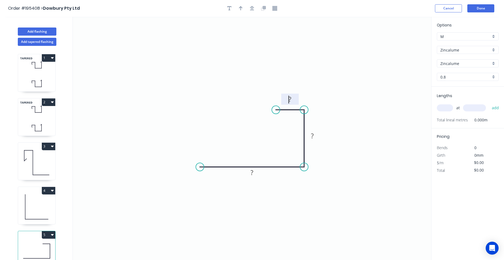
click at [286, 98] on rect at bounding box center [290, 100] width 11 height 8
click at [452, 107] on input "text" at bounding box center [445, 107] width 16 height 7
click at [451, 107] on input "text" at bounding box center [445, 107] width 16 height 7
click at [489, 103] on button "add" at bounding box center [495, 107] width 13 height 9
click at [478, 9] on button "Done" at bounding box center [480, 8] width 27 height 8
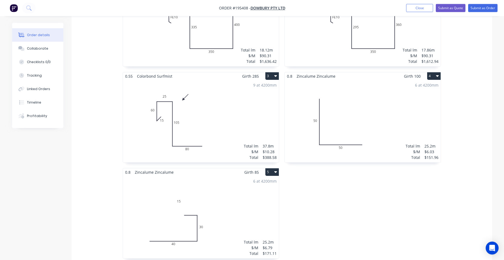
scroll to position [321, 0]
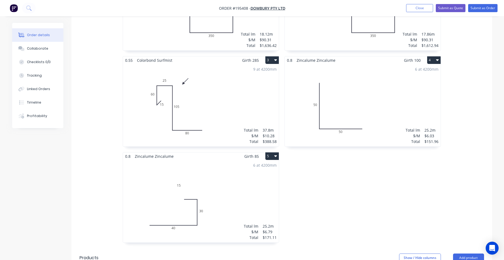
click at [177, 196] on div "6 at 4200mm Total lm $/M Total 25.2m $6.79 $171.11" at bounding box center [201, 201] width 156 height 82
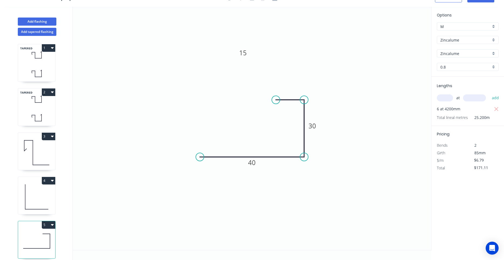
scroll to position [10, 0]
click at [279, 109] on div "Delete point" at bounding box center [303, 107] width 54 height 11
click at [303, 100] on circle at bounding box center [304, 100] width 8 height 8
click at [271, 101] on icon "0 40 30" at bounding box center [252, 128] width 358 height 243
click at [291, 90] on rect at bounding box center [287, 90] width 11 height 8
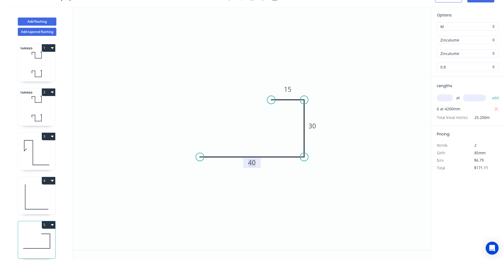
scroll to position [0, 0]
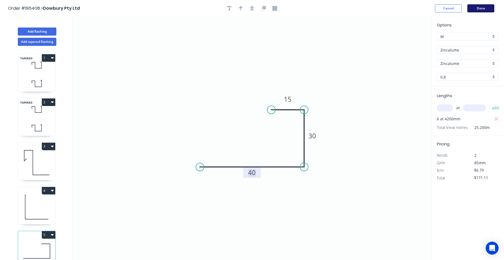
click at [486, 10] on button "Done" at bounding box center [480, 8] width 27 height 8
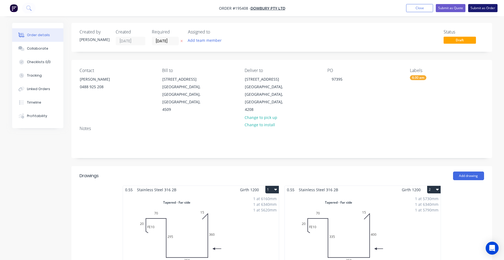
click at [484, 9] on button "Submit as Order" at bounding box center [482, 8] width 29 height 8
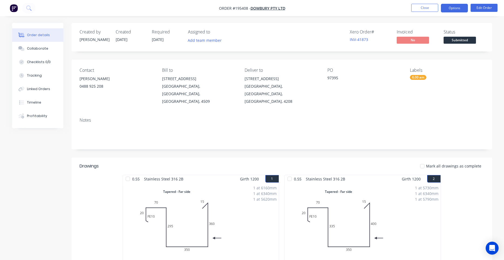
click at [453, 4] on button "Options" at bounding box center [454, 8] width 27 height 9
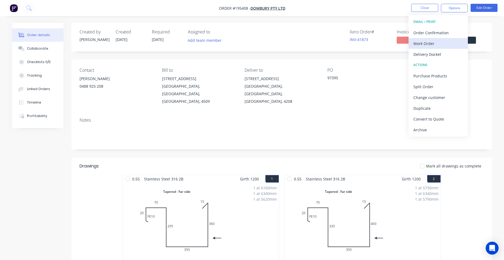
click at [434, 39] on button "Work Order" at bounding box center [438, 43] width 59 height 11
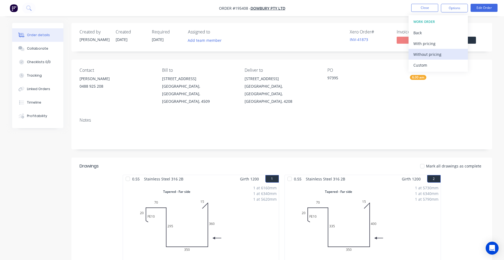
click at [429, 50] on div "Without pricing" at bounding box center [438, 54] width 50 height 8
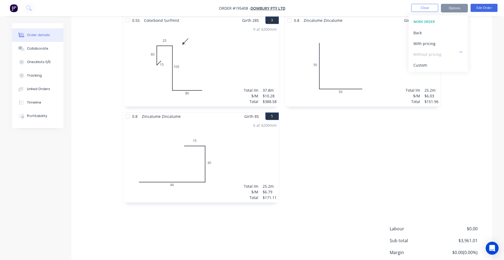
scroll to position [335, 0]
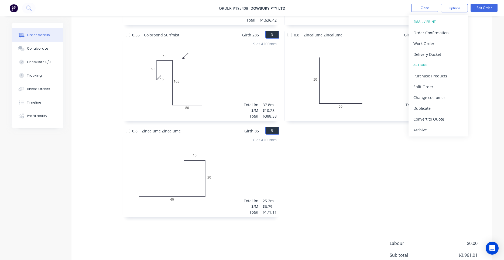
click at [394, 150] on div "0.55 Stainless Steel 316 2B Girth 1200 2 Tapered - Far side 0 FE 10 20 70 335 3…" at bounding box center [363, 30] width 162 height 383
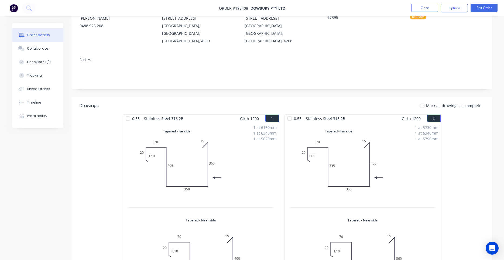
scroll to position [0, 0]
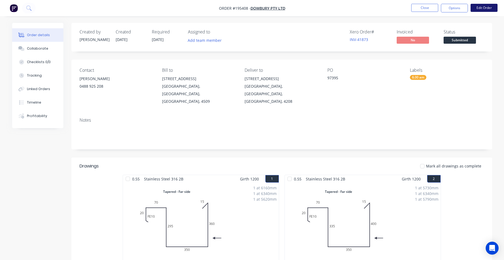
click at [480, 10] on button "Edit Order" at bounding box center [484, 8] width 27 height 8
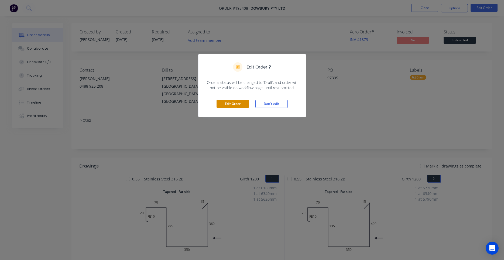
click at [246, 104] on button "Edit Order" at bounding box center [233, 104] width 32 height 8
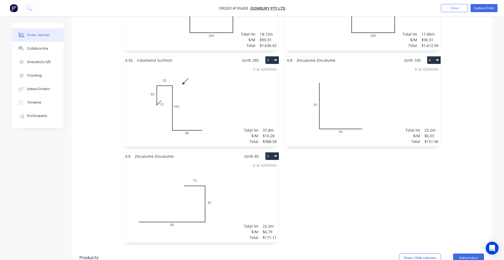
click at [343, 115] on div "6 at 4200mm Total lm $/M Total 25.2m $6.03 $151.96" at bounding box center [363, 105] width 156 height 82
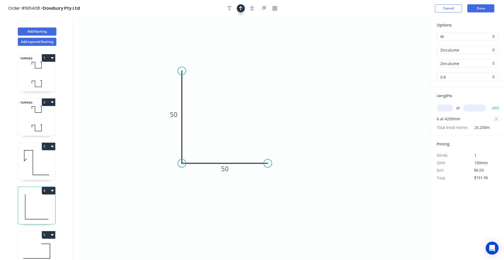
click at [243, 9] on button "button" at bounding box center [241, 8] width 8 height 8
click at [402, 43] on icon "0 50 50" at bounding box center [252, 138] width 358 height 243
click at [403, 43] on icon at bounding box center [404, 37] width 5 height 17
drag, startPoint x: 403, startPoint y: 43, endPoint x: 248, endPoint y: 97, distance: 164.2
click at [300, 84] on icon at bounding box center [308, 76] width 16 height 16
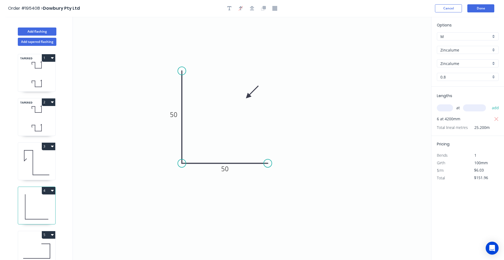
scroll to position [10, 0]
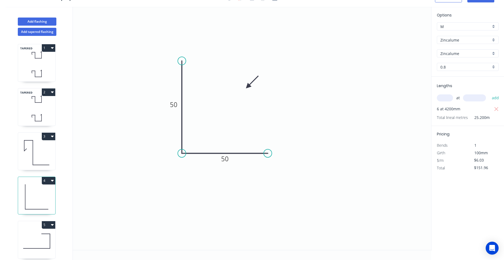
click at [44, 224] on button "5" at bounding box center [48, 225] width 13 height 8
click at [26, 223] on div "5" at bounding box center [36, 225] width 37 height 8
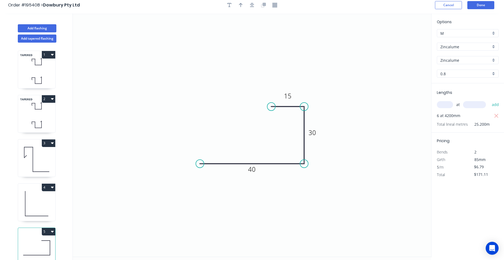
scroll to position [0, 0]
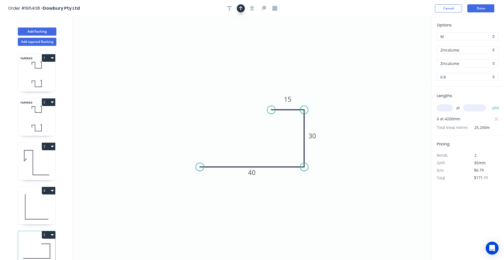
click at [245, 8] on button "button" at bounding box center [241, 8] width 8 height 8
click at [402, 43] on icon "0 40 30 15" at bounding box center [252, 138] width 358 height 243
click at [404, 43] on icon at bounding box center [404, 37] width 5 height 17
drag, startPoint x: 404, startPoint y: 43, endPoint x: 323, endPoint y: 95, distance: 96.5
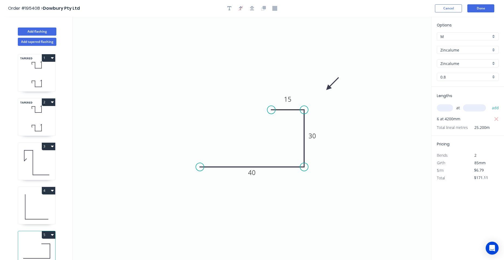
click at [325, 92] on icon at bounding box center [333, 84] width 16 height 16
click at [476, 7] on button "Done" at bounding box center [480, 8] width 27 height 8
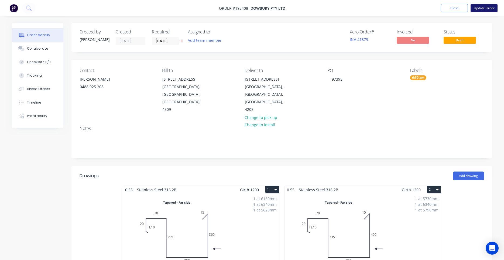
click at [484, 11] on button "Update Order" at bounding box center [484, 8] width 27 height 8
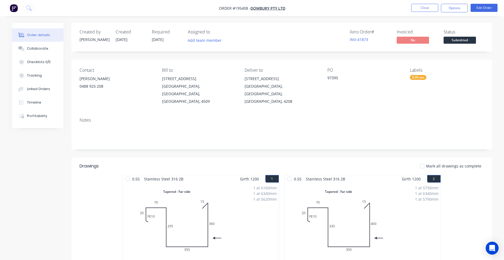
click at [246, 6] on span "Order #195408 -" at bounding box center [235, 8] width 32 height 5
click at [282, 35] on div "Xero Order # INV-41873 Invoiced No Status Submitted" at bounding box center [363, 37] width 242 height 16
click at [430, 11] on button "Close" at bounding box center [424, 8] width 27 height 8
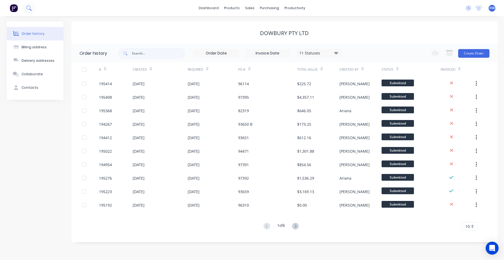
click at [32, 5] on button at bounding box center [28, 8] width 13 height 11
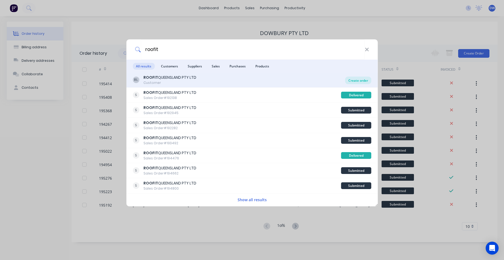
click at [359, 81] on div "Create order" at bounding box center [358, 81] width 26 height 8
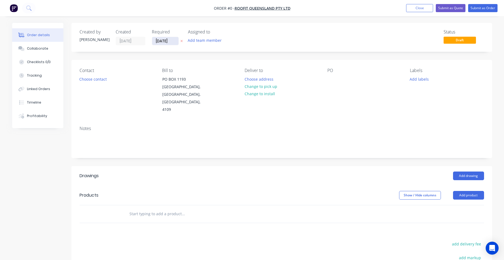
click at [173, 39] on input "[DATE]" at bounding box center [165, 41] width 26 height 8
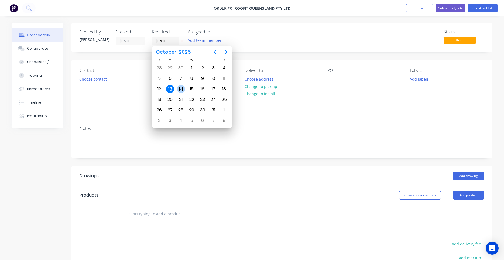
click at [183, 88] on div "14" at bounding box center [181, 89] width 8 height 8
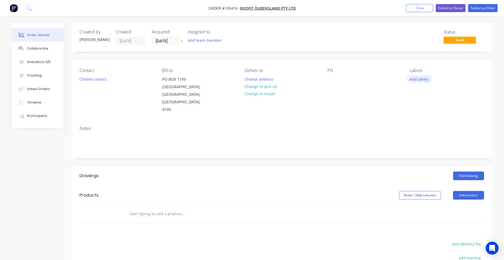
click at [420, 81] on button "Add labels" at bounding box center [419, 78] width 25 height 7
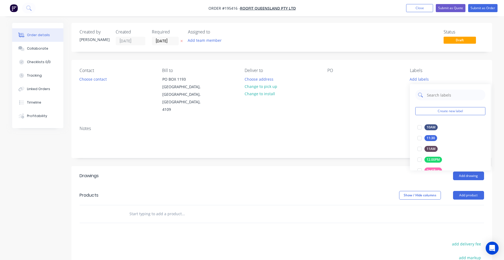
click at [438, 99] on input "text" at bounding box center [454, 95] width 56 height 11
click at [421, 128] on div at bounding box center [419, 127] width 11 height 11
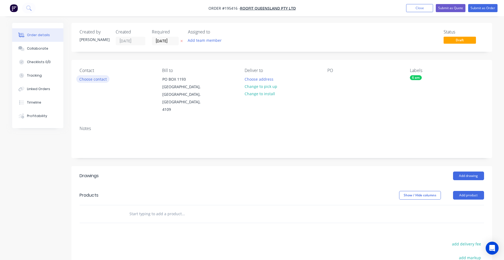
click at [103, 80] on button "Choose contact" at bounding box center [92, 78] width 33 height 7
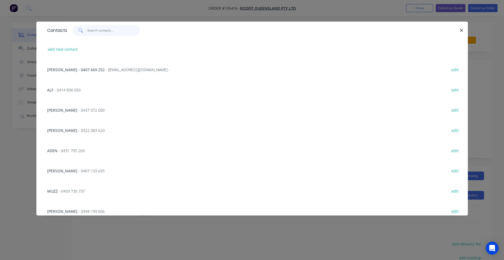
click at [124, 31] on input "text" at bounding box center [113, 30] width 53 height 11
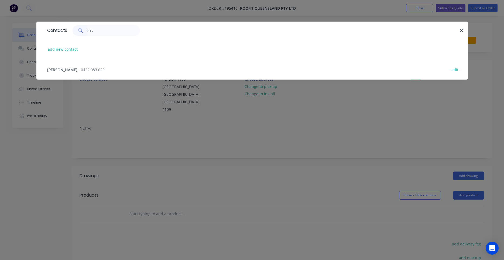
click at [92, 70] on div "[PERSON_NAME] - 0422 083 620 edit" at bounding box center [251, 69] width 415 height 20
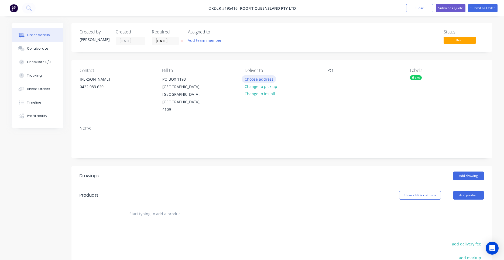
click at [256, 78] on button "Choose address" at bounding box center [259, 78] width 35 height 7
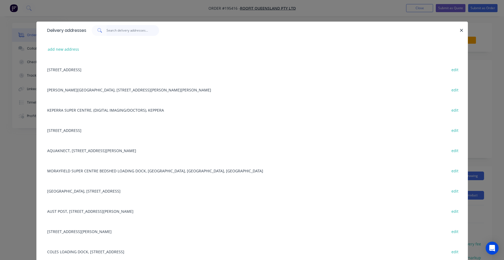
click at [128, 32] on input "text" at bounding box center [133, 30] width 53 height 11
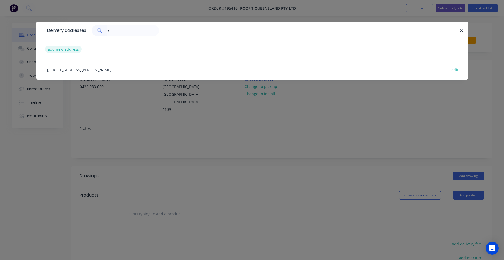
click at [62, 48] on button "add new address" at bounding box center [63, 49] width 37 height 7
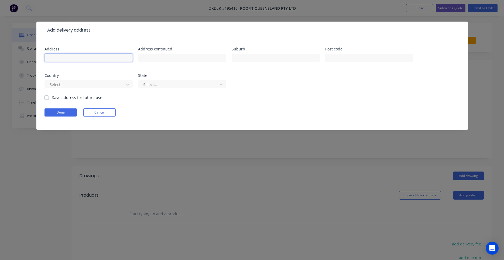
click at [66, 59] on input "text" at bounding box center [88, 58] width 88 height 8
click at [49, 98] on div "Save address for future use" at bounding box center [73, 98] width 58 height 6
click at [52, 97] on label "Save address for future use" at bounding box center [77, 98] width 50 height 6
click at [47, 97] on input "Save address for future use" at bounding box center [46, 97] width 4 height 5
click at [54, 114] on button "Done" at bounding box center [60, 112] width 32 height 8
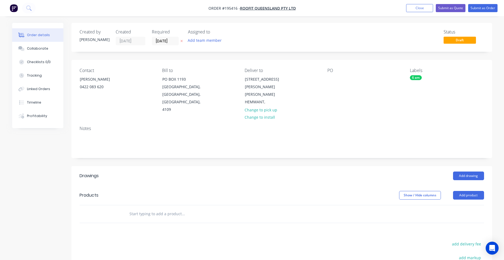
click at [326, 84] on div "Contact [PERSON_NAME] [PHONE_NUMBER] Bill to PO [GEOGRAPHIC_DATA] Deliver to [S…" at bounding box center [281, 91] width 421 height 62
click at [333, 80] on div at bounding box center [331, 79] width 9 height 8
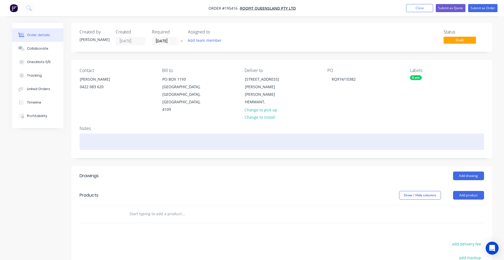
click at [263, 137] on div at bounding box center [282, 141] width 405 height 16
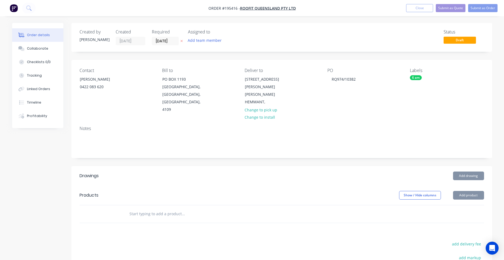
click at [378, 100] on div "PO RQ974/10382" at bounding box center [364, 91] width 74 height 46
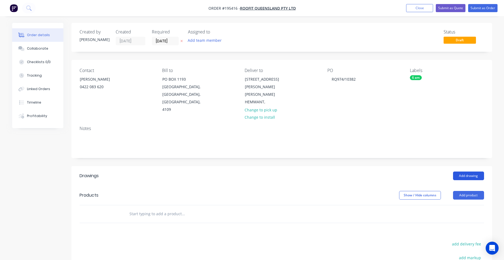
click at [460, 172] on button "Add drawing" at bounding box center [468, 176] width 31 height 9
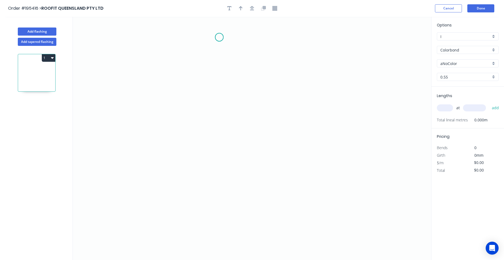
click at [219, 37] on icon "0" at bounding box center [252, 138] width 358 height 243
click at [217, 117] on icon "0" at bounding box center [252, 138] width 358 height 243
click at [289, 127] on icon "0 ?" at bounding box center [252, 138] width 358 height 243
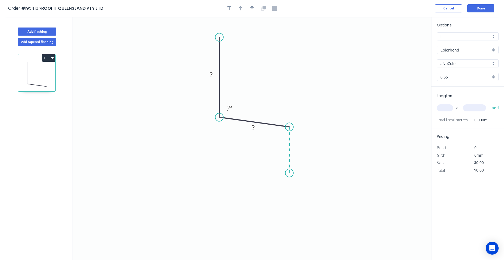
click at [289, 173] on icon "0 ? ? ? º" at bounding box center [252, 138] width 358 height 243
click at [129, 186] on icon "0 ? ? ? ? º ? º" at bounding box center [252, 138] width 358 height 243
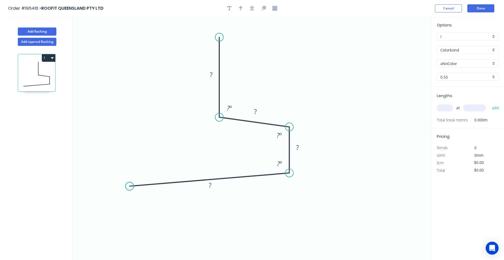
click at [129, 186] on circle at bounding box center [130, 186] width 8 height 8
click at [210, 76] on tspan "?" at bounding box center [211, 74] width 3 height 9
click at [141, 221] on div "Feather" at bounding box center [157, 223] width 54 height 11
click at [138, 173] on tspan "15" at bounding box center [139, 171] width 8 height 9
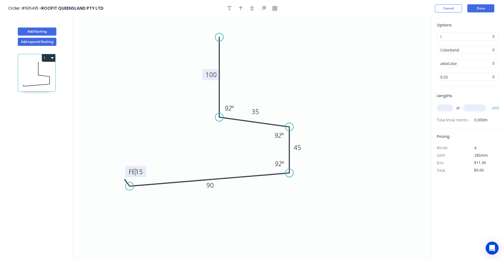
drag, startPoint x: 138, startPoint y: 173, endPoint x: 150, endPoint y: 171, distance: 12.3
click at [150, 171] on icon "0 FE 15 90 45 35 100 92 º 92 º 92 º" at bounding box center [252, 138] width 358 height 243
click at [142, 169] on tspan "15" at bounding box center [139, 171] width 8 height 9
click at [451, 109] on input "text" at bounding box center [445, 107] width 16 height 7
click at [489, 103] on button "add" at bounding box center [495, 107] width 13 height 9
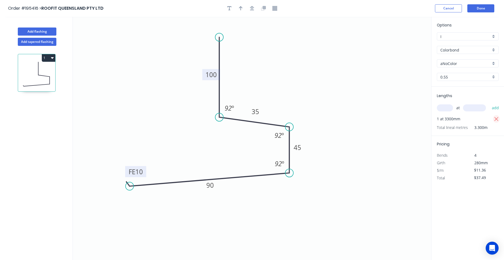
click at [498, 119] on icon "button" at bounding box center [496, 119] width 5 height 6
click at [453, 111] on div "at add" at bounding box center [468, 107] width 63 height 9
drag, startPoint x: 446, startPoint y: 109, endPoint x: 447, endPoint y: 105, distance: 4.0
click at [446, 108] on input "text" at bounding box center [445, 107] width 16 height 7
click at [489, 103] on button "add" at bounding box center [495, 107] width 13 height 9
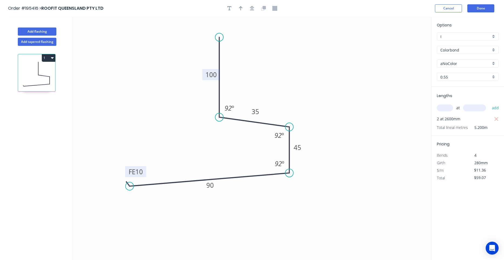
click at [444, 63] on input "aNoColor" at bounding box center [465, 64] width 50 height 6
click at [446, 73] on div "Surfmist" at bounding box center [467, 73] width 61 height 9
click at [50, 28] on button "Add flashing" at bounding box center [37, 32] width 39 height 8
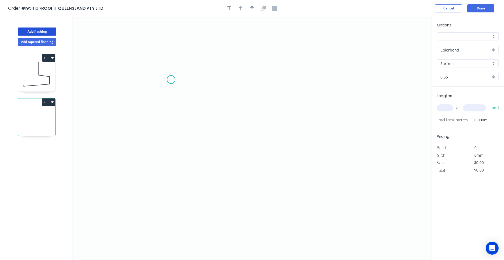
click at [171, 79] on icon "0" at bounding box center [252, 138] width 358 height 243
click at [171, 140] on icon "0" at bounding box center [252, 138] width 358 height 243
click at [172, 138] on circle at bounding box center [171, 140] width 8 height 8
drag, startPoint x: 172, startPoint y: 77, endPoint x: 162, endPoint y: 78, distance: 9.5
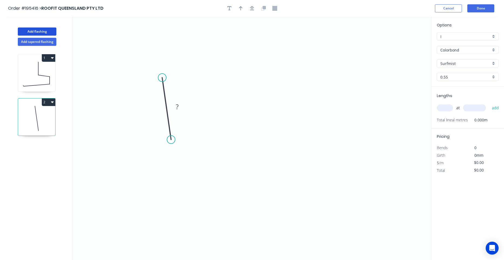
click at [162, 78] on circle at bounding box center [162, 78] width 8 height 8
click at [170, 137] on circle at bounding box center [171, 140] width 8 height 8
click at [382, 139] on icon "0 ?" at bounding box center [252, 138] width 358 height 243
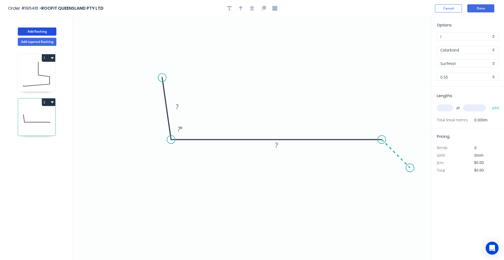
click at [410, 169] on icon "0 ? ? ? º" at bounding box center [252, 138] width 358 height 243
click at [453, 107] on input "text" at bounding box center [445, 107] width 16 height 7
click at [489, 103] on button "add" at bounding box center [495, 107] width 13 height 9
click at [276, 142] on tspan "?" at bounding box center [276, 145] width 3 height 9
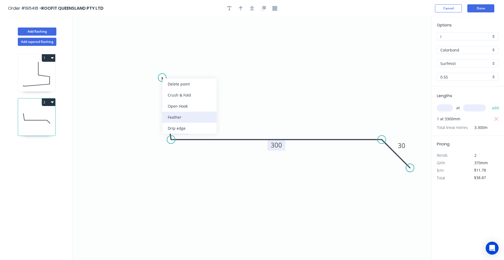
click at [169, 113] on div "Feather" at bounding box center [189, 117] width 54 height 11
click at [169, 91] on div "Flip bend" at bounding box center [191, 94] width 54 height 11
click at [153, 83] on tspan "15" at bounding box center [156, 83] width 8 height 9
click at [248, 8] on div at bounding box center [252, 8] width 57 height 8
click at [250, 9] on button "button" at bounding box center [252, 8] width 8 height 8
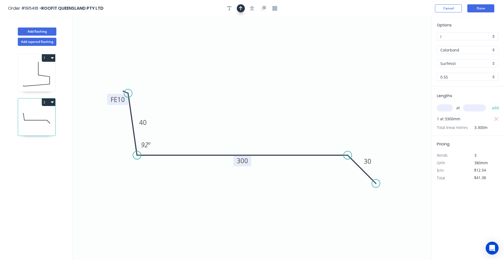
click at [242, 9] on div at bounding box center [252, 8] width 57 height 8
click at [242, 9] on icon "button" at bounding box center [241, 8] width 4 height 5
click at [403, 43] on icon at bounding box center [404, 37] width 5 height 17
click at [403, 43] on icon at bounding box center [403, 36] width 5 height 17
drag, startPoint x: 403, startPoint y: 43, endPoint x: 254, endPoint y: 97, distance: 158.8
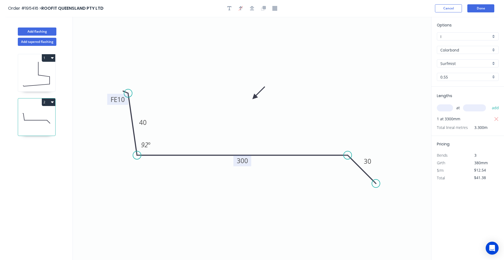
click at [254, 97] on icon at bounding box center [259, 93] width 16 height 16
click at [481, 9] on button "Done" at bounding box center [480, 8] width 27 height 8
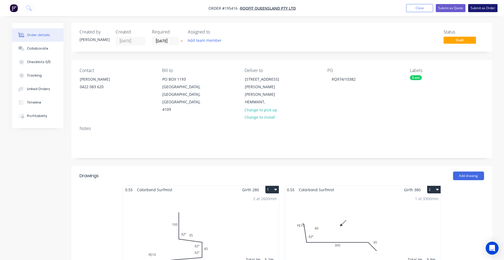
click at [473, 10] on button "Submit as Order" at bounding box center [482, 8] width 29 height 8
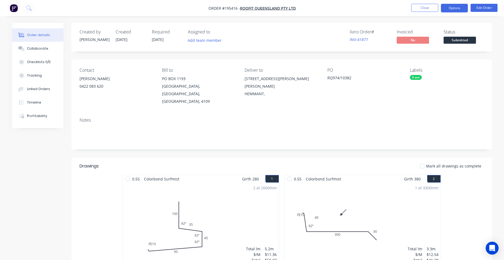
click at [452, 11] on button "Options" at bounding box center [454, 8] width 27 height 9
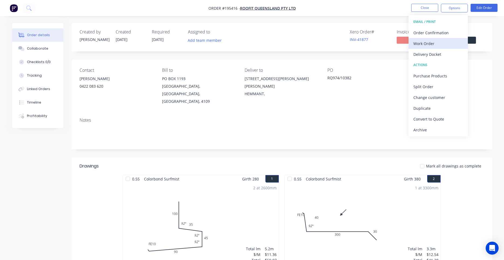
click at [435, 42] on div "Work Order" at bounding box center [438, 44] width 50 height 8
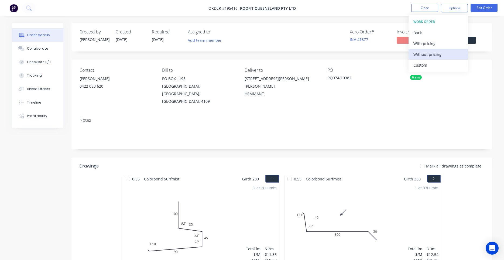
click at [447, 53] on div "Without pricing" at bounding box center [438, 54] width 50 height 8
click at [312, 113] on div "Notes" at bounding box center [281, 131] width 421 height 36
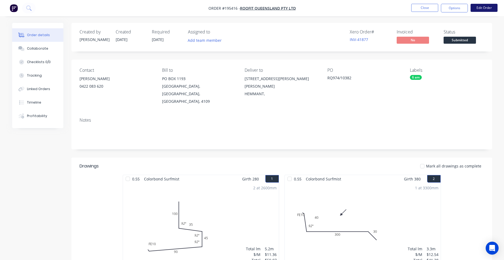
click at [482, 8] on button "Edit Order" at bounding box center [484, 8] width 27 height 8
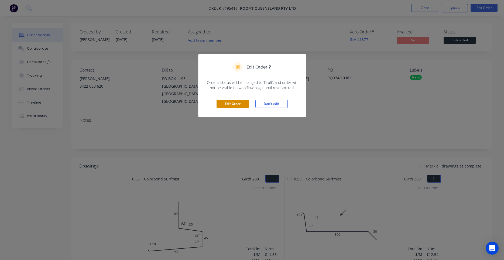
click at [236, 101] on button "Edit Order" at bounding box center [233, 104] width 32 height 8
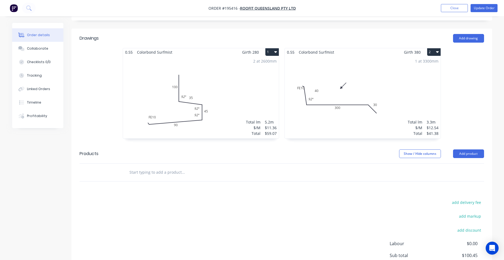
click at [326, 96] on div "1 at 3300mm Total lm $/M Total 3.3m $12.54 $41.38" at bounding box center [363, 97] width 156 height 82
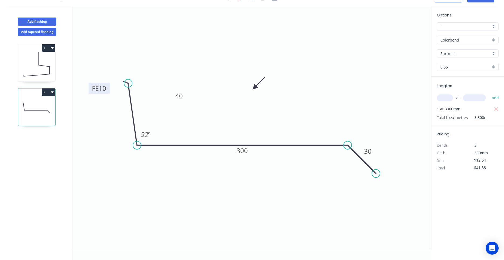
drag, startPoint x: 109, startPoint y: 91, endPoint x: 91, endPoint y: 90, distance: 18.6
click at [91, 90] on rect at bounding box center [99, 88] width 21 height 11
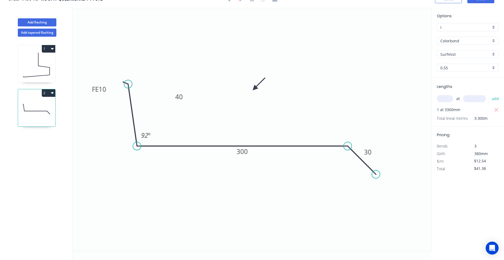
scroll to position [0, 0]
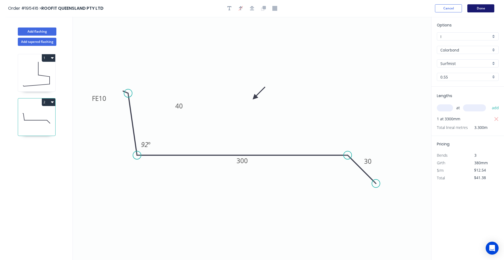
click at [474, 8] on button "Done" at bounding box center [480, 8] width 27 height 8
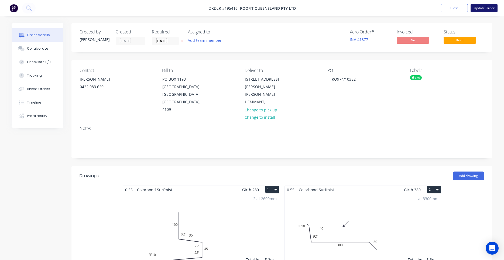
click at [483, 10] on button "Update Order" at bounding box center [484, 8] width 27 height 8
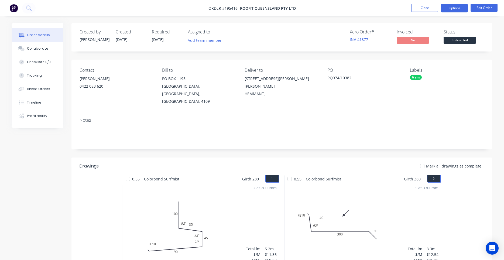
click at [457, 7] on button "Options" at bounding box center [454, 8] width 27 height 9
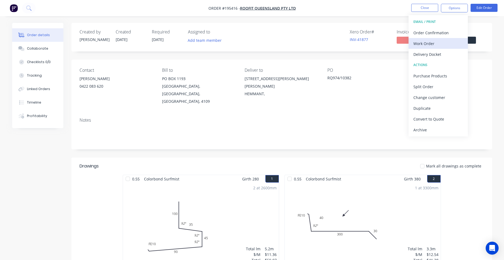
click at [436, 41] on div "Work Order" at bounding box center [438, 44] width 50 height 8
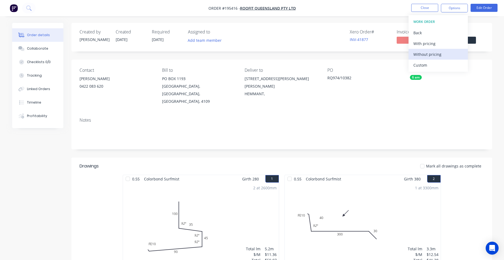
click at [424, 54] on div "Without pricing" at bounding box center [438, 54] width 50 height 8
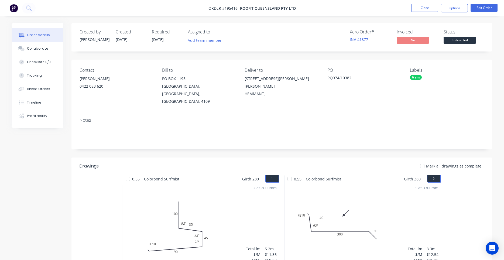
click at [311, 210] on div "1 at 3300mm Total lm $/M Total 3.3m $12.54 $41.38" at bounding box center [363, 224] width 156 height 82
click at [316, 202] on div "1 at 3300mm Total lm $/M Total 3.3m $12.54 $41.38" at bounding box center [363, 224] width 156 height 82
click at [473, 10] on button "Edit Order" at bounding box center [484, 8] width 27 height 8
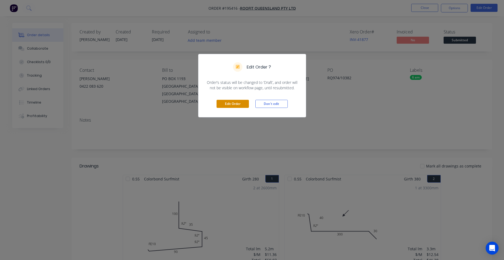
click at [238, 103] on button "Edit Order" at bounding box center [233, 104] width 32 height 8
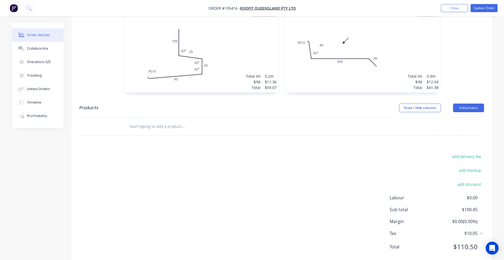
click at [330, 70] on div "1 at 3300mm Total lm $/M Total 3.3m $12.54 $41.38" at bounding box center [363, 51] width 156 height 82
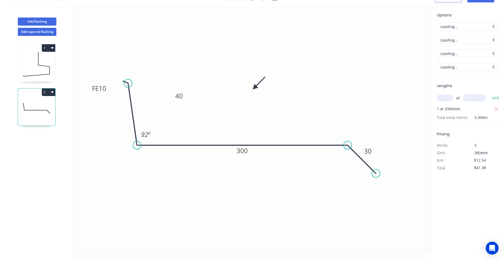
scroll to position [10, 0]
click at [130, 87] on div "Delete point" at bounding box center [155, 90] width 54 height 11
click at [136, 144] on circle at bounding box center [137, 145] width 8 height 8
click at [127, 77] on icon "0 300 30" at bounding box center [252, 128] width 358 height 243
click at [127, 77] on circle at bounding box center [128, 77] width 8 height 8
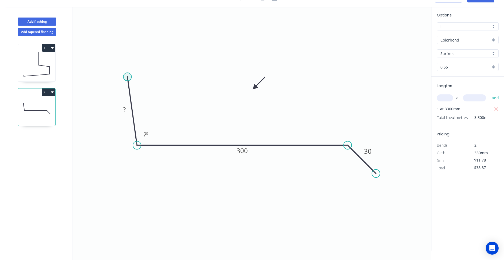
click at [127, 77] on circle at bounding box center [128, 77] width 8 height 8
click at [128, 77] on circle at bounding box center [128, 77] width 8 height 8
drag, startPoint x: 128, startPoint y: 77, endPoint x: 124, endPoint y: 79, distance: 4.1
click at [139, 116] on div "Feather" at bounding box center [155, 117] width 54 height 11
click at [134, 95] on div "Flip bend" at bounding box center [155, 94] width 54 height 11
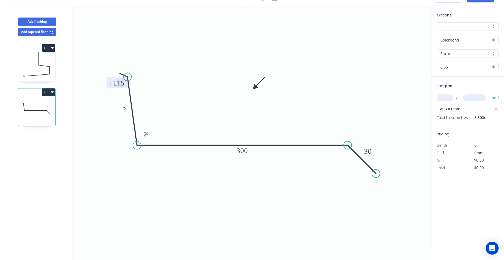
click at [121, 81] on tspan "15" at bounding box center [121, 82] width 8 height 9
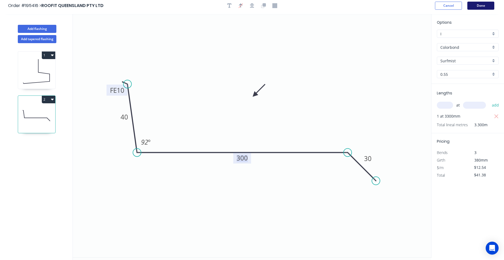
scroll to position [0, 0]
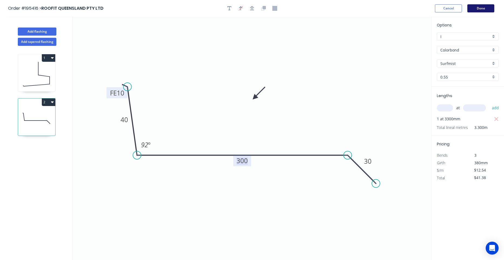
click at [482, 7] on button "Done" at bounding box center [480, 8] width 27 height 8
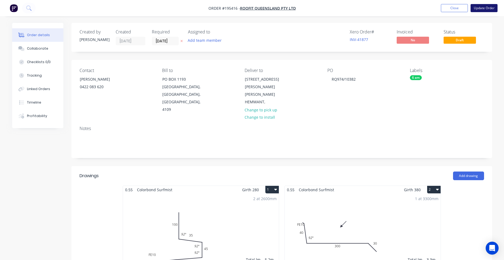
click at [482, 10] on button "Update Order" at bounding box center [484, 8] width 27 height 8
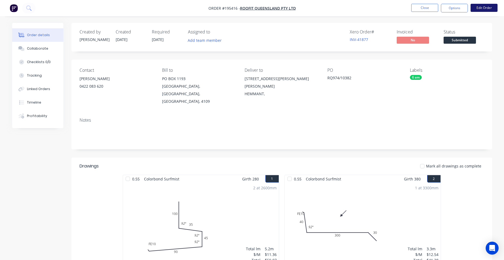
click at [484, 9] on button "Edit Order" at bounding box center [484, 8] width 27 height 8
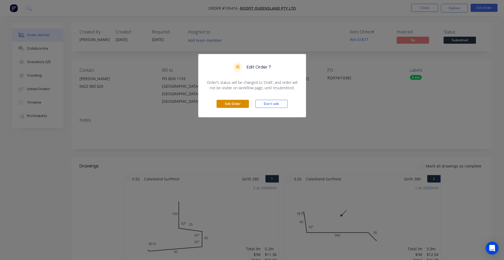
click at [248, 104] on button "Edit Order" at bounding box center [233, 104] width 32 height 8
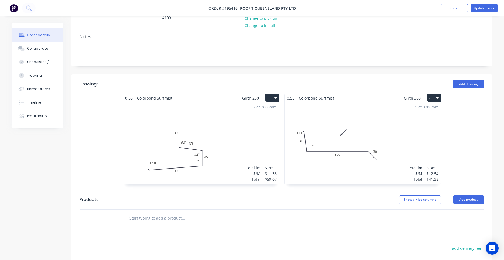
click at [320, 195] on div "Show / Hide columns Add product" at bounding box center [324, 199] width 318 height 9
click at [315, 156] on div "1 at 3300mm Total lm $/M Total 3.3m $12.54 $41.38" at bounding box center [363, 143] width 156 height 82
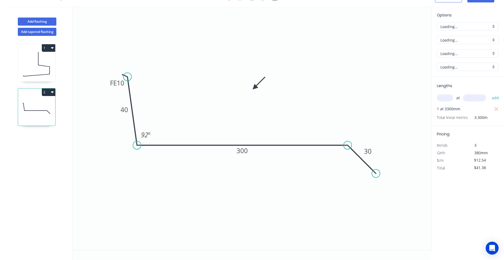
scroll to position [10, 0]
drag, startPoint x: 108, startPoint y: 85, endPoint x: 90, endPoint y: 85, distance: 17.5
click at [90, 85] on rect at bounding box center [99, 82] width 21 height 11
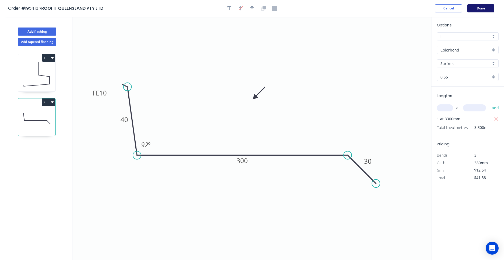
click at [486, 6] on button "Done" at bounding box center [480, 8] width 27 height 8
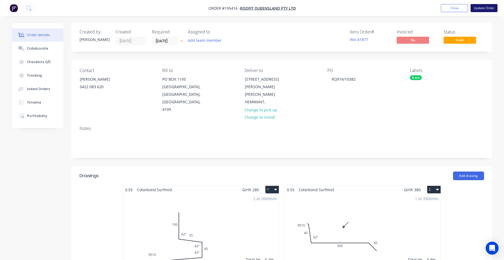
click at [485, 7] on button "Update Order" at bounding box center [484, 8] width 27 height 8
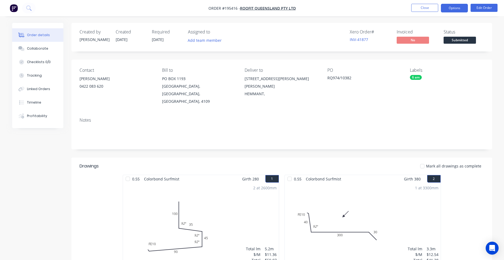
click at [451, 9] on button "Options" at bounding box center [454, 8] width 27 height 9
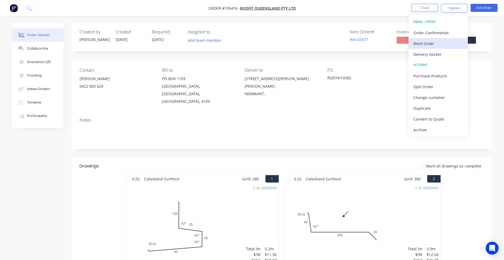
click at [434, 40] on div "Work Order" at bounding box center [438, 44] width 50 height 8
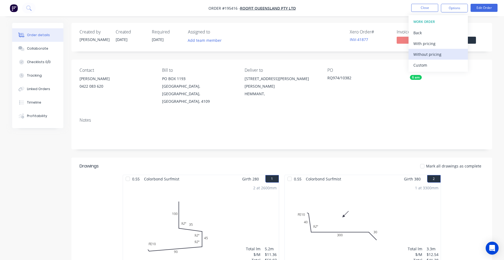
click at [426, 51] on div "Without pricing" at bounding box center [438, 54] width 50 height 8
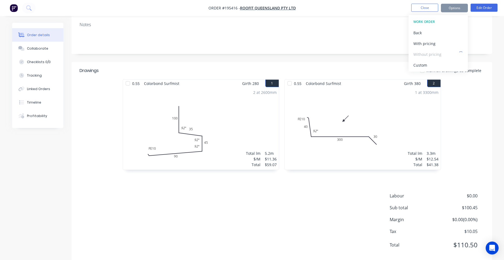
scroll to position [99, 0]
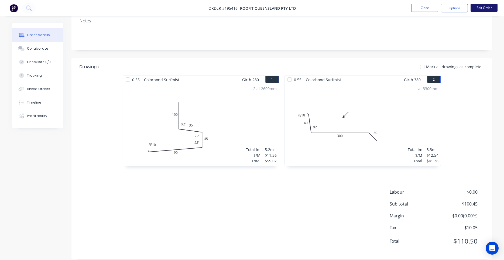
click at [473, 6] on button "Edit Order" at bounding box center [484, 8] width 27 height 8
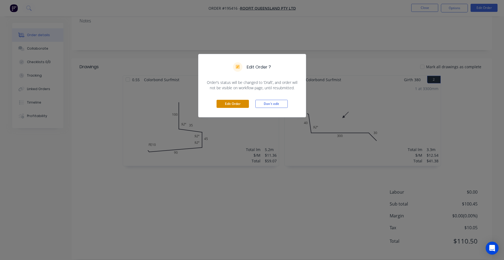
click at [231, 105] on button "Edit Order" at bounding box center [233, 104] width 32 height 8
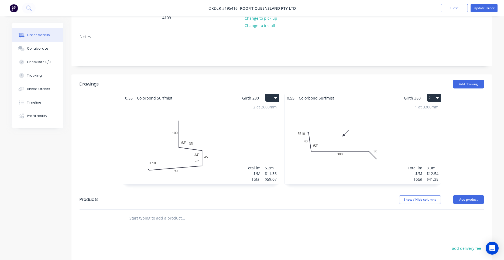
click at [237, 158] on div "2 at 2600mm Total lm $/M Total 5.2m $11.36 $59.07" at bounding box center [201, 143] width 156 height 82
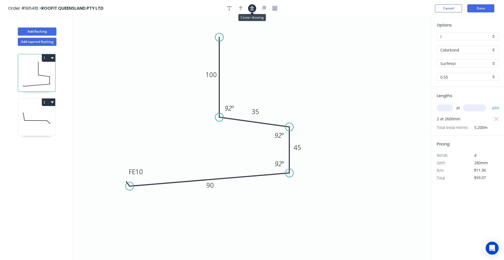
click at [253, 9] on icon "button" at bounding box center [252, 8] width 4 height 4
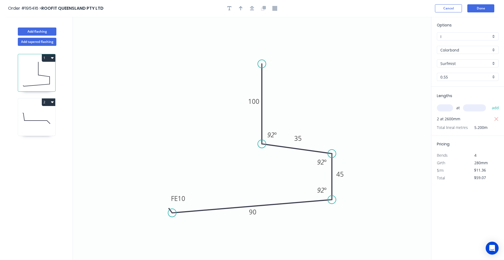
click at [246, 9] on div at bounding box center [252, 8] width 57 height 8
click at [241, 8] on icon "button" at bounding box center [241, 8] width 4 height 4
click at [403, 43] on icon at bounding box center [403, 36] width 5 height 17
drag, startPoint x: 403, startPoint y: 43, endPoint x: 325, endPoint y: 102, distance: 98.5
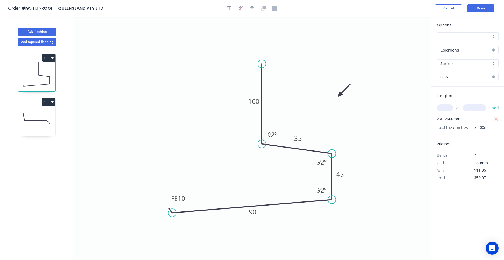
click at [336, 98] on icon at bounding box center [344, 91] width 16 height 16
click at [479, 12] on button "Done" at bounding box center [480, 8] width 27 height 8
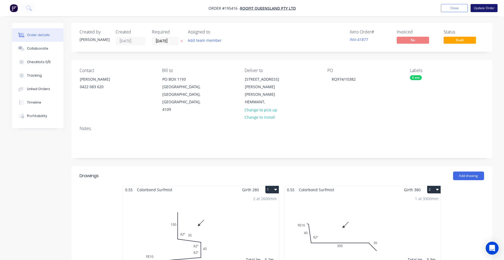
click at [482, 11] on button "Update Order" at bounding box center [484, 8] width 27 height 8
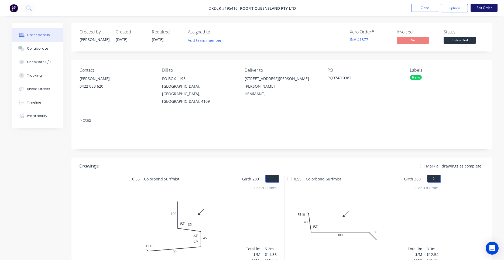
click at [485, 10] on button "Edit Order" at bounding box center [484, 8] width 27 height 8
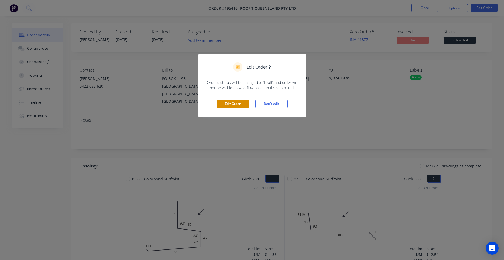
click at [234, 102] on button "Edit Order" at bounding box center [233, 104] width 32 height 8
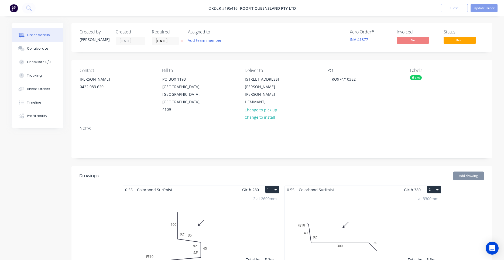
scroll to position [189, 0]
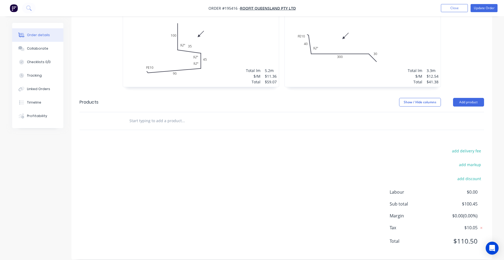
click at [171, 115] on input "text" at bounding box center [183, 120] width 108 height 11
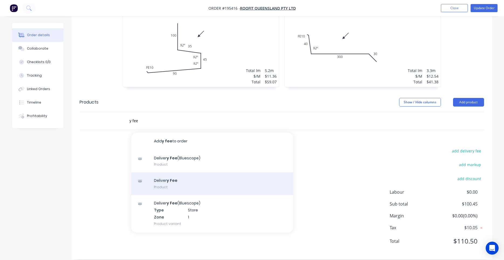
click at [155, 173] on div "Deliver y Fee Product" at bounding box center [212, 183] width 162 height 23
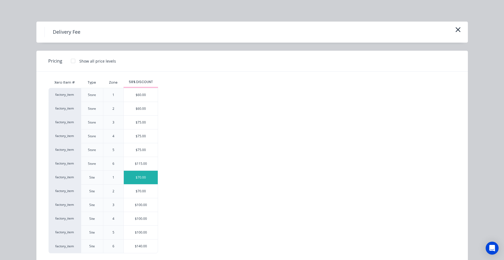
click at [149, 180] on div "$70.00" at bounding box center [141, 177] width 34 height 13
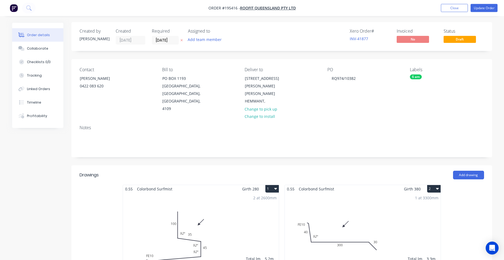
scroll to position [0, 0]
click at [484, 3] on nav "Order #195416 - ROOFIT QUEENSLAND PTY LTD Add product Close Update Order" at bounding box center [252, 8] width 504 height 16
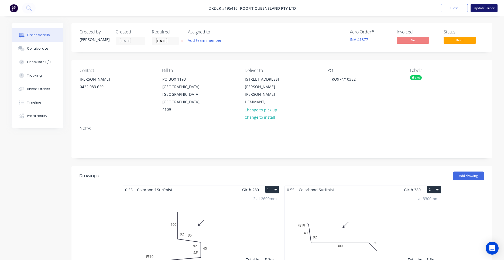
click at [484, 5] on button "Update Order" at bounding box center [484, 8] width 27 height 8
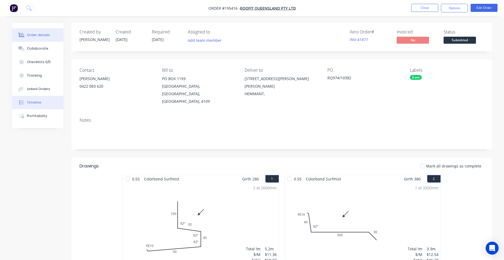
click at [44, 105] on button "Timeline" at bounding box center [37, 102] width 51 height 13
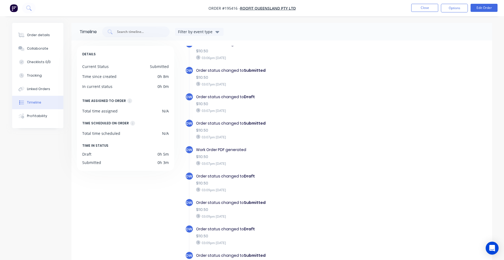
scroll to position [41, 0]
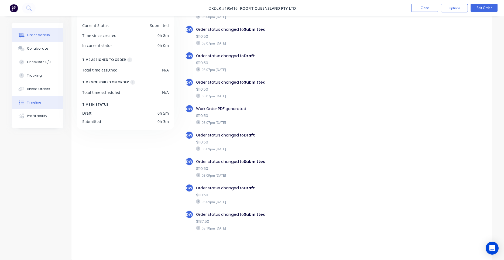
click at [26, 32] on button "Order details" at bounding box center [37, 34] width 51 height 13
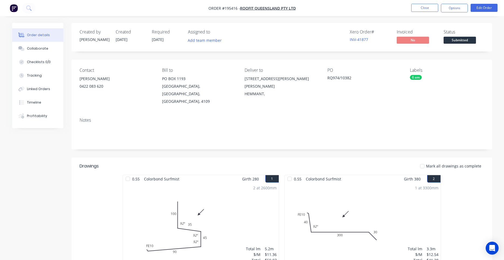
click at [232, 7] on span "Order #195416 -" at bounding box center [224, 8] width 32 height 5
click at [251, 28] on div "Created by [PERSON_NAME] Created [DATE] Required [DATE] Assigned to Add team me…" at bounding box center [281, 37] width 421 height 29
click at [435, 8] on button "Close" at bounding box center [424, 8] width 27 height 8
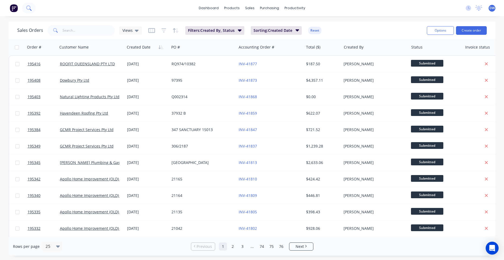
click at [31, 9] on button at bounding box center [28, 8] width 13 height 11
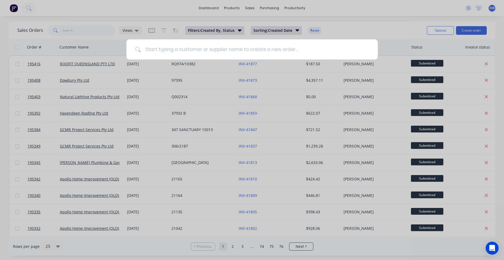
click at [163, 54] on input at bounding box center [255, 49] width 228 height 20
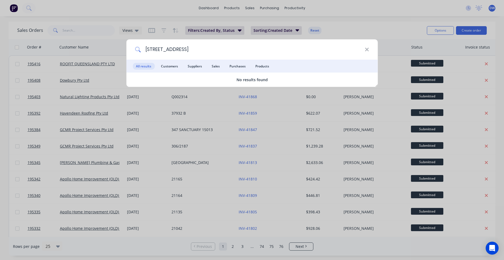
drag, startPoint x: 194, startPoint y: 47, endPoint x: 54, endPoint y: 43, distance: 140.0
click at [141, 43] on input "[STREET_ADDRESS]" at bounding box center [253, 49] width 224 height 20
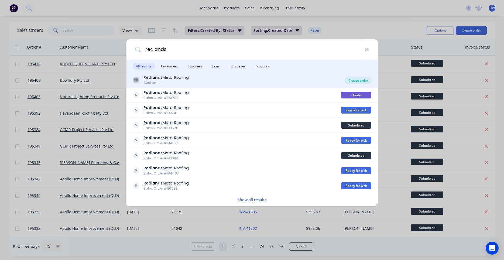
click at [360, 80] on div "Create order" at bounding box center [358, 81] width 26 height 8
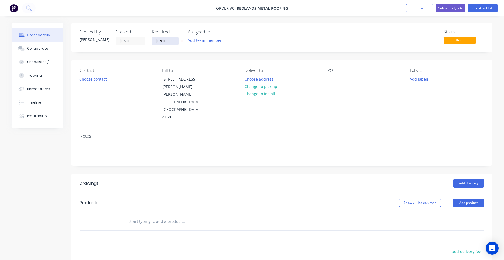
click at [170, 40] on input "[DATE]" at bounding box center [165, 41] width 26 height 8
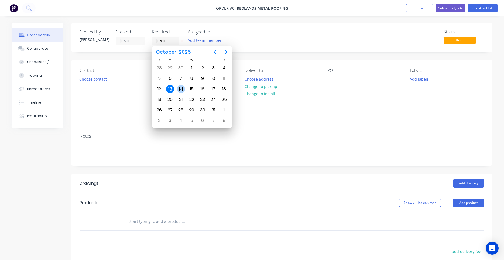
click at [180, 91] on div "14" at bounding box center [181, 89] width 8 height 8
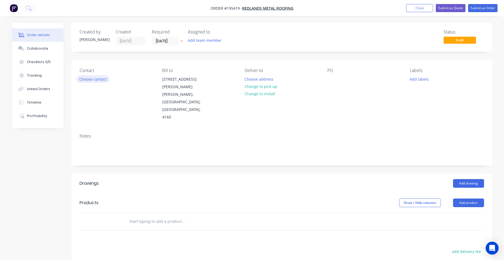
click at [104, 80] on button "Choose contact" at bounding box center [92, 78] width 33 height 7
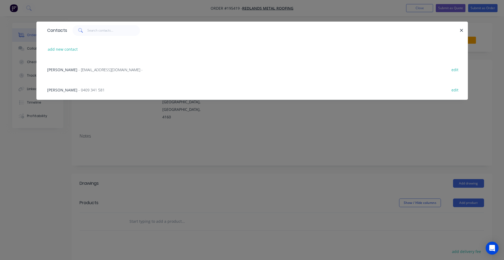
click at [85, 66] on div "[PERSON_NAME] - [EMAIL_ADDRESS][DOMAIN_NAME] - edit" at bounding box center [251, 69] width 415 height 20
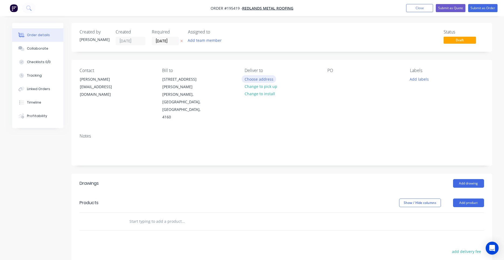
click at [268, 79] on button "Choose address" at bounding box center [259, 78] width 35 height 7
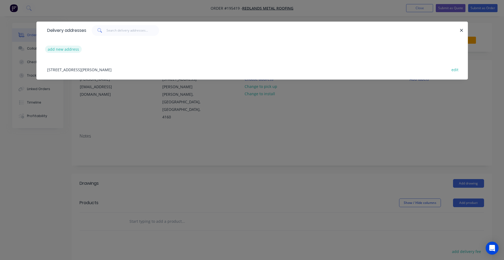
click at [64, 48] on button "add new address" at bounding box center [63, 49] width 37 height 7
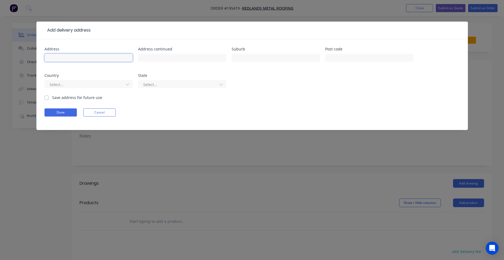
click at [114, 59] on input "text" at bounding box center [88, 58] width 88 height 8
click at [68, 110] on button "Done" at bounding box center [60, 112] width 32 height 8
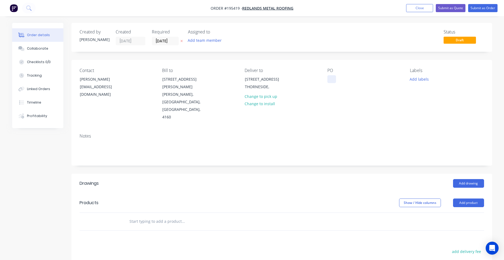
click at [334, 80] on div at bounding box center [331, 79] width 9 height 8
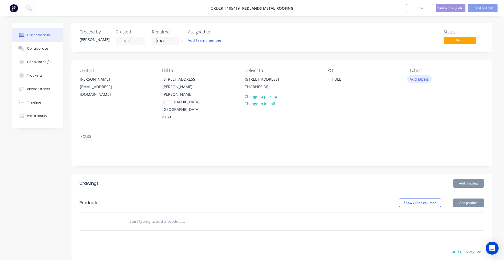
click at [418, 81] on button "Add labels" at bounding box center [419, 78] width 25 height 7
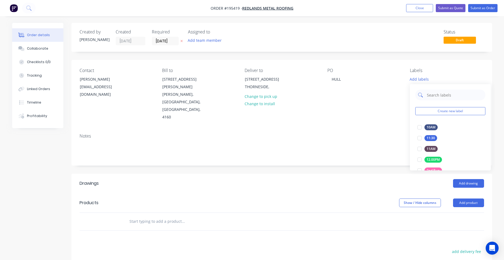
click at [431, 95] on input "text" at bounding box center [454, 95] width 56 height 11
click at [422, 136] on div at bounding box center [419, 138] width 11 height 11
click at [373, 97] on div "PO HULL" at bounding box center [364, 94] width 74 height 53
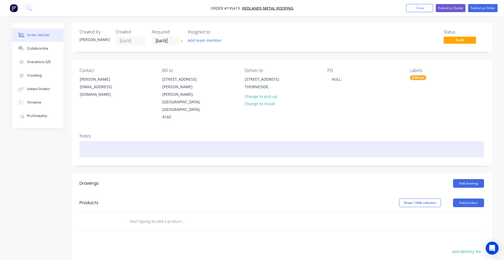
click at [309, 141] on div at bounding box center [282, 149] width 405 height 16
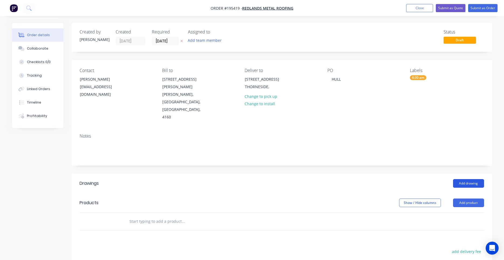
click at [462, 179] on button "Add drawing" at bounding box center [468, 183] width 31 height 9
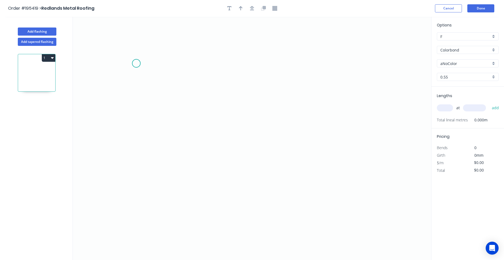
click at [136, 63] on icon "0" at bounding box center [252, 138] width 358 height 243
click at [138, 129] on icon "0" at bounding box center [252, 138] width 358 height 243
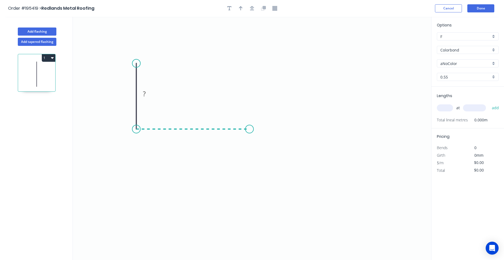
click at [249, 129] on icon "0 ?" at bounding box center [252, 138] width 358 height 243
click at [266, 152] on icon "0 ? ?" at bounding box center [252, 138] width 358 height 243
click at [266, 152] on circle at bounding box center [266, 152] width 8 height 8
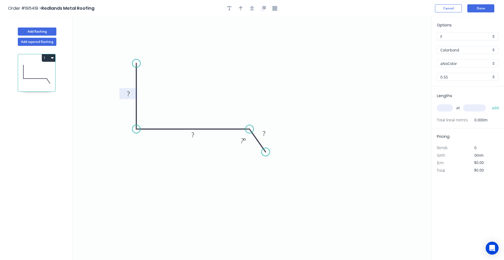
click at [132, 96] on rect at bounding box center [128, 94] width 11 height 8
drag, startPoint x: 137, startPoint y: 62, endPoint x: 128, endPoint y: 63, distance: 8.9
click at [128, 63] on circle at bounding box center [129, 63] width 8 height 8
click at [126, 93] on rect at bounding box center [124, 95] width 11 height 8
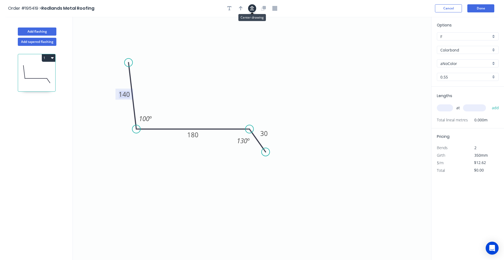
click at [254, 8] on icon "button" at bounding box center [252, 8] width 4 height 5
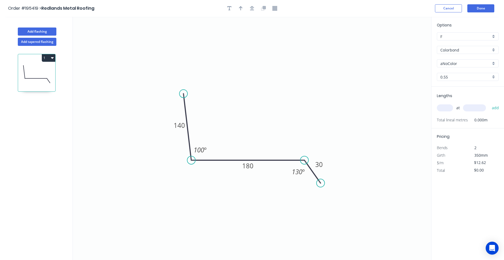
click at [451, 63] on input "aNoColor" at bounding box center [465, 64] width 50 height 6
click at [453, 83] on div "Surfmist" at bounding box center [467, 81] width 61 height 9
click at [444, 105] on input "text" at bounding box center [445, 107] width 16 height 7
click at [489, 103] on button "add" at bounding box center [495, 107] width 13 height 9
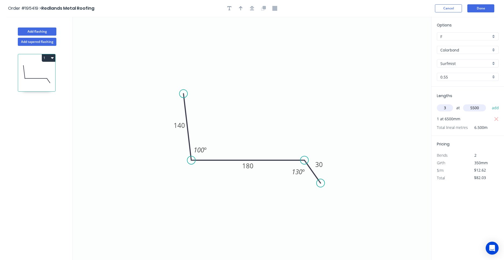
click at [489, 103] on button "add" at bounding box center [495, 107] width 13 height 9
click at [457, 63] on input "Surfmist" at bounding box center [465, 64] width 50 height 6
click at [361, 74] on icon "0 140 180 30 100 º 130 º" at bounding box center [252, 138] width 358 height 243
click at [254, 10] on icon "button" at bounding box center [252, 8] width 4 height 4
click at [240, 8] on icon "button" at bounding box center [241, 8] width 4 height 4
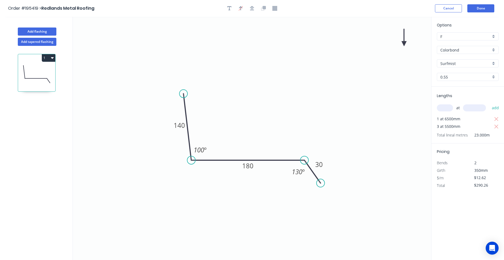
click at [406, 41] on icon "0 140 180 30 100 º 130 º" at bounding box center [252, 138] width 358 height 243
click at [405, 42] on icon at bounding box center [404, 37] width 5 height 17
drag, startPoint x: 405, startPoint y: 42, endPoint x: 258, endPoint y: 102, distance: 158.8
click at [258, 102] on icon at bounding box center [263, 97] width 16 height 16
click at [50, 31] on button "Add flashing" at bounding box center [37, 32] width 39 height 8
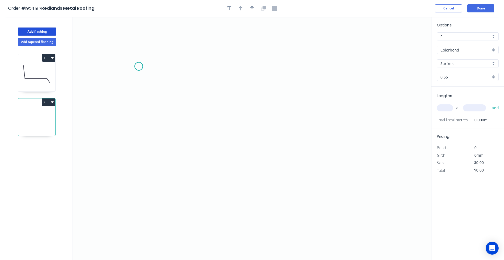
click at [139, 66] on icon "0" at bounding box center [252, 138] width 358 height 243
click at [141, 146] on icon "0" at bounding box center [252, 138] width 358 height 243
click at [235, 146] on icon "0 ?" at bounding box center [252, 138] width 358 height 243
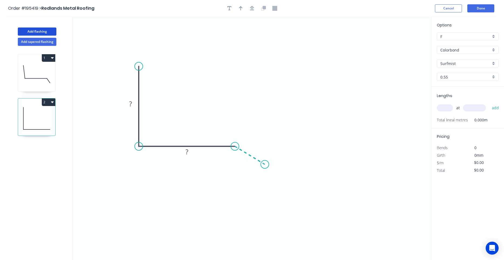
click at [265, 165] on icon "0 ? ?" at bounding box center [252, 138] width 358 height 243
click at [265, 165] on circle at bounding box center [265, 164] width 8 height 8
drag, startPoint x: 265, startPoint y: 165, endPoint x: 261, endPoint y: 169, distance: 6.1
click at [261, 169] on circle at bounding box center [261, 172] width 8 height 8
drag, startPoint x: 261, startPoint y: 169, endPoint x: 254, endPoint y: 173, distance: 7.6
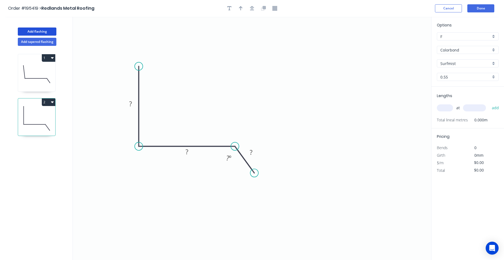
click at [254, 173] on circle at bounding box center [254, 173] width 8 height 8
click at [129, 104] on rect at bounding box center [130, 104] width 11 height 8
click at [444, 106] on input "text" at bounding box center [445, 107] width 16 height 7
click at [489, 103] on button "add" at bounding box center [495, 107] width 13 height 9
click at [255, 12] on div at bounding box center [252, 8] width 57 height 8
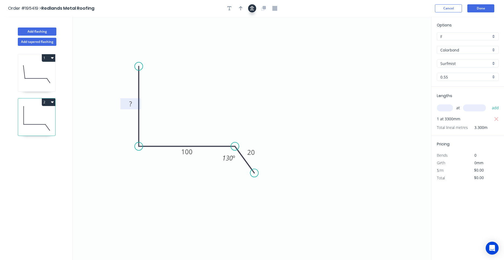
click at [253, 9] on icon "button" at bounding box center [252, 8] width 4 height 4
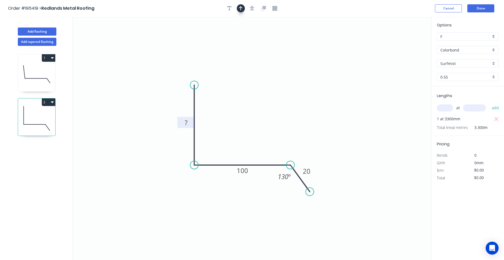
click at [243, 8] on button "button" at bounding box center [241, 8] width 8 height 8
click at [403, 42] on icon at bounding box center [404, 37] width 5 height 17
drag, startPoint x: 403, startPoint y: 42, endPoint x: 266, endPoint y: 104, distance: 150.6
click at [266, 104] on icon "0 ? 100 20 130 º" at bounding box center [252, 138] width 358 height 243
drag, startPoint x: 404, startPoint y: 42, endPoint x: 253, endPoint y: 107, distance: 164.6
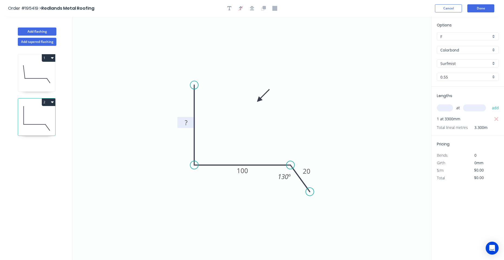
click at [255, 103] on icon at bounding box center [263, 96] width 16 height 16
click at [189, 121] on rect at bounding box center [186, 123] width 11 height 8
click at [32, 40] on button "Add tapered flashing" at bounding box center [37, 42] width 39 height 8
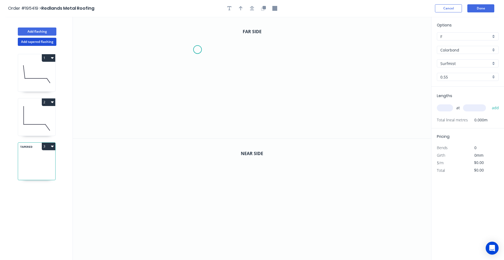
click at [197, 50] on icon "0" at bounding box center [252, 78] width 358 height 122
click at [196, 95] on icon "0" at bounding box center [252, 78] width 358 height 122
click at [269, 95] on icon "0 ?" at bounding box center [252, 78] width 358 height 122
click at [285, 110] on icon "0 ? ?" at bounding box center [252, 78] width 358 height 122
click at [285, 110] on circle at bounding box center [285, 111] width 8 height 8
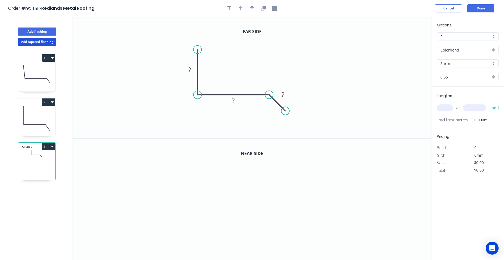
click at [285, 110] on circle at bounding box center [285, 111] width 8 height 8
click at [285, 112] on circle at bounding box center [285, 111] width 8 height 8
click at [192, 69] on rect at bounding box center [189, 70] width 11 height 8
click at [271, 115] on div "Show angle" at bounding box center [293, 113] width 54 height 11
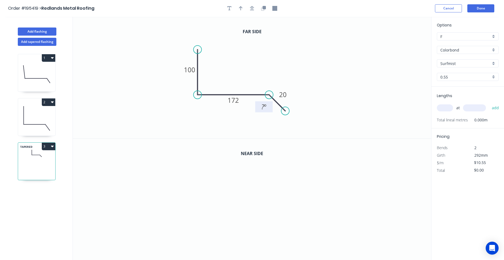
click at [264, 104] on tspan "?" at bounding box center [262, 106] width 3 height 9
click at [444, 109] on input "text" at bounding box center [445, 107] width 16 height 7
click at [489, 103] on button "add" at bounding box center [495, 107] width 13 height 9
click at [252, 8] on icon "button" at bounding box center [252, 8] width 4 height 5
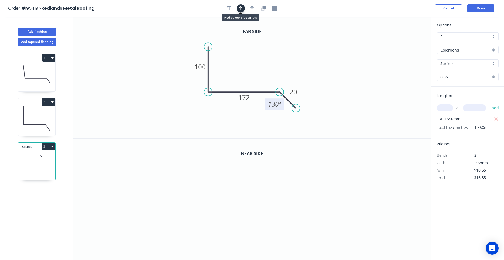
click at [237, 7] on button "button" at bounding box center [241, 8] width 8 height 8
click at [404, 44] on icon at bounding box center [404, 37] width 5 height 17
drag, startPoint x: 404, startPoint y: 44, endPoint x: 262, endPoint y: 48, distance: 142.5
click at [261, 50] on icon at bounding box center [267, 45] width 16 height 16
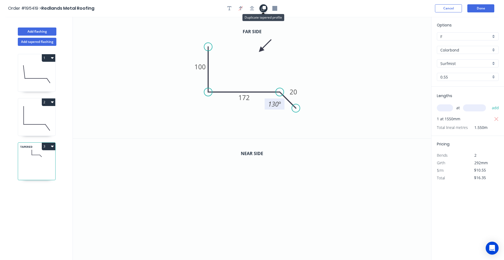
click at [263, 9] on icon "button" at bounding box center [263, 7] width 3 height 3
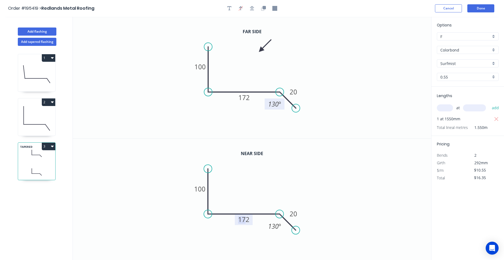
click at [245, 220] on tspan "172" at bounding box center [243, 219] width 11 height 9
click at [46, 34] on button "Add flashing" at bounding box center [37, 32] width 39 height 8
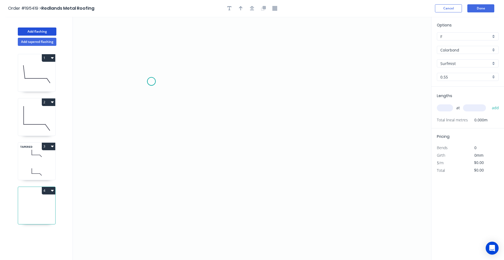
click at [151, 81] on icon "0" at bounding box center [252, 138] width 358 height 243
click at [335, 78] on icon "0" at bounding box center [252, 138] width 358 height 243
click at [338, 146] on icon "0 ?" at bounding box center [252, 138] width 358 height 243
click at [338, 146] on circle at bounding box center [335, 146] width 8 height 8
click at [148, 80] on circle at bounding box center [151, 81] width 8 height 8
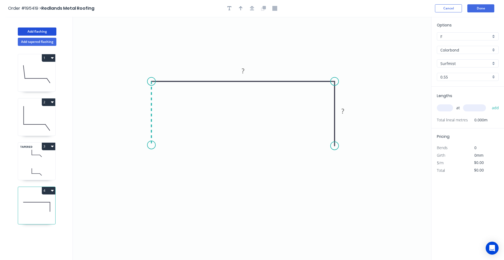
click at [148, 145] on icon "0 ? ?" at bounding box center [252, 138] width 358 height 243
click at [148, 145] on circle at bounding box center [151, 145] width 8 height 8
click at [145, 117] on icon "0 ? ? ?" at bounding box center [252, 138] width 358 height 243
click at [144, 113] on tspan "?" at bounding box center [143, 110] width 3 height 9
click at [441, 108] on input "text" at bounding box center [445, 107] width 16 height 7
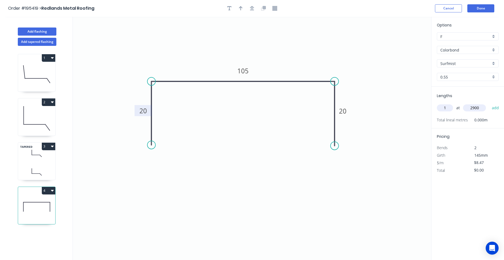
click at [489, 103] on button "add" at bounding box center [495, 107] width 13 height 9
click at [252, 8] on icon "button" at bounding box center [252, 8] width 4 height 4
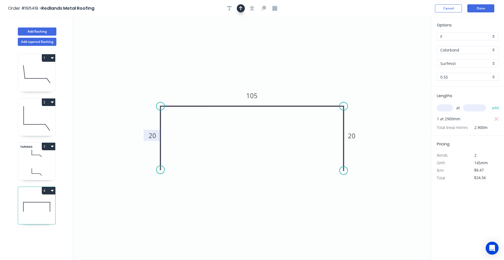
click at [245, 8] on div at bounding box center [252, 8] width 57 height 8
click at [242, 8] on icon "button" at bounding box center [241, 8] width 4 height 4
click at [404, 43] on icon at bounding box center [404, 37] width 5 height 17
drag, startPoint x: 404, startPoint y: 43, endPoint x: 303, endPoint y: 77, distance: 106.9
click at [303, 77] on icon at bounding box center [308, 73] width 16 height 16
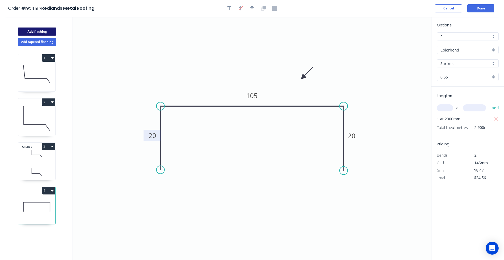
click at [35, 30] on button "Add flashing" at bounding box center [37, 32] width 39 height 8
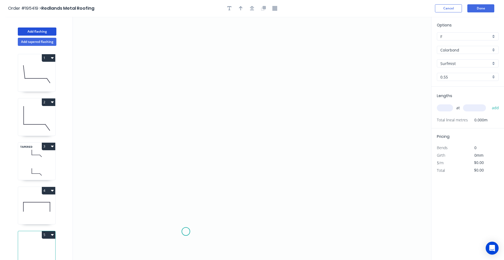
click at [186, 231] on icon "0" at bounding box center [252, 138] width 358 height 243
click at [160, 212] on icon at bounding box center [173, 221] width 26 height 20
click at [185, 190] on icon "0 ?" at bounding box center [252, 138] width 358 height 243
click at [183, 187] on circle at bounding box center [185, 186] width 8 height 8
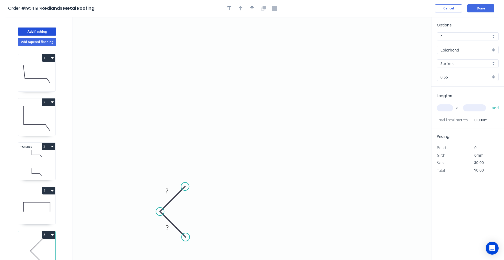
drag, startPoint x: 186, startPoint y: 231, endPoint x: 186, endPoint y: 235, distance: 3.5
click at [186, 235] on circle at bounding box center [185, 237] width 8 height 8
click at [168, 227] on tspan "?" at bounding box center [167, 227] width 3 height 9
click at [186, 184] on circle at bounding box center [185, 186] width 8 height 8
click at [191, 95] on icon "0 15 15" at bounding box center [252, 138] width 358 height 243
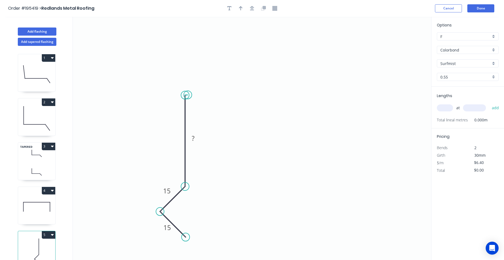
click at [187, 95] on circle at bounding box center [185, 95] width 8 height 8
click at [333, 105] on icon "0 ? 15 15" at bounding box center [252, 138] width 358 height 243
click at [361, 122] on icon "0 15 15 ? ?" at bounding box center [252, 138] width 358 height 243
drag, startPoint x: 361, startPoint y: 122, endPoint x: 357, endPoint y: 127, distance: 6.5
click at [357, 127] on circle at bounding box center [357, 127] width 8 height 8
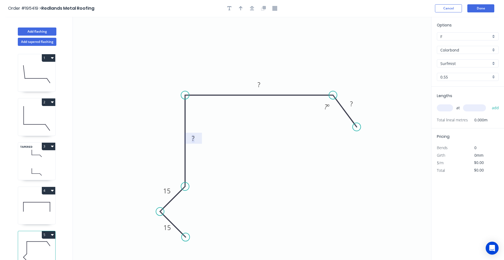
click at [189, 137] on rect at bounding box center [193, 139] width 11 height 8
click at [275, 163] on icon "0 15 15 95 190 20 130 º" at bounding box center [252, 138] width 358 height 243
click at [445, 109] on input "text" at bounding box center [445, 107] width 16 height 7
click at [489, 103] on button "add" at bounding box center [495, 107] width 13 height 9
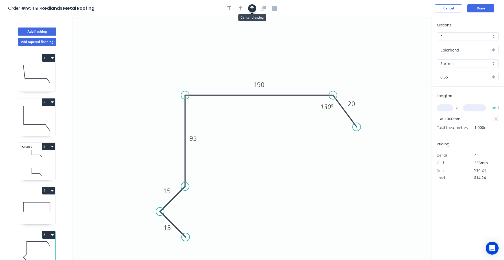
click at [250, 8] on icon "button" at bounding box center [252, 8] width 4 height 5
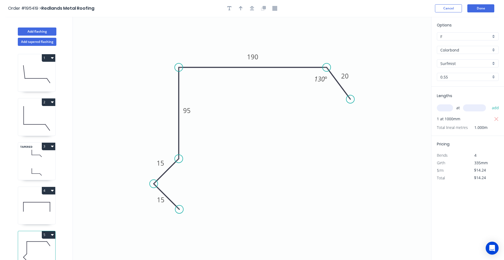
scroll to position [5, 0]
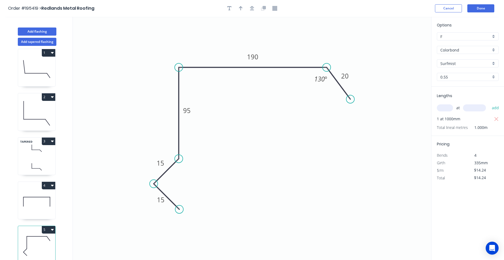
click at [51, 228] on icon "button" at bounding box center [52, 229] width 3 height 4
click at [47, 243] on div "Duplicate" at bounding box center [30, 243] width 42 height 8
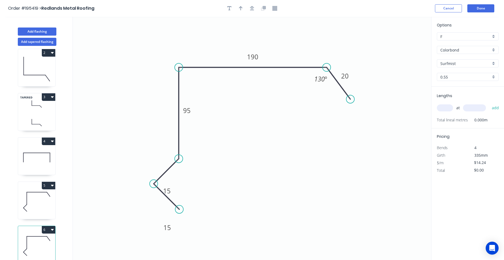
click at [46, 210] on icon at bounding box center [36, 201] width 37 height 35
click at [40, 242] on icon at bounding box center [36, 246] width 37 height 35
click at [51, 229] on button "6" at bounding box center [48, 230] width 13 height 8
click at [41, 251] on div "Delete" at bounding box center [30, 254] width 42 height 8
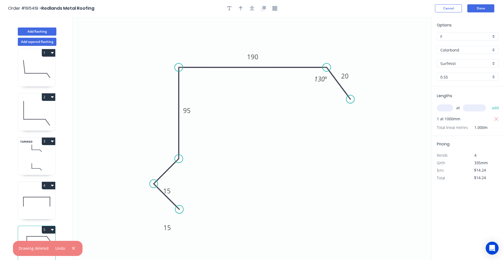
scroll to position [10, 0]
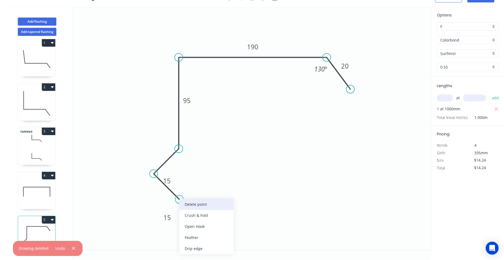
click at [183, 203] on div "Delete point" at bounding box center [206, 204] width 54 height 11
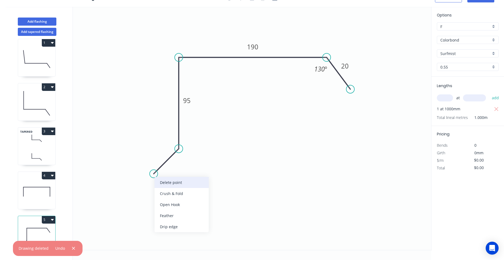
click at [156, 180] on div "Delete point" at bounding box center [182, 182] width 54 height 11
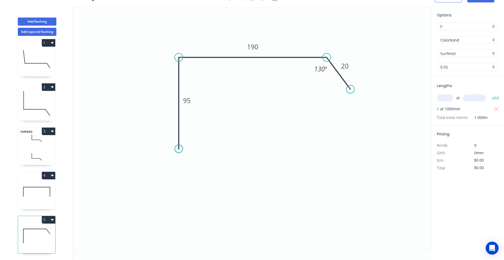
click at [177, 148] on circle at bounding box center [179, 149] width 8 height 8
click at [153, 171] on icon "0 95 190 20 130 º" at bounding box center [252, 128] width 358 height 243
click at [177, 202] on icon "0 ? 95 190 20 130 º" at bounding box center [252, 128] width 358 height 243
click at [177, 202] on circle at bounding box center [177, 200] width 8 height 8
click at [159, 191] on tspan "?" at bounding box center [159, 190] width 3 height 9
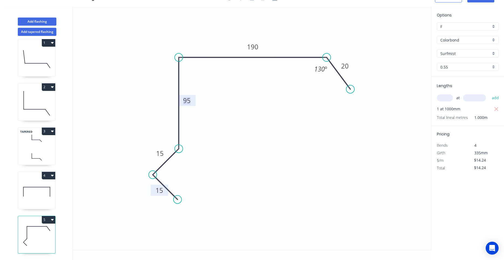
click at [51, 222] on button "5" at bounding box center [48, 220] width 13 height 8
click at [43, 232] on div "Duplicate" at bounding box center [30, 233] width 42 height 8
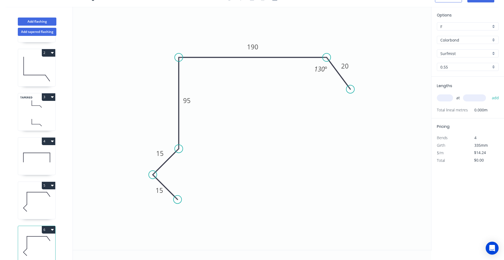
scroll to position [49, 0]
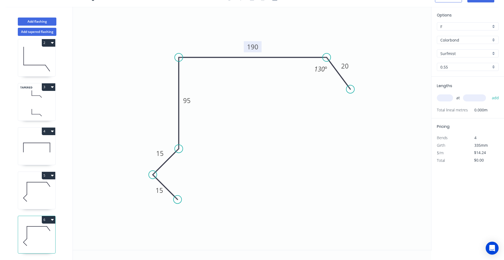
click at [259, 46] on rect at bounding box center [253, 46] width 18 height 11
click at [254, 46] on tspan "190" at bounding box center [252, 46] width 11 height 9
click at [443, 97] on input "text" at bounding box center [445, 97] width 16 height 7
click at [489, 93] on button "add" at bounding box center [495, 97] width 13 height 9
click at [53, 219] on icon "button" at bounding box center [52, 220] width 3 height 2
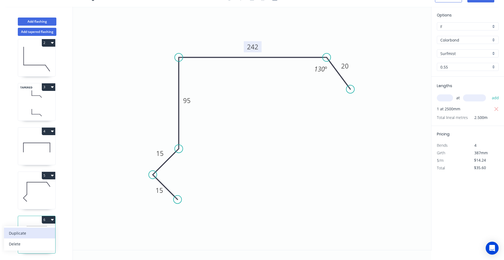
click at [48, 232] on div "Duplicate" at bounding box center [30, 233] width 42 height 8
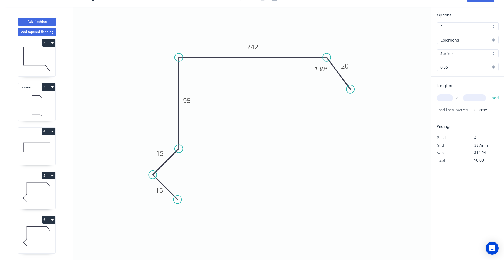
scroll to position [94, 0]
click at [53, 193] on icon at bounding box center [36, 191] width 37 height 35
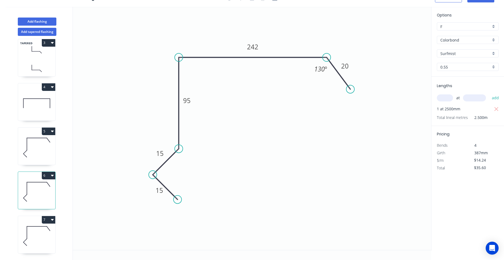
click at [46, 237] on icon at bounding box center [36, 236] width 37 height 35
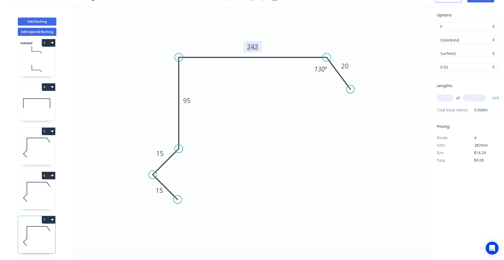
click at [253, 48] on tspan "242" at bounding box center [252, 46] width 11 height 9
click at [444, 98] on input "text" at bounding box center [445, 97] width 16 height 7
click at [489, 93] on button "add" at bounding box center [495, 97] width 13 height 9
click at [50, 220] on button "7" at bounding box center [48, 220] width 13 height 8
click at [41, 228] on button "Duplicate" at bounding box center [29, 233] width 51 height 11
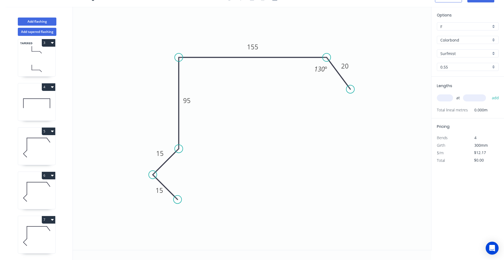
scroll to position [138, 0]
drag, startPoint x: 43, startPoint y: 232, endPoint x: 45, endPoint y: 229, distance: 3.6
click at [43, 232] on icon at bounding box center [36, 236] width 37 height 35
click at [254, 51] on tspan "155" at bounding box center [252, 46] width 11 height 9
click at [450, 97] on input "text" at bounding box center [445, 97] width 16 height 7
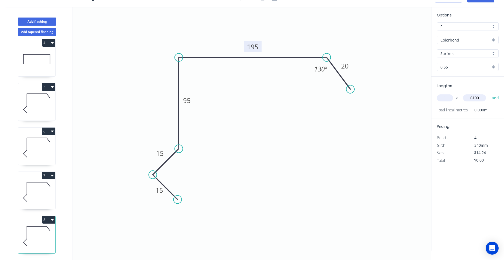
click at [489, 93] on button "add" at bounding box center [495, 97] width 13 height 9
click at [50, 221] on button "8" at bounding box center [48, 220] width 13 height 8
click at [46, 231] on div "Duplicate" at bounding box center [30, 233] width 42 height 8
click at [46, 240] on icon at bounding box center [36, 236] width 37 height 35
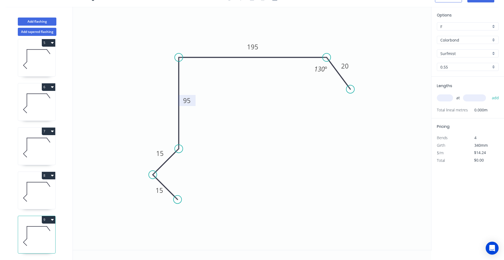
click at [194, 100] on rect at bounding box center [187, 100] width 18 height 11
click at [189, 102] on tspan "95" at bounding box center [187, 100] width 8 height 9
click at [449, 95] on input "text" at bounding box center [445, 97] width 16 height 7
click at [489, 93] on button "add" at bounding box center [495, 97] width 13 height 9
click at [52, 219] on icon "button" at bounding box center [52, 220] width 3 height 2
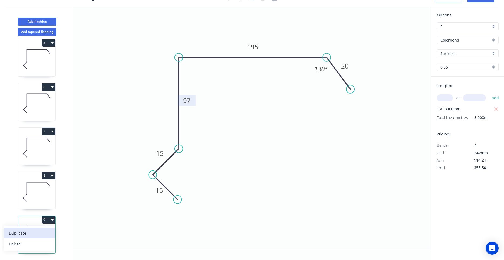
click at [52, 231] on button "Duplicate" at bounding box center [29, 233] width 51 height 11
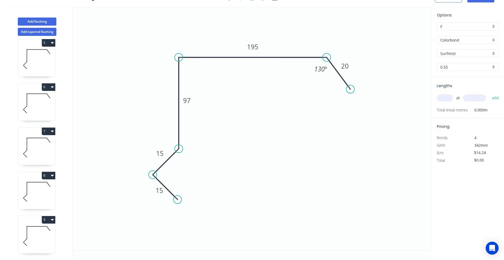
scroll to position [226, 0]
click at [49, 238] on icon at bounding box center [36, 236] width 37 height 35
click at [191, 100] on rect at bounding box center [186, 101] width 11 height 8
drag, startPoint x: 180, startPoint y: 58, endPoint x: 172, endPoint y: 57, distance: 8.6
click at [172, 57] on circle at bounding box center [171, 57] width 8 height 8
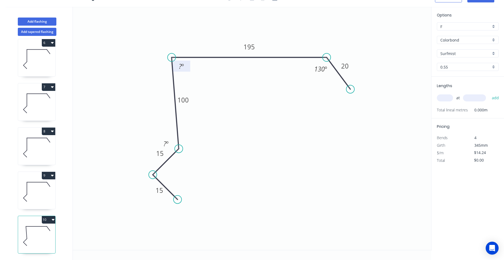
click at [183, 65] on tspan "º" at bounding box center [182, 66] width 2 height 9
click at [191, 168] on div "Hide angle" at bounding box center [206, 166] width 54 height 11
click at [344, 66] on tspan "20" at bounding box center [345, 65] width 8 height 9
click at [42, 190] on icon at bounding box center [36, 191] width 37 height 35
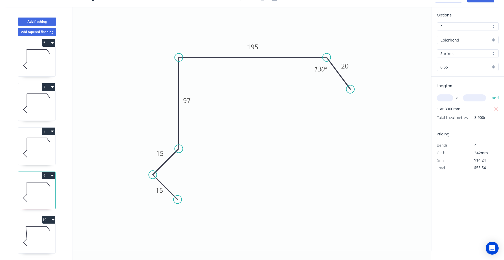
drag, startPoint x: 45, startPoint y: 147, endPoint x: 49, endPoint y: 149, distance: 4.2
click at [49, 149] on icon at bounding box center [36, 147] width 37 height 35
click at [40, 191] on icon at bounding box center [36, 191] width 37 height 35
click at [39, 244] on icon at bounding box center [36, 236] width 37 height 35
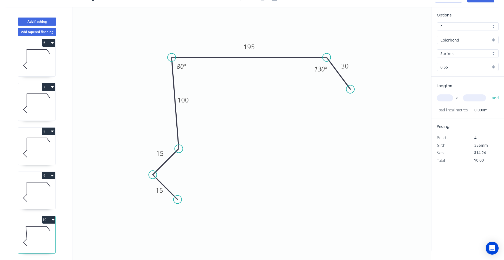
click at [448, 98] on input "text" at bounding box center [445, 97] width 16 height 7
click at [489, 93] on button "add" at bounding box center [495, 97] width 13 height 9
click at [42, 193] on icon at bounding box center [36, 191] width 37 height 35
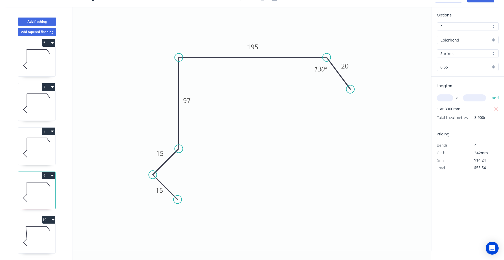
click at [38, 231] on icon at bounding box center [36, 236] width 37 height 35
click at [52, 218] on icon "button" at bounding box center [53, 219] width 3 height 4
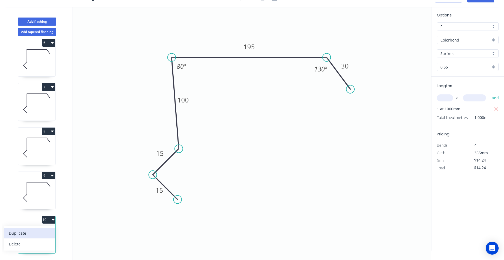
click at [47, 229] on button "Duplicate" at bounding box center [29, 233] width 51 height 11
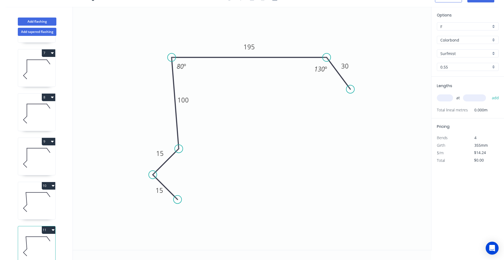
scroll to position [270, 0]
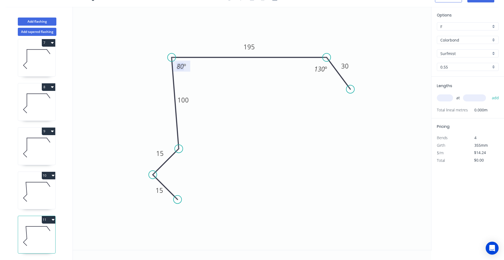
click at [180, 67] on tspan "80" at bounding box center [180, 66] width 7 height 9
click at [248, 47] on tspan "195" at bounding box center [249, 46] width 11 height 9
click at [441, 98] on input "text" at bounding box center [445, 97] width 16 height 7
click at [489, 93] on button "add" at bounding box center [495, 97] width 13 height 9
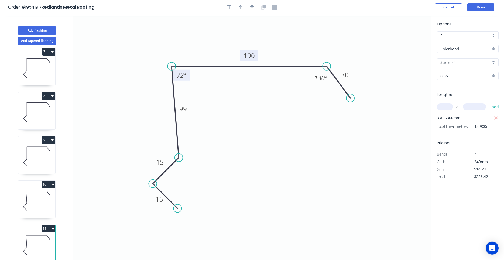
scroll to position [0, 0]
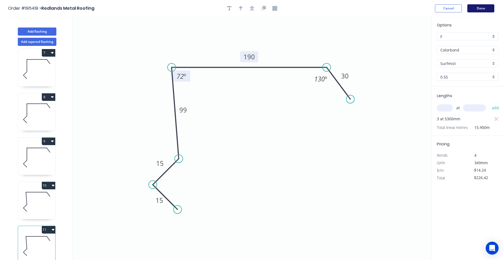
click at [478, 11] on button "Done" at bounding box center [480, 8] width 27 height 8
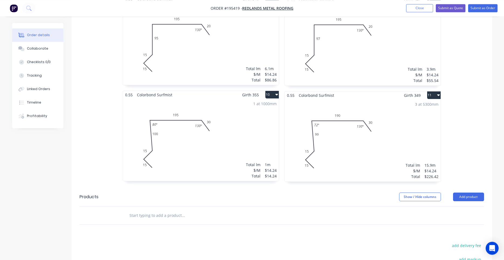
scroll to position [570, 0]
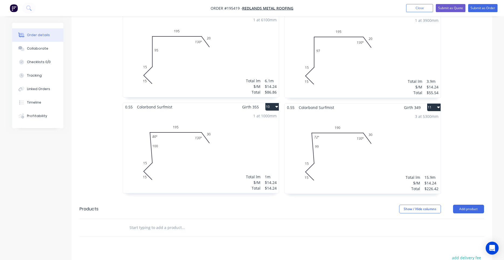
click at [172, 222] on input "text" at bounding box center [183, 227] width 108 height 11
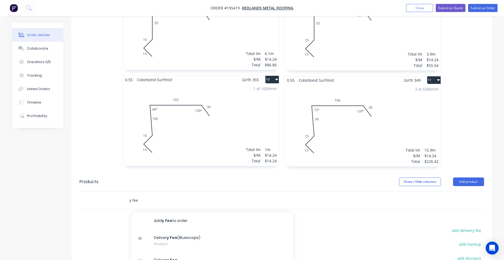
scroll to position [616, 0]
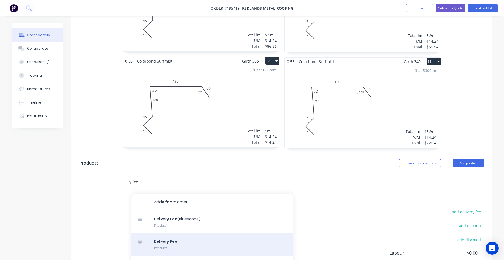
click at [167, 233] on div "Deliver y Fee Product" at bounding box center [212, 244] width 162 height 23
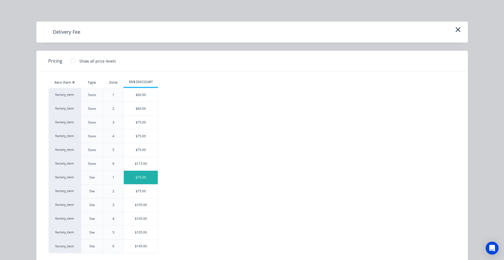
click at [132, 178] on div "$75.00" at bounding box center [141, 177] width 34 height 13
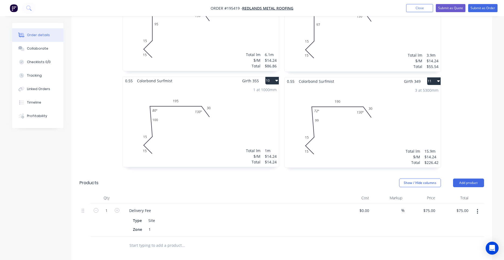
scroll to position [705, 0]
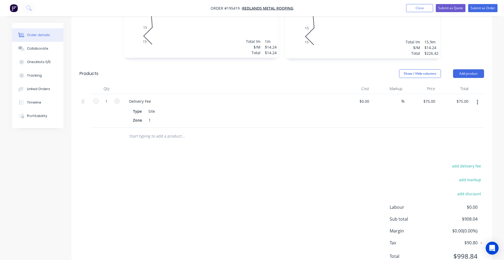
click at [283, 131] on div at bounding box center [206, 136] width 162 height 11
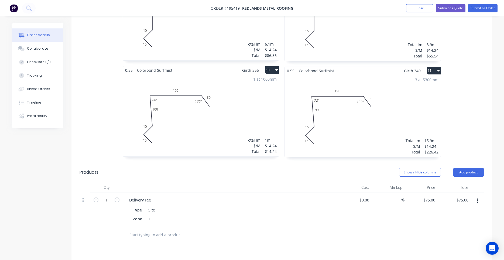
scroll to position [568, 0]
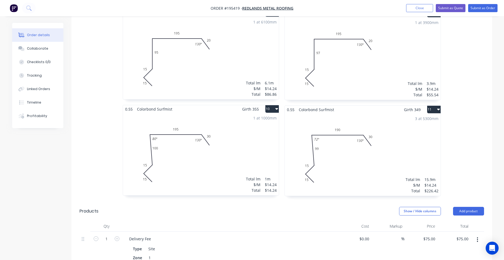
click at [232, 10] on span "Order #195419 -" at bounding box center [227, 8] width 32 height 5
click at [291, 201] on header "Products Show / Hide columns Add product" at bounding box center [281, 210] width 421 height 19
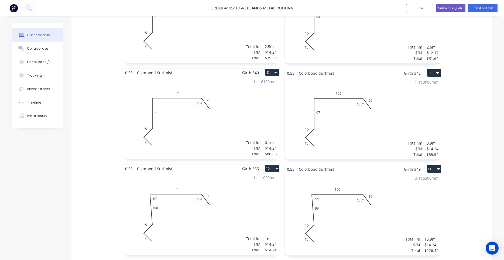
scroll to position [504, 0]
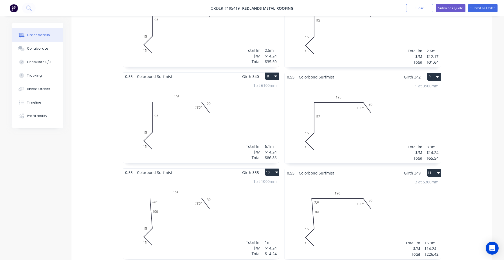
click at [193, 199] on div "1 at 1000mm Total lm $/M Total 1m $14.24 $14.24" at bounding box center [201, 217] width 156 height 82
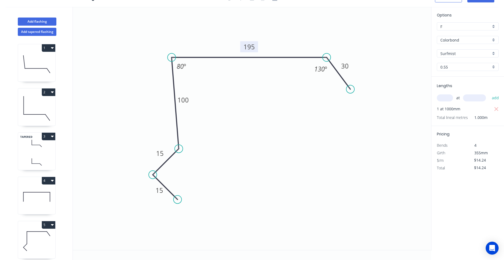
click at [246, 48] on tspan "195" at bounding box center [249, 46] width 11 height 9
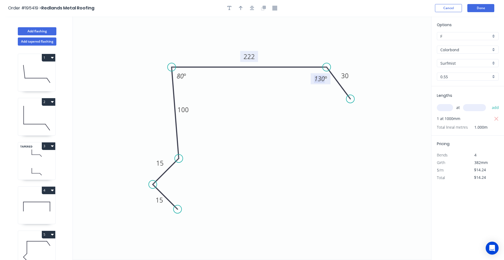
scroll to position [0, 0]
click at [489, 10] on button "Done" at bounding box center [480, 8] width 27 height 8
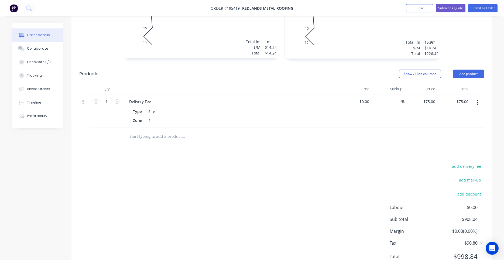
scroll to position [522, 0]
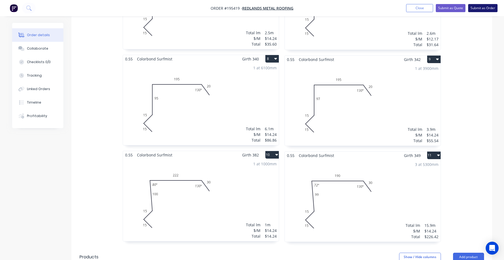
click at [479, 8] on button "Submit as Order" at bounding box center [482, 8] width 29 height 8
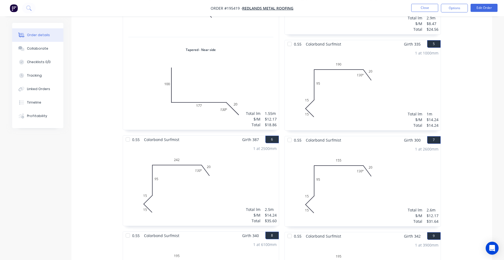
scroll to position [321, 0]
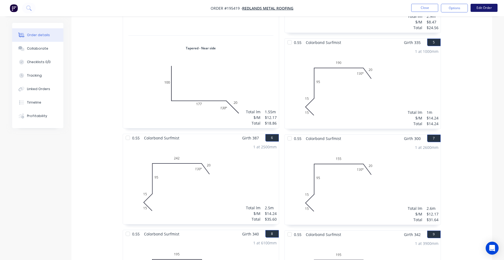
click at [482, 8] on button "Edit Order" at bounding box center [484, 8] width 27 height 8
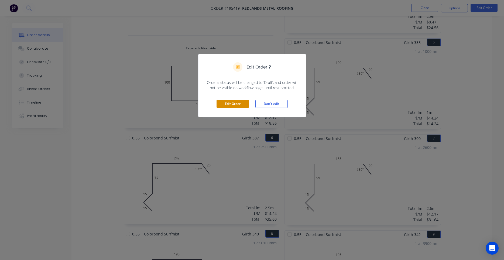
click at [235, 103] on button "Edit Order" at bounding box center [233, 104] width 32 height 8
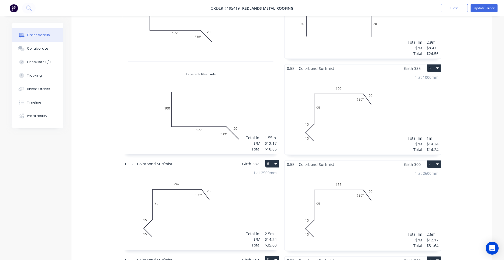
click at [336, 102] on div "1 at 1000mm Total lm $/M Total 1m $14.24 $14.24" at bounding box center [363, 113] width 156 height 82
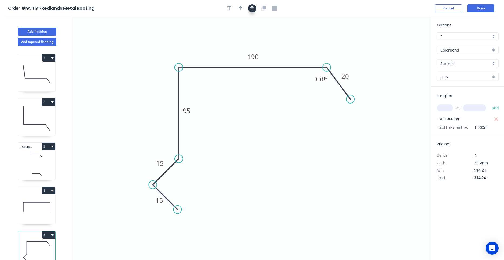
click at [252, 9] on icon "button" at bounding box center [252, 8] width 4 height 5
click at [241, 9] on icon "button" at bounding box center [241, 8] width 4 height 5
click at [404, 43] on icon at bounding box center [404, 37] width 5 height 17
click at [404, 43] on icon at bounding box center [403, 36] width 5 height 17
drag, startPoint x: 404, startPoint y: 43, endPoint x: 329, endPoint y: 38, distance: 74.6
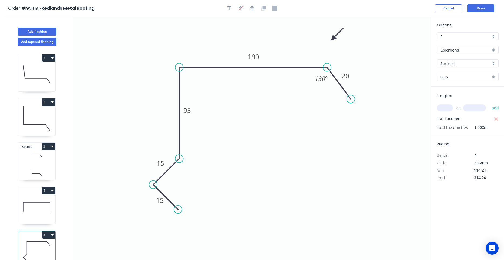
click at [330, 38] on icon at bounding box center [338, 34] width 16 height 16
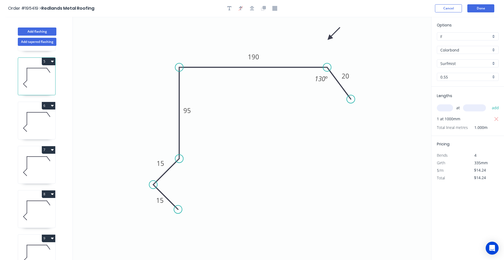
scroll to position [154, 0]
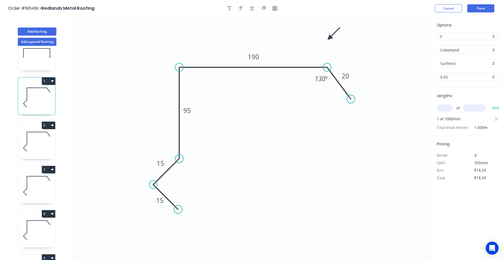
click at [45, 149] on icon at bounding box center [36, 141] width 37 height 35
click at [255, 9] on button "button" at bounding box center [252, 8] width 8 height 8
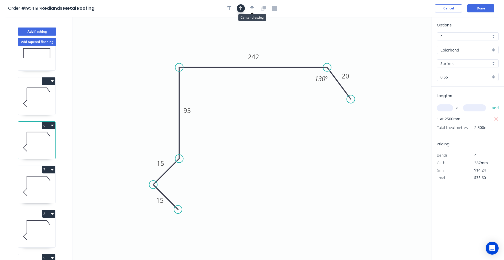
click at [241, 7] on button "button" at bounding box center [241, 8] width 8 height 8
click at [404, 42] on icon at bounding box center [404, 37] width 5 height 17
drag, startPoint x: 404, startPoint y: 42, endPoint x: 321, endPoint y: 42, distance: 83.1
click at [321, 42] on icon at bounding box center [326, 38] width 16 height 16
click at [49, 181] on icon at bounding box center [36, 186] width 37 height 35
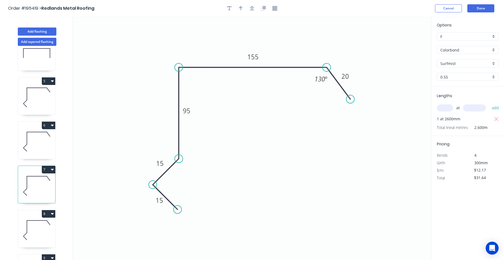
click at [253, 13] on header "Order #195419 > Redlands Metal Roofing Cancel Done" at bounding box center [252, 8] width 504 height 17
click at [254, 12] on button "button" at bounding box center [252, 8] width 8 height 8
click at [241, 12] on header "Order #195419 > Redlands Metal Roofing Cancel Done" at bounding box center [252, 8] width 504 height 17
click at [240, 9] on icon "button" at bounding box center [241, 8] width 4 height 5
click at [404, 42] on icon at bounding box center [404, 37] width 5 height 17
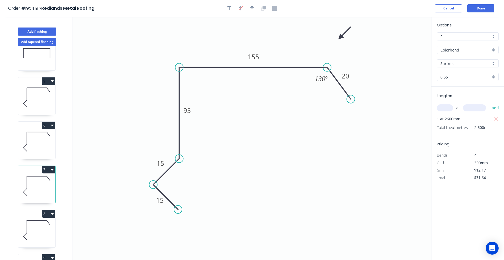
drag, startPoint x: 404, startPoint y: 42, endPoint x: 339, endPoint y: 37, distance: 65.2
click at [339, 37] on icon at bounding box center [345, 33] width 16 height 16
click at [47, 224] on icon at bounding box center [36, 230] width 37 height 35
click at [249, 6] on button "button" at bounding box center [252, 8] width 8 height 8
click at [241, 7] on icon "button" at bounding box center [241, 8] width 4 height 4
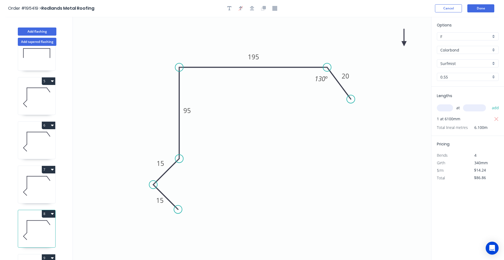
click at [404, 40] on icon at bounding box center [404, 37] width 5 height 17
drag, startPoint x: 404, startPoint y: 41, endPoint x: 346, endPoint y: 50, distance: 59.1
click at [360, 42] on icon at bounding box center [365, 38] width 16 height 16
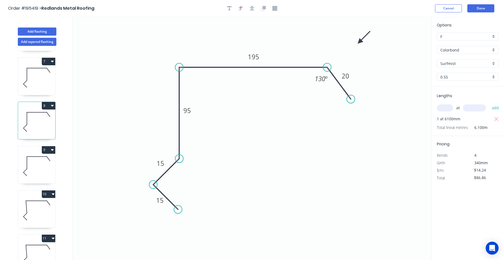
scroll to position [270, 0]
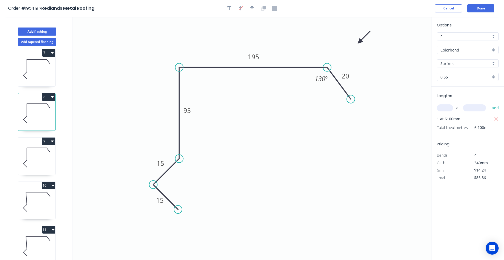
click at [43, 157] on icon at bounding box center [36, 157] width 37 height 35
click at [249, 11] on button "button" at bounding box center [252, 8] width 8 height 8
click at [239, 10] on icon "button" at bounding box center [241, 8] width 4 height 5
click at [403, 42] on icon at bounding box center [404, 37] width 5 height 17
drag, startPoint x: 403, startPoint y: 42, endPoint x: 327, endPoint y: 43, distance: 75.3
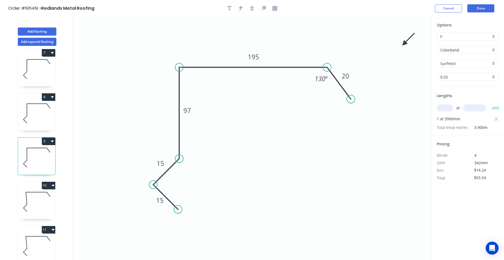
click at [327, 43] on icon "0 15 15 97 195 20 130 º" at bounding box center [252, 138] width 358 height 243
drag, startPoint x: 405, startPoint y: 42, endPoint x: 317, endPoint y: 46, distance: 88.3
click at [317, 46] on icon at bounding box center [321, 42] width 16 height 16
click at [49, 198] on icon at bounding box center [36, 201] width 37 height 35
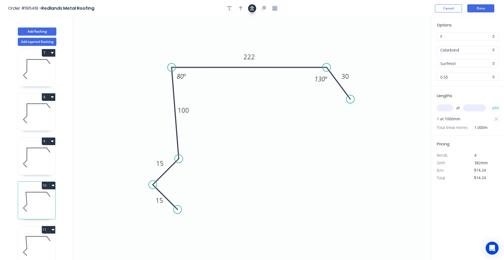
click at [250, 8] on button "button" at bounding box center [252, 8] width 8 height 8
click at [240, 8] on icon "button" at bounding box center [241, 8] width 4 height 5
click at [402, 41] on icon at bounding box center [404, 37] width 5 height 17
drag, startPoint x: 405, startPoint y: 42, endPoint x: 307, endPoint y: 44, distance: 98.5
click at [307, 44] on icon at bounding box center [311, 40] width 16 height 16
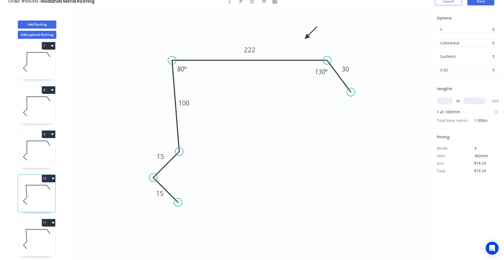
scroll to position [10, 0]
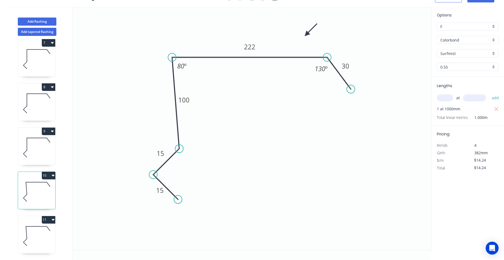
click at [40, 227] on icon at bounding box center [36, 236] width 37 height 35
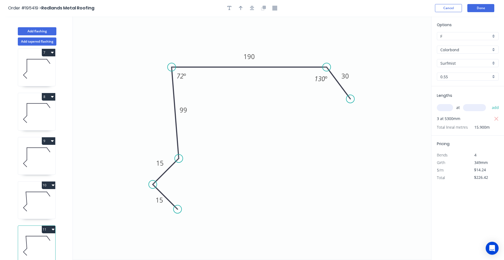
scroll to position [0, 0]
click at [249, 9] on button "button" at bounding box center [252, 8] width 8 height 8
click at [241, 11] on icon "button" at bounding box center [241, 8] width 4 height 5
click at [402, 41] on icon "0 15 15 99 190 30 72 º 130 º" at bounding box center [252, 138] width 358 height 243
click at [405, 41] on icon at bounding box center [404, 37] width 5 height 17
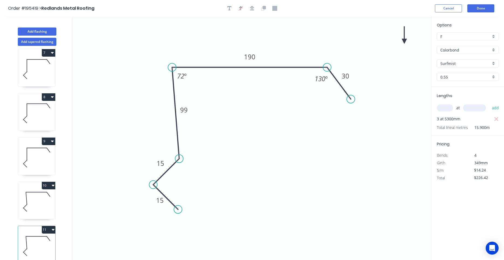
click at [405, 41] on icon at bounding box center [404, 34] width 5 height 17
drag, startPoint x: 405, startPoint y: 41, endPoint x: 311, endPoint y: 39, distance: 93.3
click at [311, 39] on icon at bounding box center [316, 35] width 16 height 16
click at [482, 9] on button "Done" at bounding box center [480, 8] width 27 height 8
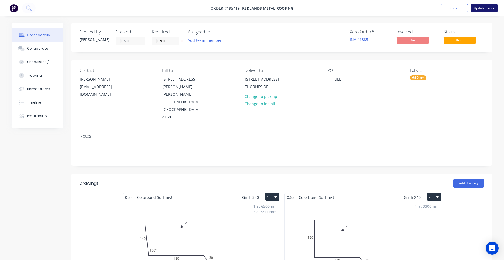
click at [478, 9] on button "Update Order" at bounding box center [484, 8] width 27 height 8
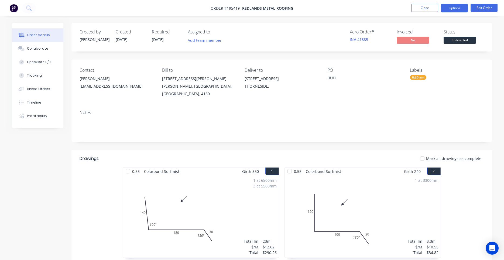
click at [457, 8] on button "Options" at bounding box center [454, 8] width 27 height 9
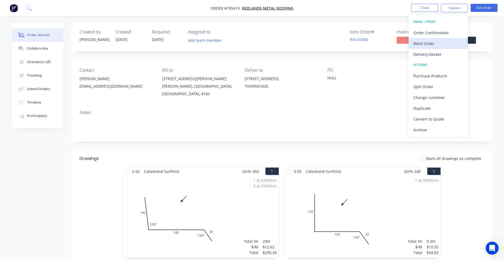
click at [429, 42] on div "Work Order" at bounding box center [438, 44] width 50 height 8
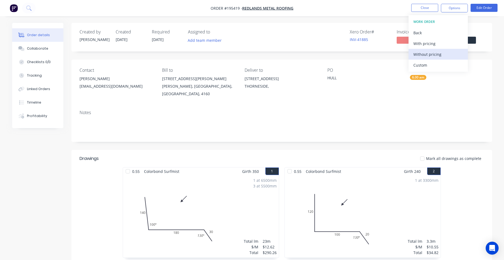
click at [423, 53] on div "Without pricing" at bounding box center [438, 54] width 50 height 8
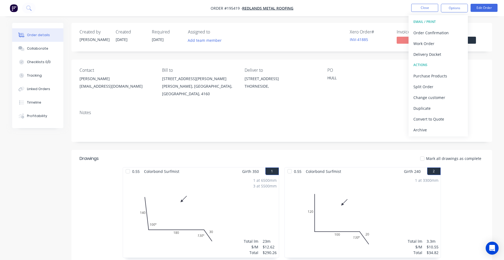
click at [487, 73] on div "Contact [PERSON_NAME] [EMAIL_ADDRESS][DOMAIN_NAME] Bill to [STREET_ADDRESS][PER…" at bounding box center [281, 83] width 421 height 46
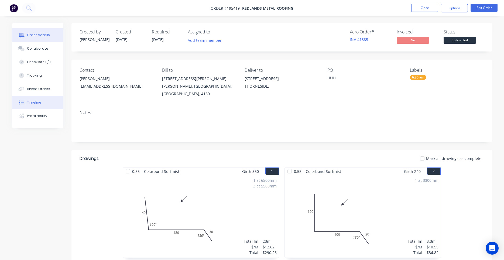
click at [39, 103] on div "Timeline" at bounding box center [34, 102] width 14 height 5
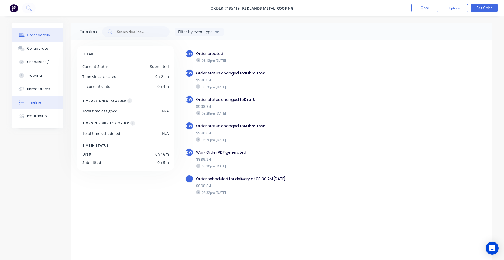
click at [48, 35] on button "Order details" at bounding box center [37, 34] width 51 height 13
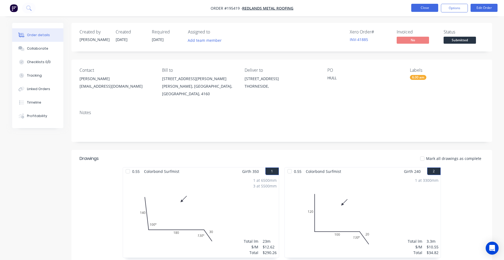
click at [430, 4] on button "Close" at bounding box center [424, 8] width 27 height 8
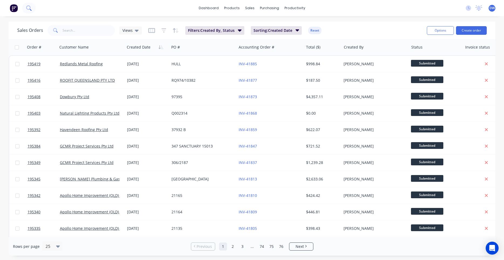
click at [32, 6] on button at bounding box center [28, 8] width 13 height 11
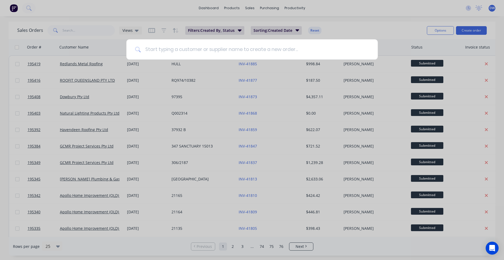
click at [162, 52] on input at bounding box center [255, 49] width 228 height 20
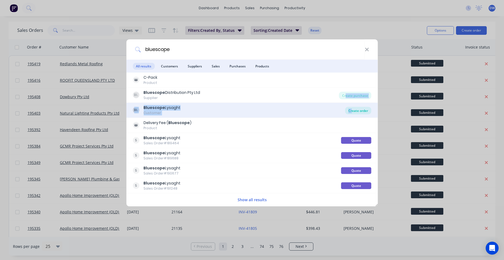
drag, startPoint x: 346, startPoint y: 98, endPoint x: 352, endPoint y: 111, distance: 14.6
click at [352, 111] on div "C-Pack Product BL Bluescope Distribution Pty Ltd Supplier Create purchase BL Bl…" at bounding box center [252, 140] width 252 height 134
click at [352, 111] on div "Create order" at bounding box center [358, 111] width 26 height 8
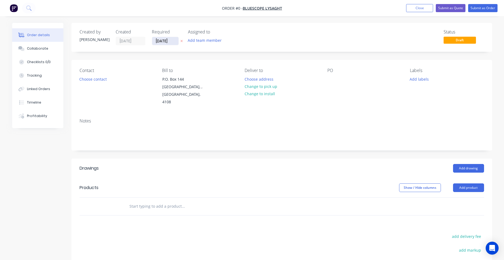
click at [171, 40] on input "[DATE]" at bounding box center [165, 41] width 26 height 8
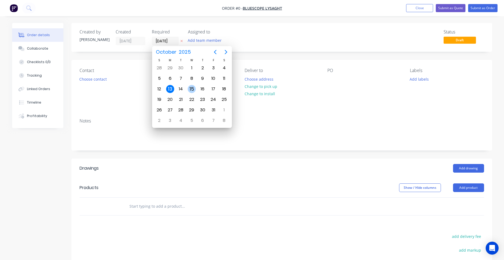
click at [190, 88] on div "15" at bounding box center [192, 89] width 8 height 8
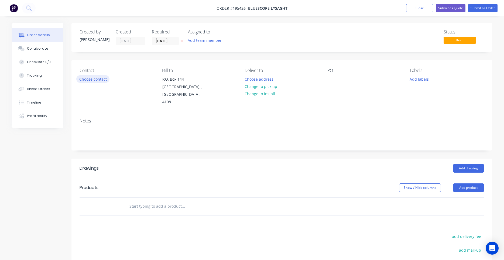
click at [107, 81] on button "Choose contact" at bounding box center [92, 78] width 33 height 7
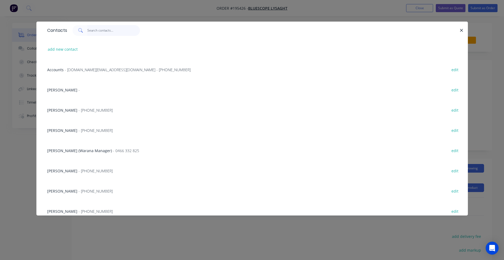
click at [115, 32] on input "text" at bounding box center [113, 30] width 53 height 11
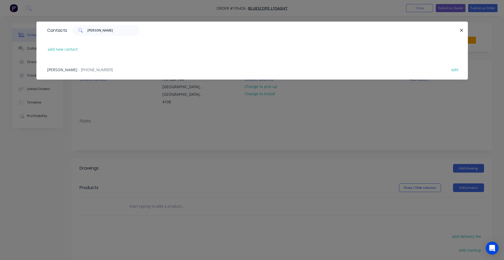
click at [96, 70] on span "- [PHONE_NUMBER]" at bounding box center [95, 69] width 34 height 5
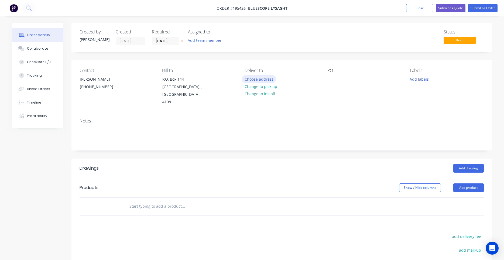
click at [249, 77] on button "Choose address" at bounding box center [259, 78] width 35 height 7
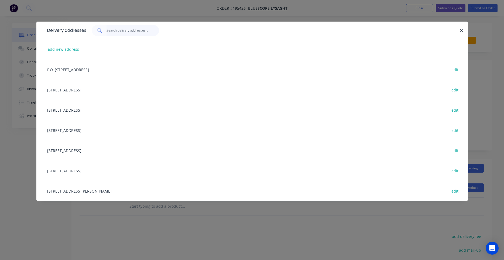
click at [117, 30] on input "text" at bounding box center [133, 30] width 53 height 11
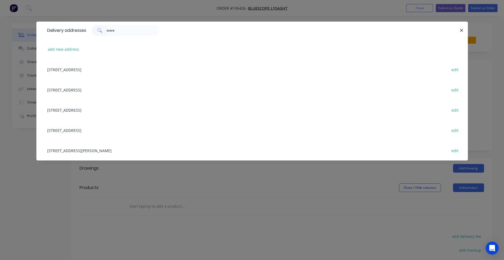
click at [111, 151] on div "[STREET_ADDRESS][PERSON_NAME] edit" at bounding box center [251, 150] width 415 height 20
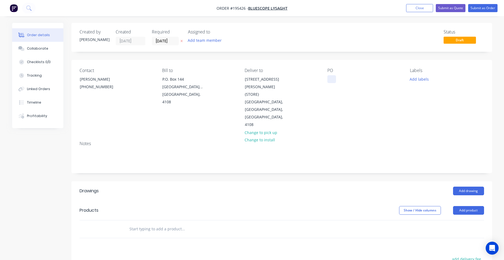
click at [328, 80] on div at bounding box center [331, 79] width 9 height 8
click at [423, 79] on button "Add labels" at bounding box center [419, 78] width 25 height 7
click at [435, 93] on input "text" at bounding box center [454, 95] width 56 height 11
click at [418, 128] on div at bounding box center [419, 127] width 11 height 11
click at [378, 110] on div "PO DQ573106" at bounding box center [364, 98] width 74 height 61
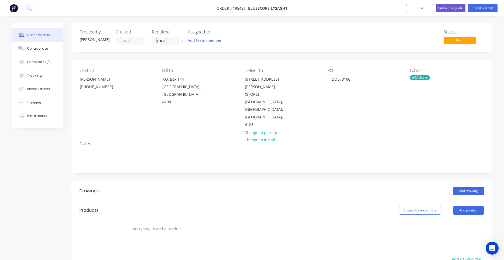
click at [241, 9] on span "Order #195426 -" at bounding box center [233, 8] width 32 height 5
click at [465, 187] on button "Add drawing" at bounding box center [468, 191] width 31 height 9
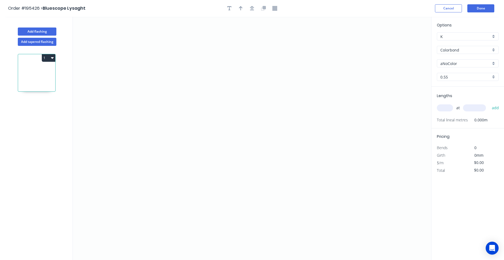
click at [444, 63] on input "aNoColor" at bounding box center [465, 64] width 50 height 6
click at [455, 66] on input "zinc" at bounding box center [465, 64] width 50 height 6
click at [460, 51] on input "Colorbond" at bounding box center [465, 50] width 50 height 6
click at [456, 74] on div "Zincalume" at bounding box center [467, 69] width 61 height 9
click at [458, 75] on input "0.55" at bounding box center [465, 77] width 50 height 6
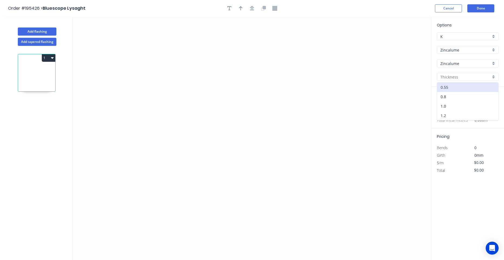
click at [450, 113] on div "1.2" at bounding box center [467, 115] width 61 height 9
drag, startPoint x: 110, startPoint y: 153, endPoint x: 110, endPoint y: 139, distance: 14.0
click at [110, 152] on icon "0" at bounding box center [252, 138] width 358 height 243
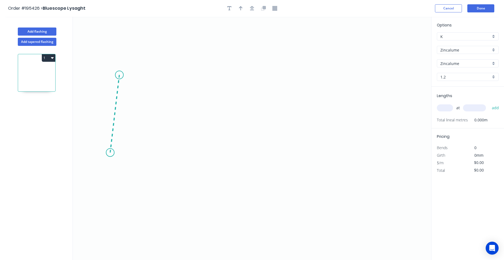
click at [119, 75] on icon at bounding box center [114, 114] width 9 height 78
click at [121, 74] on circle at bounding box center [119, 75] width 8 height 8
drag, startPoint x: 121, startPoint y: 74, endPoint x: 112, endPoint y: 90, distance: 18.3
click at [112, 90] on circle at bounding box center [110, 90] width 8 height 8
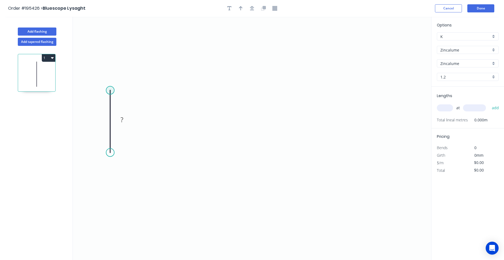
click at [112, 90] on circle at bounding box center [110, 90] width 8 height 8
click at [180, 90] on icon "0 ?" at bounding box center [252, 138] width 358 height 243
click at [181, 59] on icon "0 ? ?" at bounding box center [252, 138] width 358 height 243
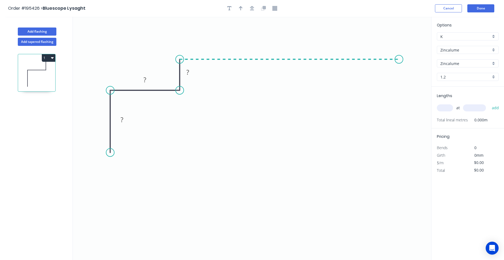
click at [399, 64] on icon "0 ? ? ?" at bounding box center [252, 138] width 358 height 243
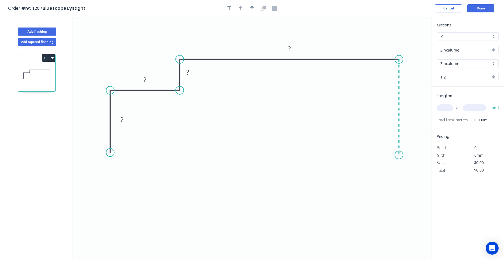
click at [401, 155] on icon "0 ? ? ? ?" at bounding box center [252, 138] width 358 height 243
click at [401, 155] on circle at bounding box center [399, 155] width 8 height 8
drag, startPoint x: 399, startPoint y: 153, endPoint x: 398, endPoint y: 175, distance: 22.4
click at [398, 175] on circle at bounding box center [399, 175] width 8 height 8
click at [126, 122] on rect at bounding box center [122, 120] width 11 height 8
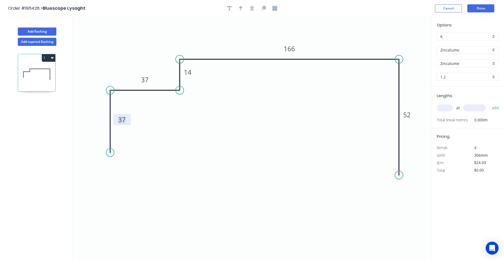
click at [449, 115] on div "at add" at bounding box center [468, 108] width 63 height 15
click at [448, 109] on input "text" at bounding box center [445, 107] width 16 height 7
click at [489, 103] on button "add" at bounding box center [495, 107] width 13 height 9
click at [254, 11] on icon "button" at bounding box center [252, 8] width 4 height 5
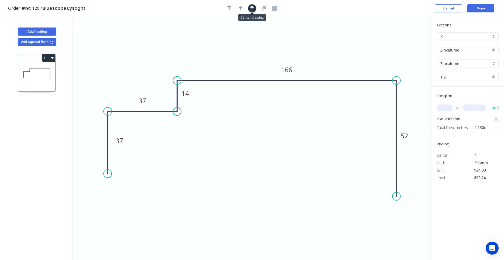
click at [252, 8] on icon "button" at bounding box center [252, 8] width 4 height 5
click at [237, 8] on div at bounding box center [252, 8] width 57 height 8
click at [239, 8] on button "button" at bounding box center [241, 8] width 8 height 8
click at [403, 42] on icon at bounding box center [404, 37] width 5 height 17
click at [403, 42] on icon at bounding box center [403, 35] width 5 height 17
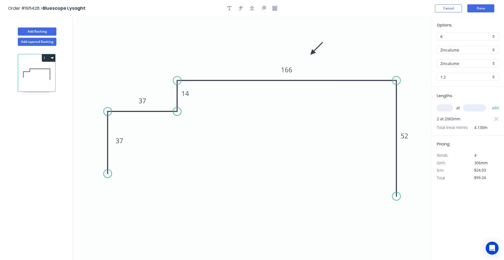
drag, startPoint x: 403, startPoint y: 42, endPoint x: 312, endPoint y: 53, distance: 91.9
click at [312, 53] on icon at bounding box center [317, 49] width 16 height 16
click at [477, 11] on button "Done" at bounding box center [480, 8] width 27 height 8
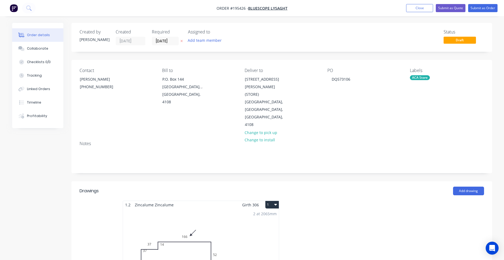
click at [273, 201] on button "1" at bounding box center [271, 205] width 13 height 8
click at [270, 214] on div "Use larger box size" at bounding box center [253, 218] width 42 height 8
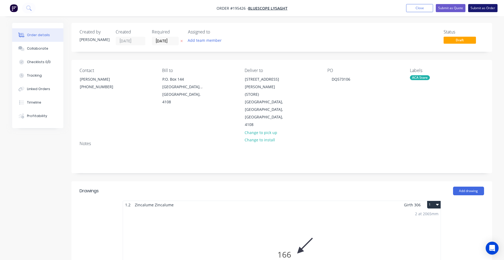
click at [473, 8] on button "Submit as Order" at bounding box center [482, 8] width 29 height 8
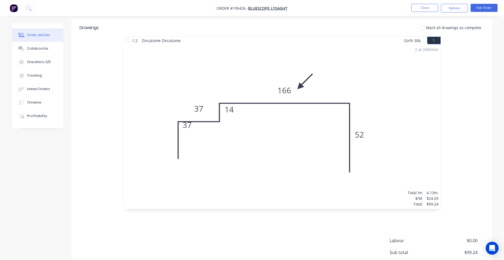
scroll to position [183, 0]
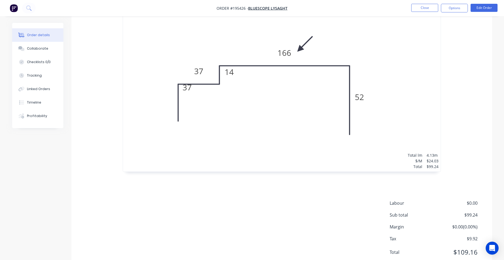
click at [297, 112] on div "2 at 2065mm Total lm $/M Total 4.13m $24.03 $99.24" at bounding box center [282, 89] width 318 height 165
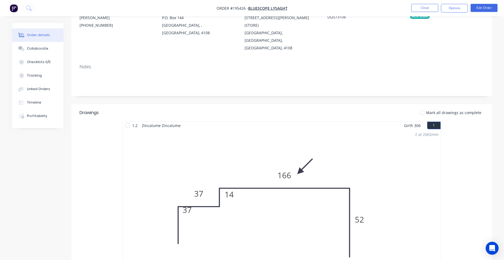
scroll to position [0, 0]
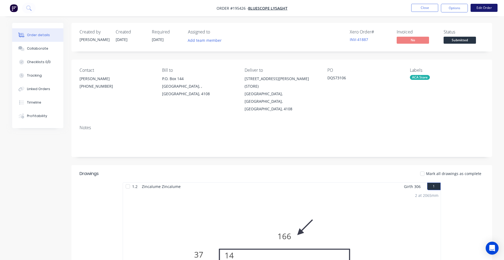
click at [483, 7] on button "Edit Order" at bounding box center [484, 8] width 27 height 8
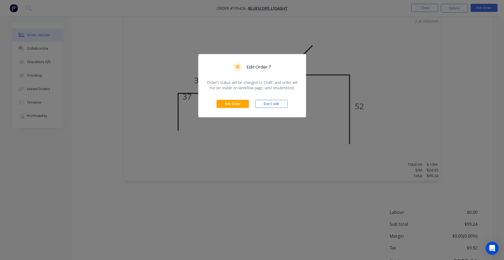
scroll to position [187, 0]
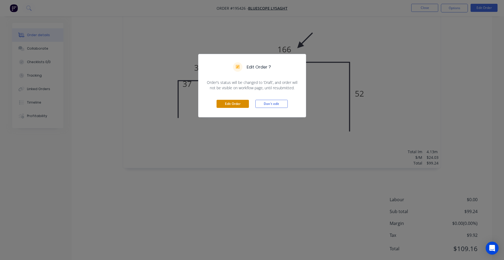
click at [244, 104] on button "Edit Order" at bounding box center [233, 104] width 32 height 8
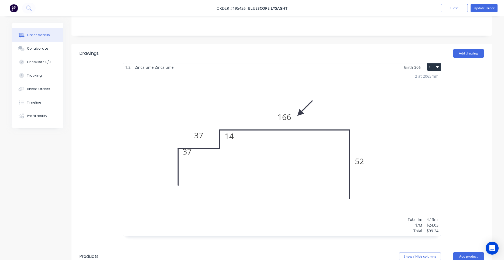
click at [241, 140] on div "2 at 2065mm Total lm $/M Total 4.13m $24.03 $99.24" at bounding box center [282, 153] width 318 height 165
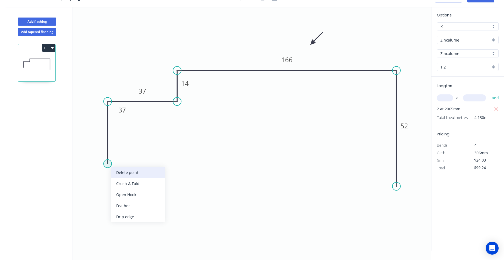
click at [118, 172] on div "Delete point" at bounding box center [138, 172] width 54 height 11
click at [108, 102] on circle at bounding box center [108, 101] width 8 height 8
click at [107, 100] on circle at bounding box center [108, 101] width 8 height 8
click at [109, 166] on icon "0 37 14 166 52" at bounding box center [252, 128] width 358 height 243
click at [109, 166] on circle at bounding box center [108, 166] width 8 height 8
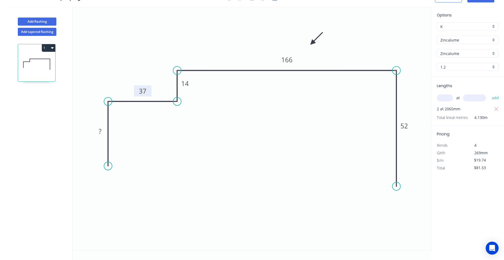
click at [145, 93] on tspan "37" at bounding box center [143, 91] width 8 height 9
click at [102, 130] on rect at bounding box center [100, 132] width 11 height 8
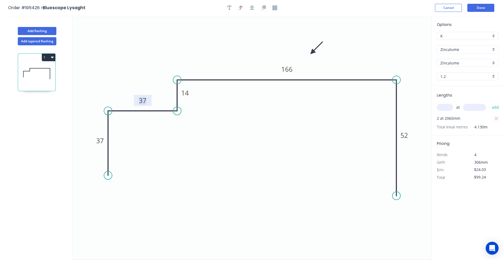
scroll to position [0, 0]
click at [477, 6] on button "Done" at bounding box center [480, 8] width 27 height 8
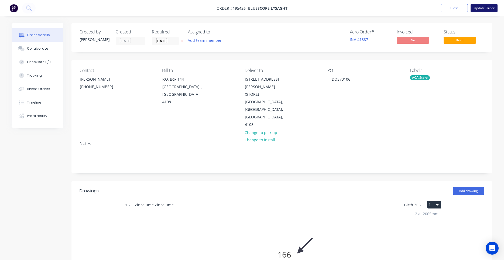
click at [486, 6] on button "Update Order" at bounding box center [484, 8] width 27 height 8
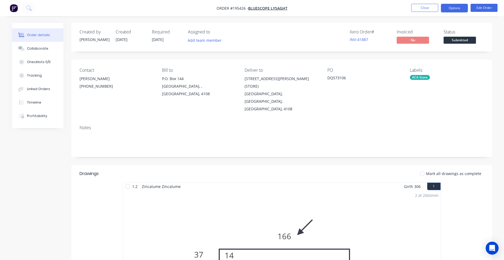
click at [445, 8] on button "Options" at bounding box center [454, 8] width 27 height 9
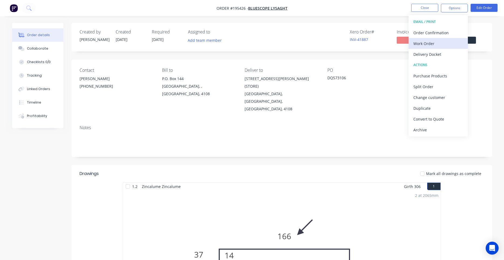
click at [430, 42] on div "Work Order" at bounding box center [438, 44] width 50 height 8
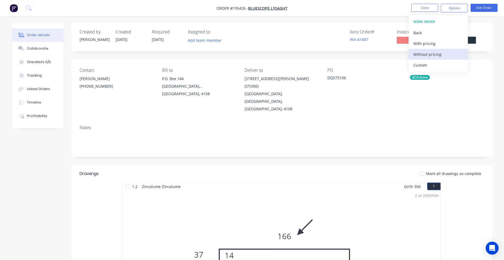
click at [426, 56] on div "Without pricing" at bounding box center [438, 54] width 50 height 8
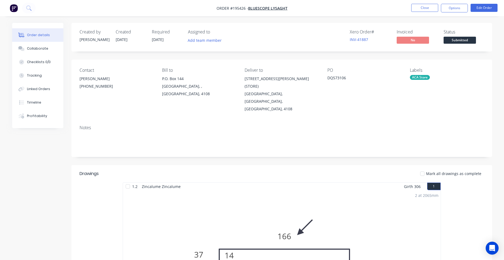
click at [323, 139] on div "Notes" at bounding box center [281, 139] width 421 height 36
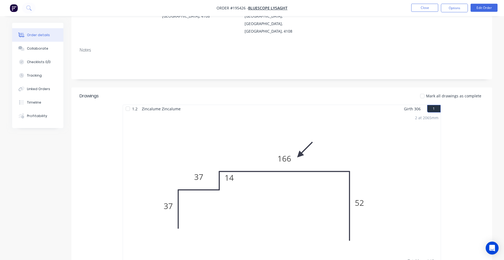
scroll to position [95, 0]
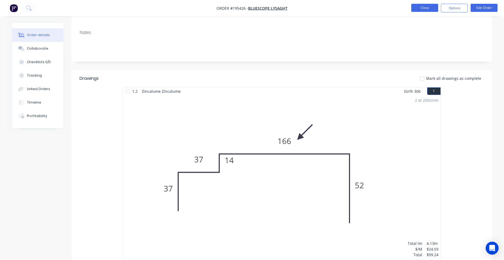
click at [427, 6] on button "Close" at bounding box center [424, 8] width 27 height 8
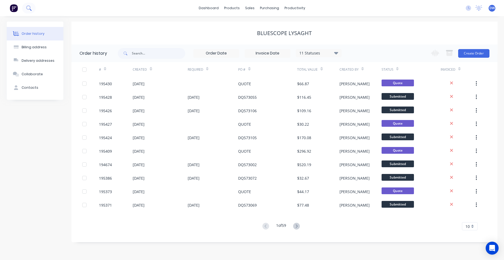
click at [25, 8] on button at bounding box center [28, 8] width 13 height 11
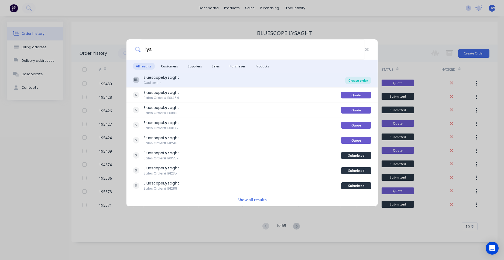
click at [355, 78] on div "Create order" at bounding box center [358, 81] width 26 height 8
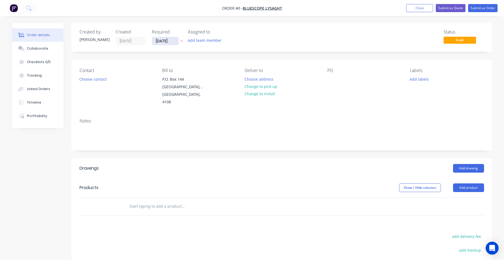
click at [155, 42] on input "[DATE]" at bounding box center [165, 41] width 26 height 8
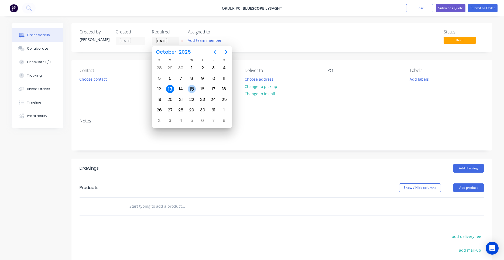
click at [191, 91] on div "15" at bounding box center [192, 89] width 8 height 8
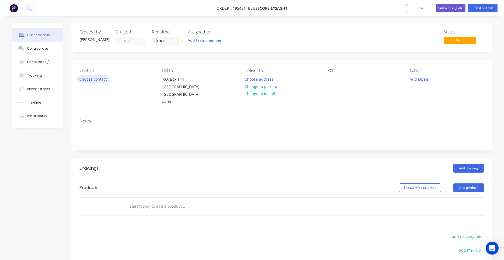
click at [104, 82] on button "Choose contact" at bounding box center [92, 78] width 33 height 7
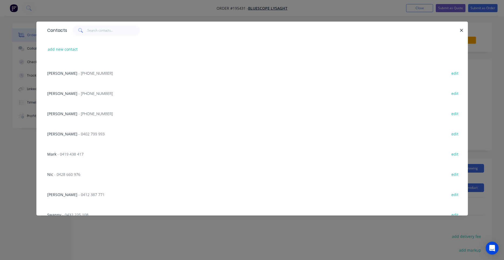
scroll to position [102, 0]
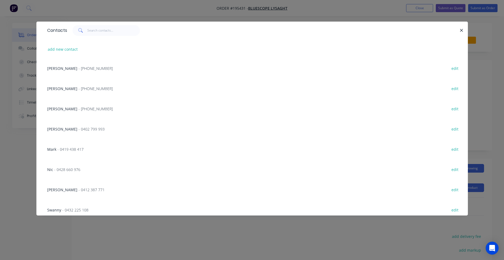
click at [81, 110] on span "- [PHONE_NUMBER]" at bounding box center [95, 108] width 34 height 5
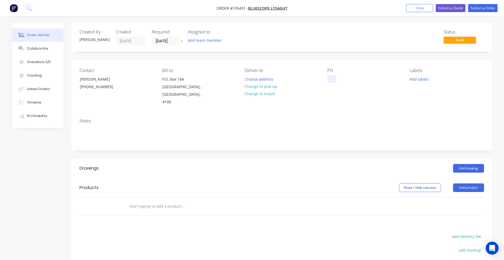
click at [330, 78] on div at bounding box center [331, 79] width 9 height 8
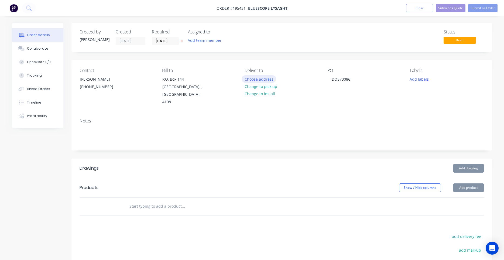
click at [262, 79] on button "Choose address" at bounding box center [259, 78] width 35 height 7
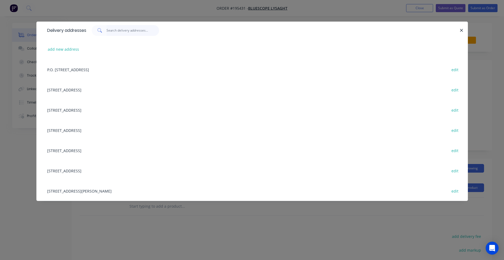
click at [134, 29] on input "text" at bounding box center [133, 30] width 53 height 11
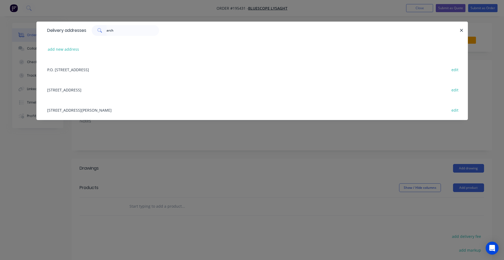
click at [125, 110] on div "[STREET_ADDRESS][PERSON_NAME] edit" at bounding box center [251, 110] width 415 height 20
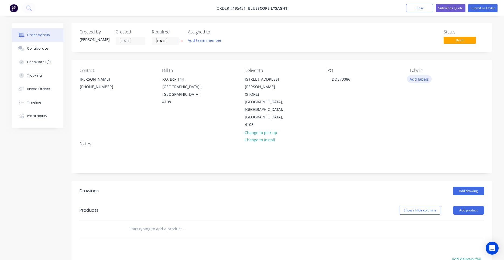
click at [411, 81] on button "Add labels" at bounding box center [419, 78] width 25 height 7
click at [427, 94] on input "text" at bounding box center [454, 95] width 56 height 11
click at [431, 124] on button "ACA Store" at bounding box center [430, 128] width 31 height 8
click at [371, 120] on div "Contact [PERSON_NAME] [PHONE_NUMBER] Bill to P.O. [GEOGRAPHIC_DATA], 4108 Deliv…" at bounding box center [281, 98] width 421 height 77
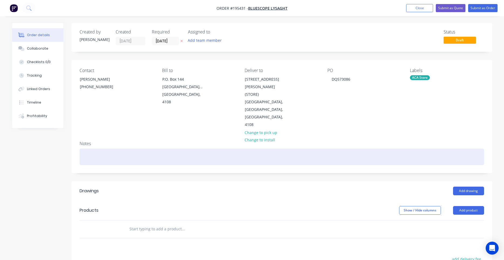
scroll to position [92, 0]
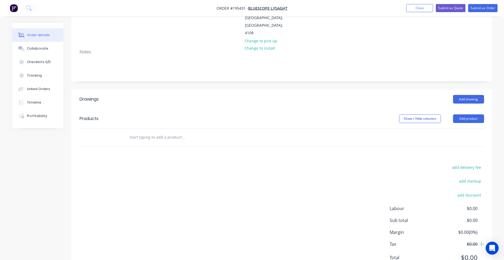
click at [180, 132] on input "text" at bounding box center [183, 137] width 108 height 11
click at [155, 132] on input "text" at bounding box center [183, 137] width 108 height 11
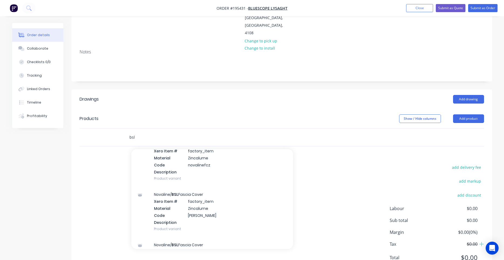
scroll to position [545, 0]
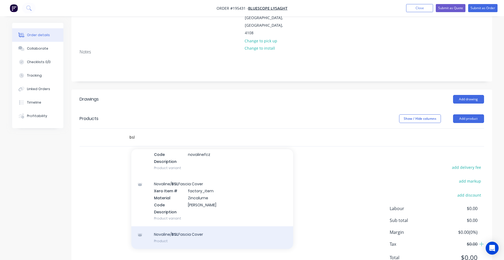
click at [211, 226] on div "Novaline/ BSL Fascia Cover Product" at bounding box center [212, 237] width 162 height 23
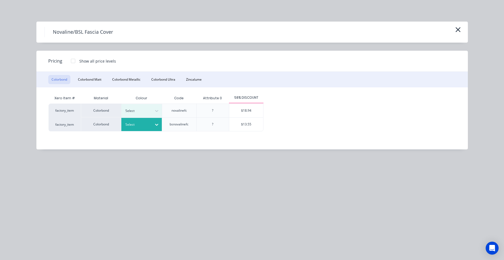
click at [161, 128] on div at bounding box center [157, 124] width 10 height 9
click at [67, 231] on div "Dover White" at bounding box center [33, 236] width 67 height 10
click at [244, 129] on div "$13.55" at bounding box center [246, 124] width 34 height 13
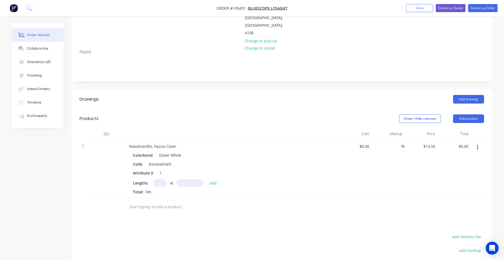
click at [156, 179] on input "text" at bounding box center [159, 183] width 13 height 8
click at [207, 179] on button "add" at bounding box center [213, 182] width 13 height 7
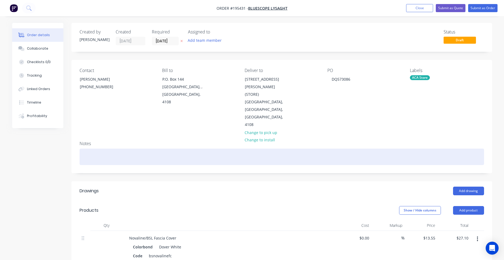
scroll to position [179, 0]
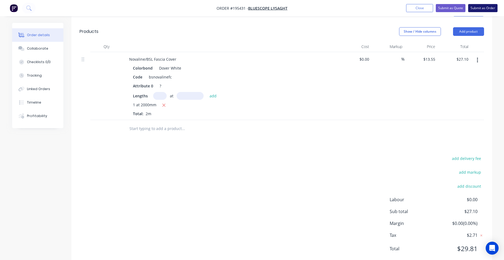
click at [484, 9] on button "Submit as Order" at bounding box center [482, 8] width 29 height 8
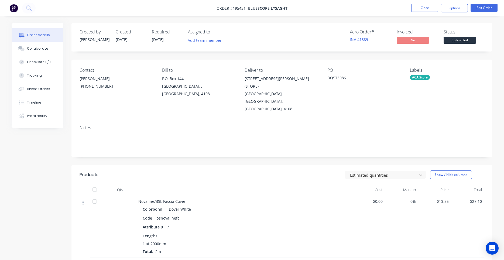
click at [241, 7] on span "Order #195431 -" at bounding box center [233, 8] width 32 height 5
click at [452, 5] on button "Options" at bounding box center [454, 8] width 27 height 9
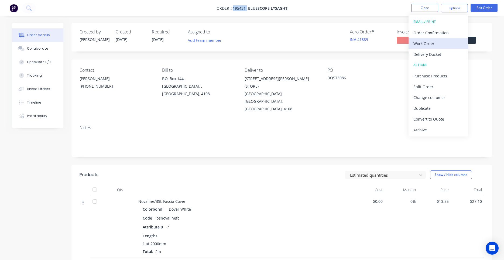
click at [432, 45] on div "Work Order" at bounding box center [438, 44] width 50 height 8
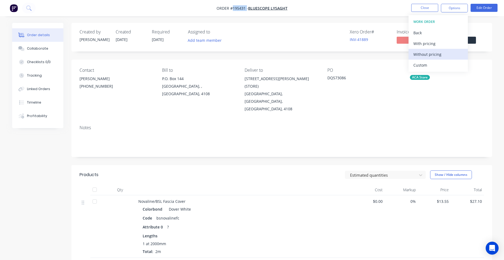
click at [428, 51] on div "Without pricing" at bounding box center [438, 54] width 50 height 8
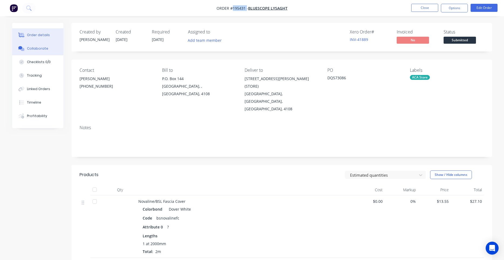
click at [33, 46] on button "Collaborate" at bounding box center [37, 48] width 51 height 13
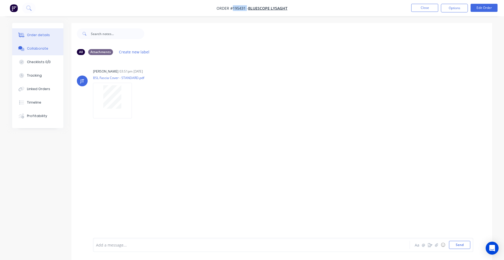
click at [45, 34] on div "Order details" at bounding box center [38, 35] width 23 height 5
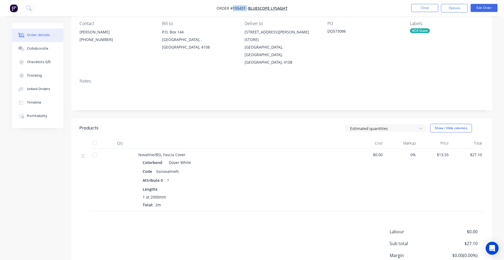
scroll to position [79, 0]
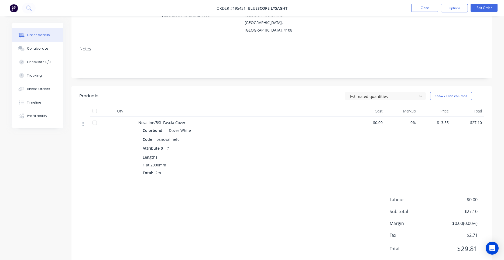
click at [154, 172] on div "Products Estimated quantities Show / Hide columns Qty Cost Markup Price Total N…" at bounding box center [281, 176] width 421 height 181
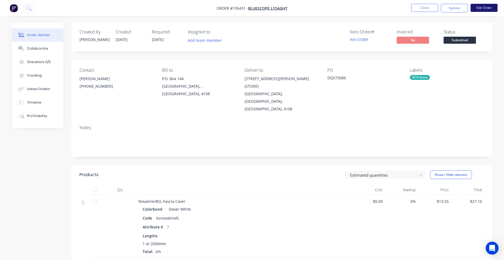
click at [482, 7] on button "Edit Order" at bounding box center [484, 8] width 27 height 8
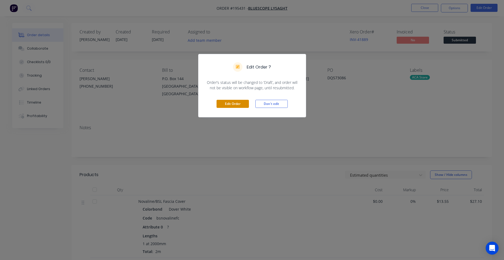
click at [235, 104] on button "Edit Order" at bounding box center [233, 104] width 32 height 8
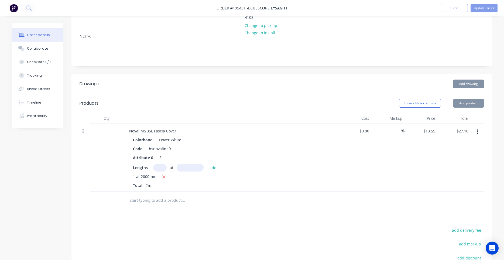
scroll to position [138, 0]
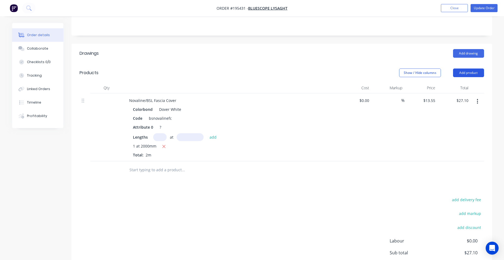
click at [464, 68] on button "Add product" at bounding box center [468, 72] width 31 height 9
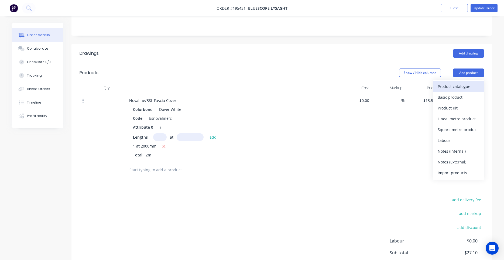
click at [461, 83] on div "Product catalogue" at bounding box center [459, 87] width 42 height 8
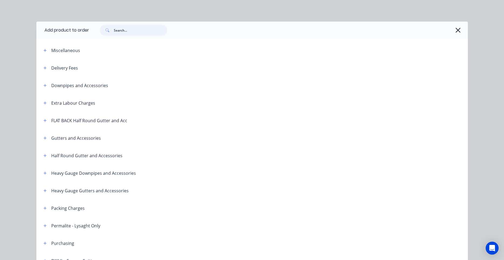
click at [145, 35] on input "text" at bounding box center [140, 30] width 53 height 11
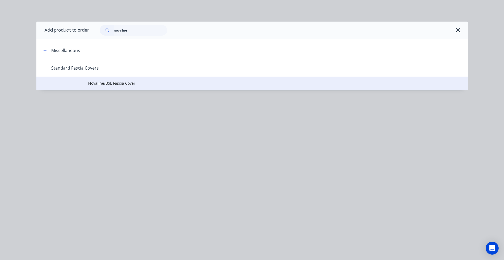
click at [107, 83] on span "Novaline/BSL Fascia Cover" at bounding box center [240, 83] width 304 height 6
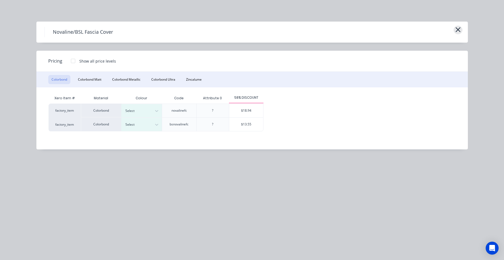
click at [457, 27] on icon "button" at bounding box center [458, 30] width 6 height 8
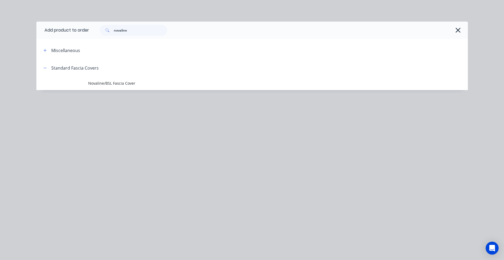
click at [462, 26] on div "novaline" at bounding box center [276, 30] width 374 height 11
click at [461, 27] on div "novaline" at bounding box center [276, 30] width 374 height 11
click at [460, 28] on icon "button" at bounding box center [458, 30] width 6 height 8
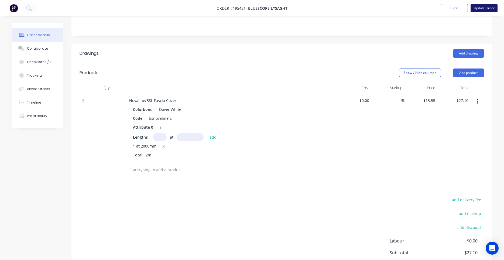
click at [478, 8] on button "Update Order" at bounding box center [484, 8] width 27 height 8
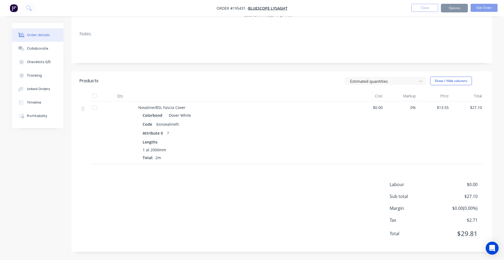
scroll to position [0, 0]
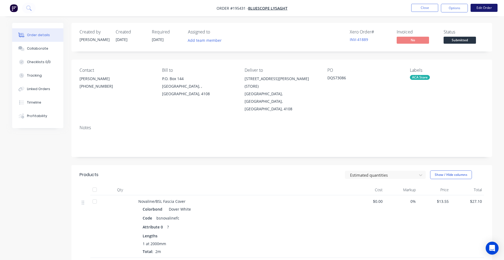
click at [474, 7] on button "Edit Order" at bounding box center [484, 8] width 27 height 8
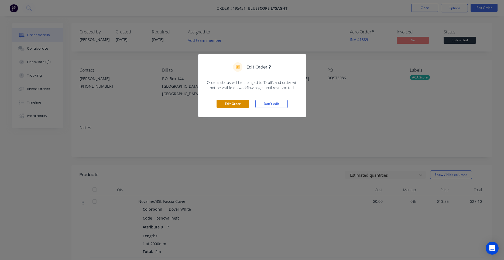
click at [238, 107] on button "Edit Order" at bounding box center [233, 104] width 32 height 8
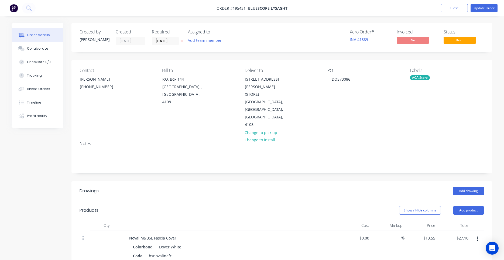
click at [210, 243] on div "Colorbond Dover White" at bounding box center [230, 247] width 195 height 8
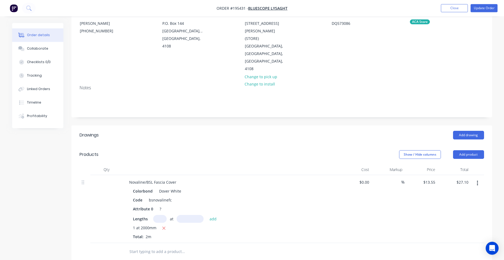
scroll to position [138, 0]
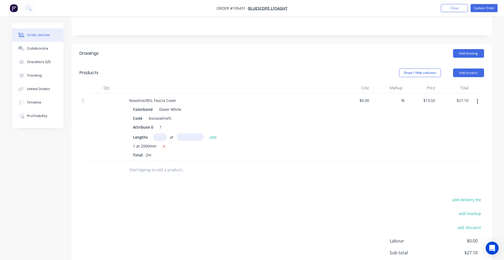
click at [155, 165] on input "text" at bounding box center [183, 170] width 108 height 11
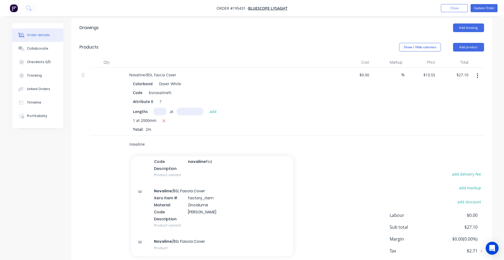
scroll to position [179, 0]
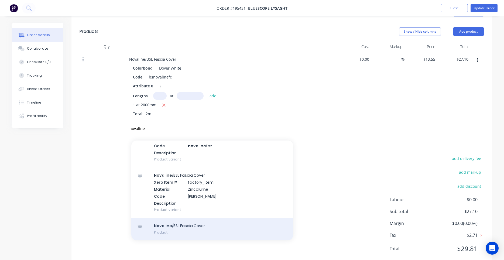
click at [208, 218] on div "Novaline /BSL Fascia Cover Product" at bounding box center [212, 229] width 162 height 23
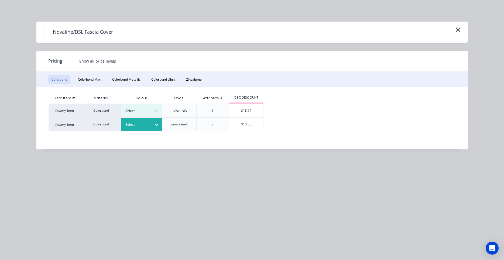
click at [157, 130] on div at bounding box center [157, 124] width 10 height 13
click at [454, 29] on button "button" at bounding box center [458, 30] width 9 height 9
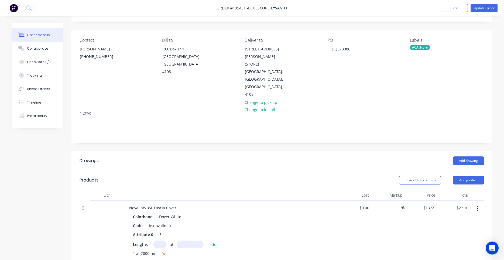
scroll to position [46, 0]
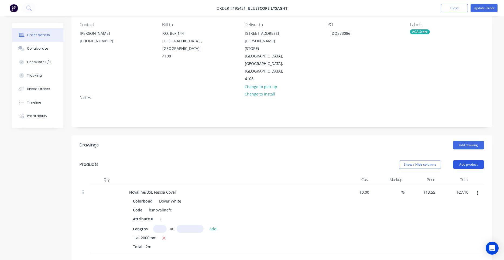
click at [475, 160] on button "Add product" at bounding box center [468, 164] width 31 height 9
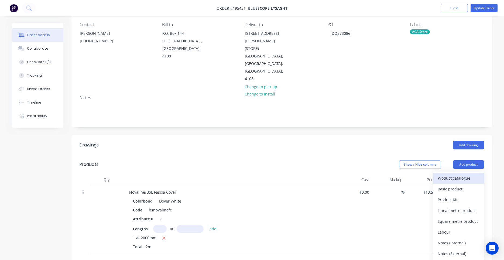
click at [461, 174] on div "Product catalogue" at bounding box center [459, 178] width 42 height 8
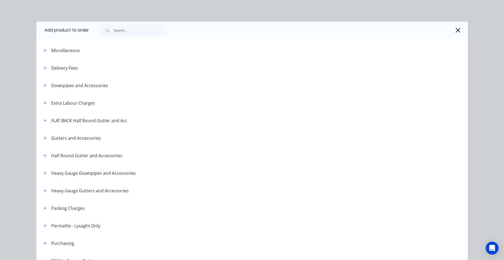
click at [187, 31] on div at bounding box center [276, 30] width 374 height 11
click at [176, 29] on div at bounding box center [276, 30] width 374 height 11
click at [163, 28] on input "text" at bounding box center [140, 30] width 53 height 11
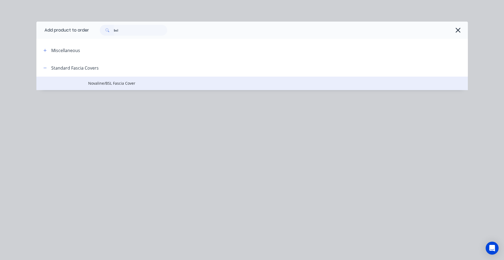
click at [103, 85] on span "Novaline/BSL Fascia Cover" at bounding box center [240, 83] width 304 height 6
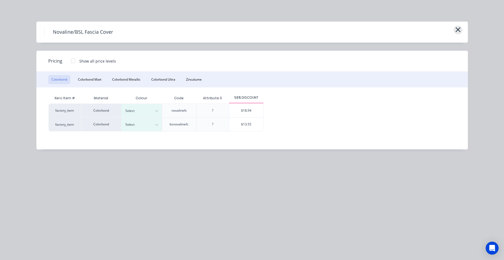
click at [458, 32] on icon "button" at bounding box center [458, 30] width 6 height 8
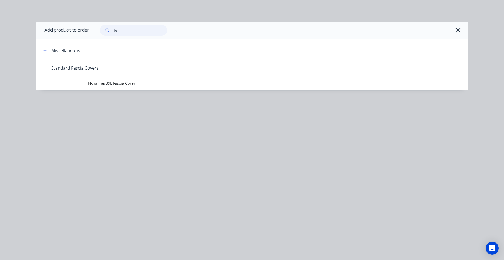
drag, startPoint x: 145, startPoint y: 30, endPoint x: 47, endPoint y: 30, distance: 97.4
click at [114, 29] on input "bsl" at bounding box center [140, 30] width 53 height 11
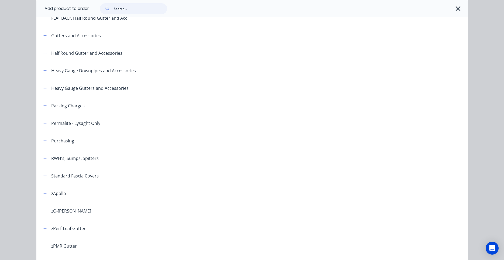
scroll to position [173, 0]
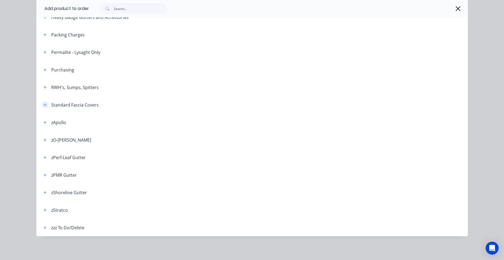
click at [44, 107] on button "button" at bounding box center [45, 104] width 7 height 7
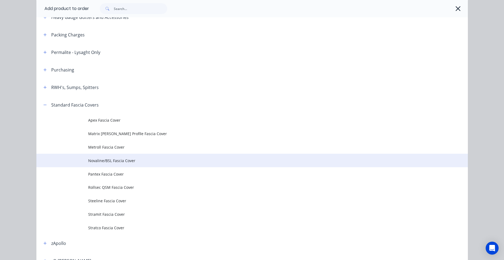
click at [107, 161] on span "Novaline/BSL Fascia Cover" at bounding box center [240, 161] width 304 height 6
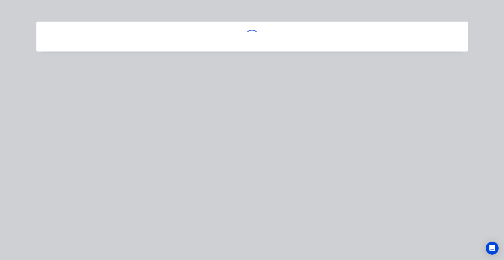
scroll to position [0, 0]
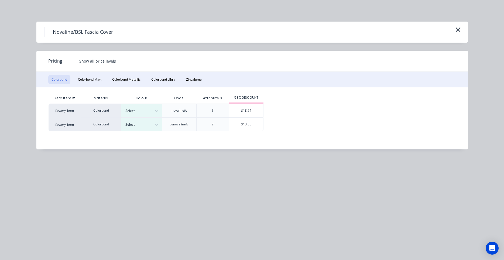
click at [465, 26] on div "Novaline/BSL Fascia Cover" at bounding box center [251, 32] width 431 height 21
click at [463, 32] on div "Novaline/BSL Fascia Cover" at bounding box center [251, 32] width 431 height 21
click at [459, 29] on icon "button" at bounding box center [457, 29] width 5 height 5
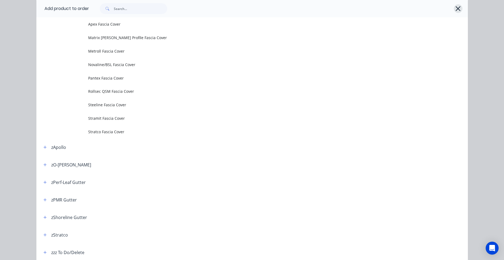
click at [458, 9] on icon "button" at bounding box center [458, 9] width 6 height 8
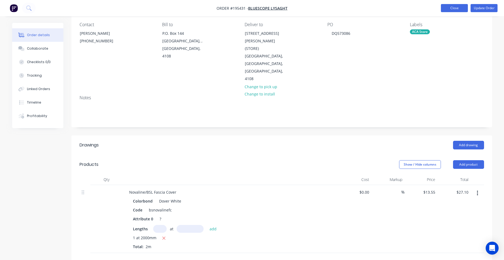
click at [460, 9] on button "Close" at bounding box center [454, 8] width 27 height 8
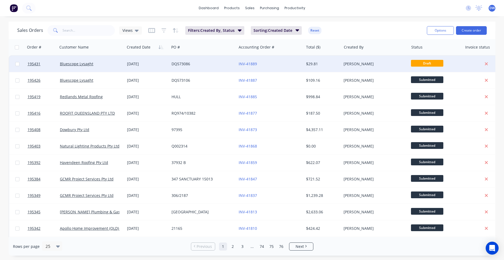
click at [339, 63] on div "$29.81" at bounding box center [322, 63] width 33 height 5
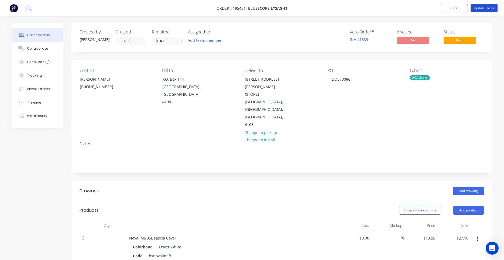
click at [475, 10] on button "Update Order" at bounding box center [484, 8] width 27 height 8
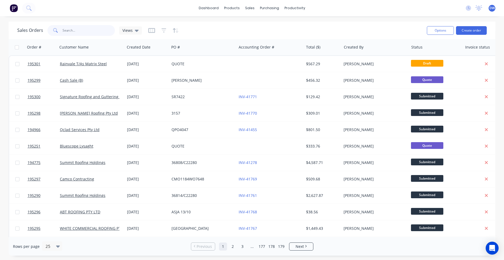
click at [94, 32] on input "text" at bounding box center [89, 30] width 53 height 11
type input "gcmr"
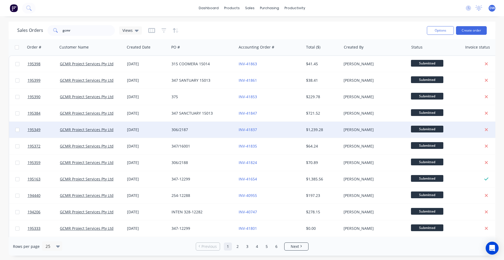
click at [144, 130] on div "[DATE]" at bounding box center [147, 129] width 40 height 5
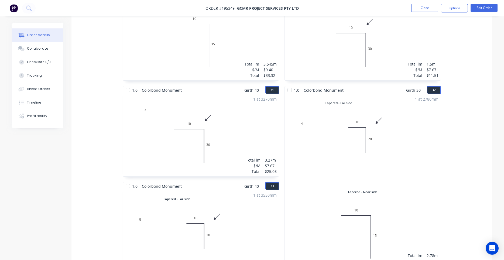
scroll to position [2705, 0]
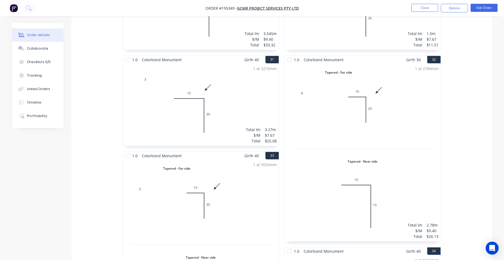
click at [341, 141] on div "1 at 2780mm Total lm $/M Total 2.78m $9.40 $26.13" at bounding box center [363, 153] width 156 height 178
click at [480, 7] on button "Edit Order" at bounding box center [484, 8] width 27 height 8
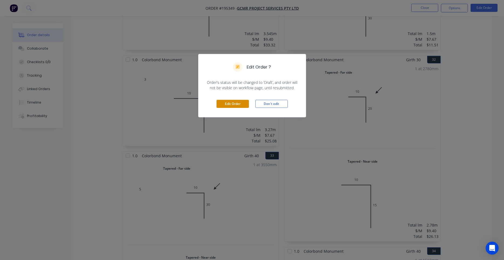
click at [243, 101] on button "Edit Order" at bounding box center [233, 104] width 32 height 8
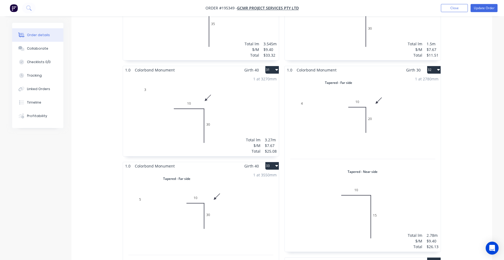
scroll to position [2659, 0]
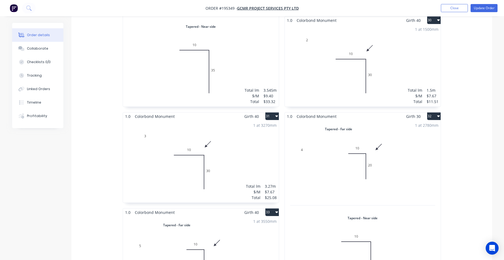
click at [355, 161] on div "1 at 2780mm Total lm $/M Total 2.78m $9.40 $26.13" at bounding box center [363, 209] width 156 height 178
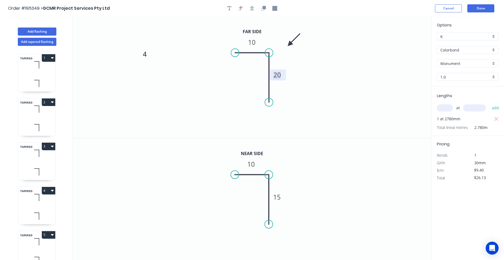
click at [280, 74] on tspan "20" at bounding box center [277, 74] width 8 height 9
click at [280, 193] on tspan "15" at bounding box center [277, 197] width 8 height 9
type input "$7.67"
type input "$21.32"
click at [300, 135] on icon "4 10 15" at bounding box center [252, 78] width 358 height 122
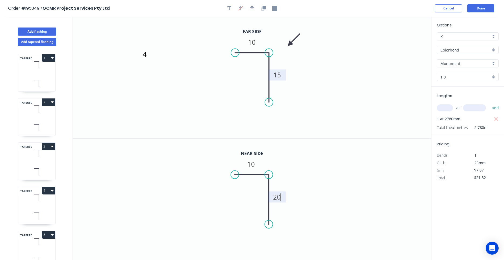
type input "$9.40"
type input "$26.13"
click at [475, 8] on button "Done" at bounding box center [480, 8] width 27 height 8
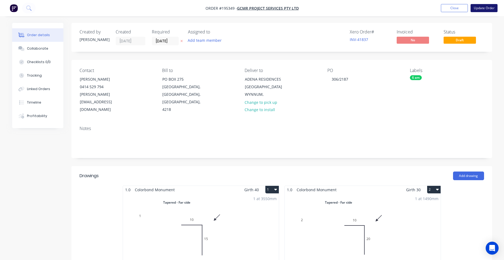
click at [484, 8] on button "Update Order" at bounding box center [484, 8] width 27 height 8
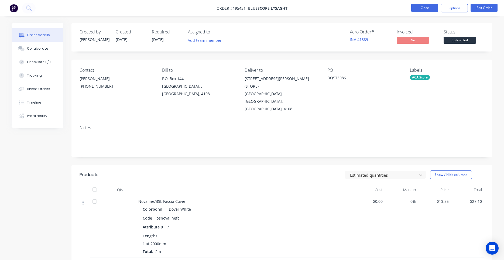
click at [427, 9] on button "Close" at bounding box center [424, 8] width 27 height 8
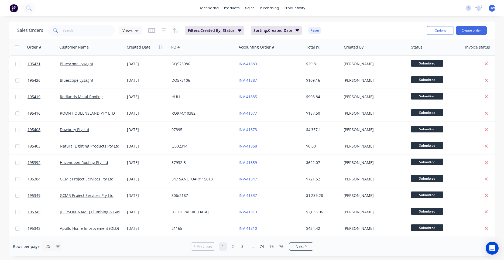
click at [493, 7] on span "DW" at bounding box center [491, 8] width 5 height 5
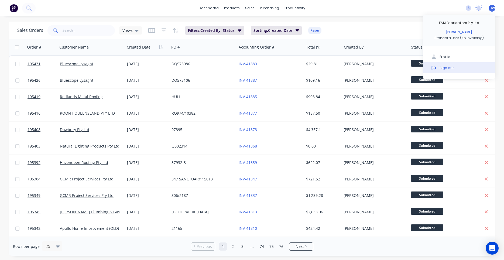
click at [461, 67] on button "Sign out" at bounding box center [458, 67] width 71 height 11
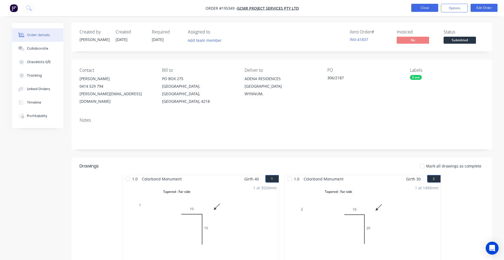
click at [424, 8] on button "Close" at bounding box center [424, 8] width 27 height 8
